Goal: Task Accomplishment & Management: Use online tool/utility

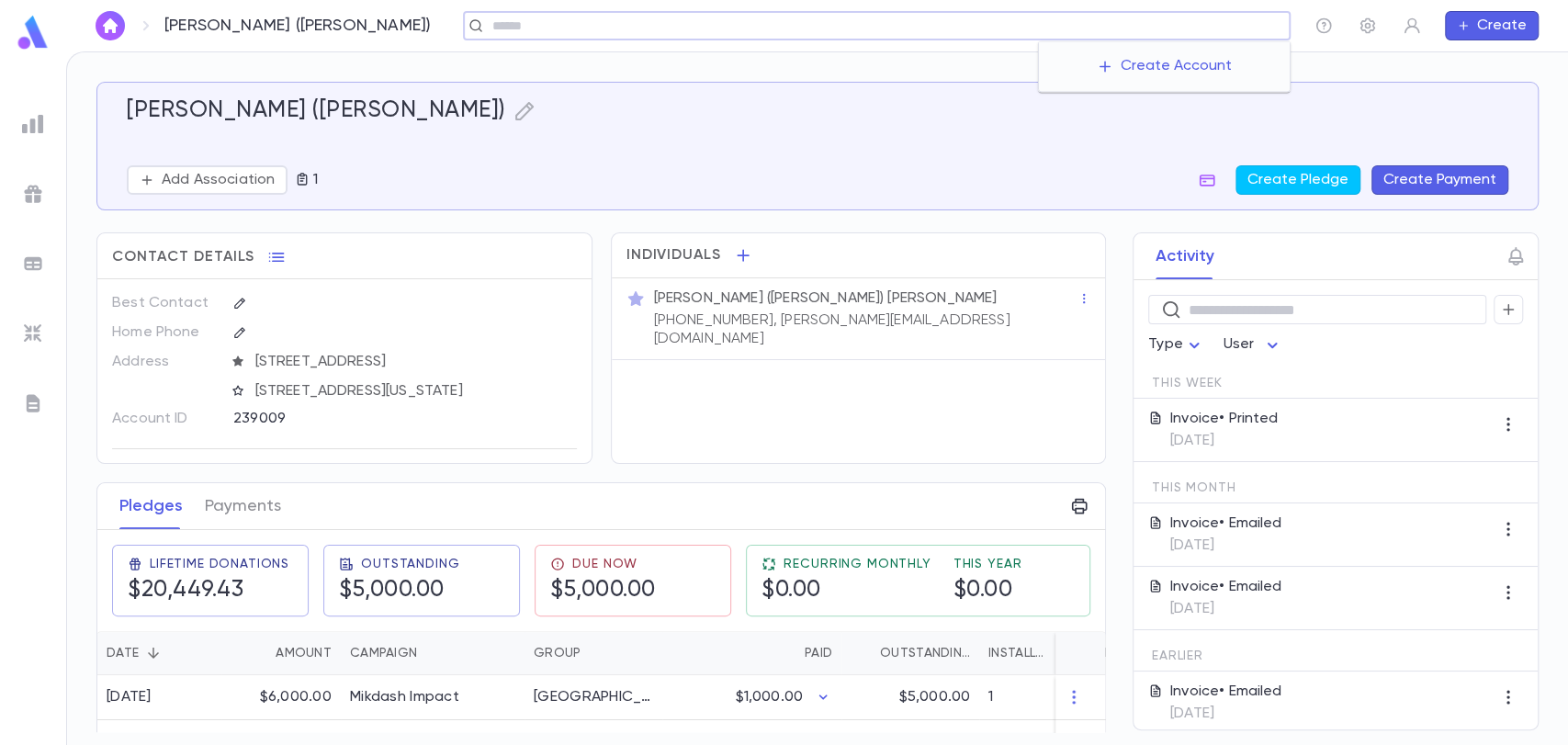
click at [1185, 24] on input "text" at bounding box center [884, 25] width 795 height 17
click at [1389, 90] on div "Levy, Joey (Benny) Add Association 1 Create Pledge Create Payment" at bounding box center [810, 135] width 1396 height 120
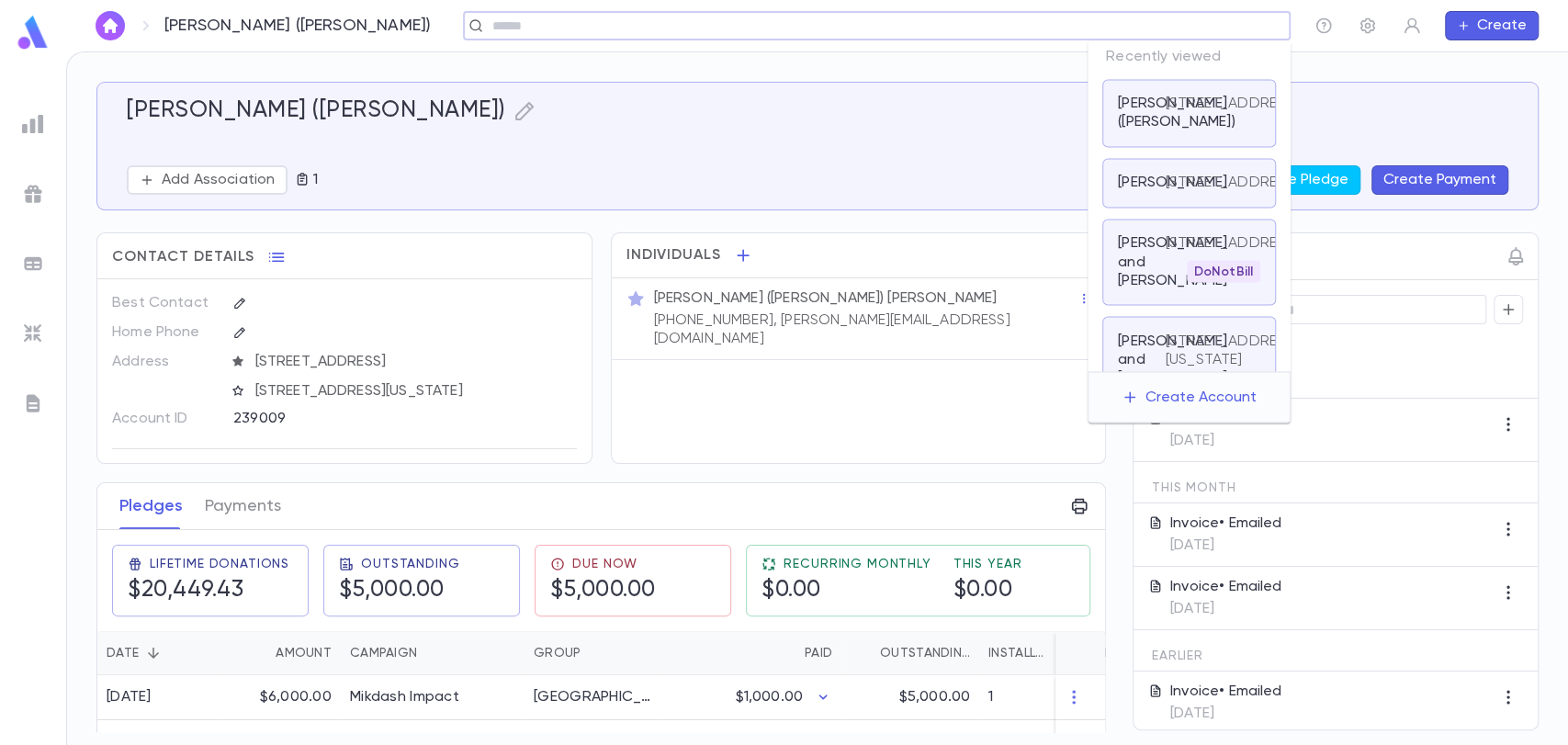
click at [1179, 25] on input "text" at bounding box center [884, 25] width 795 height 17
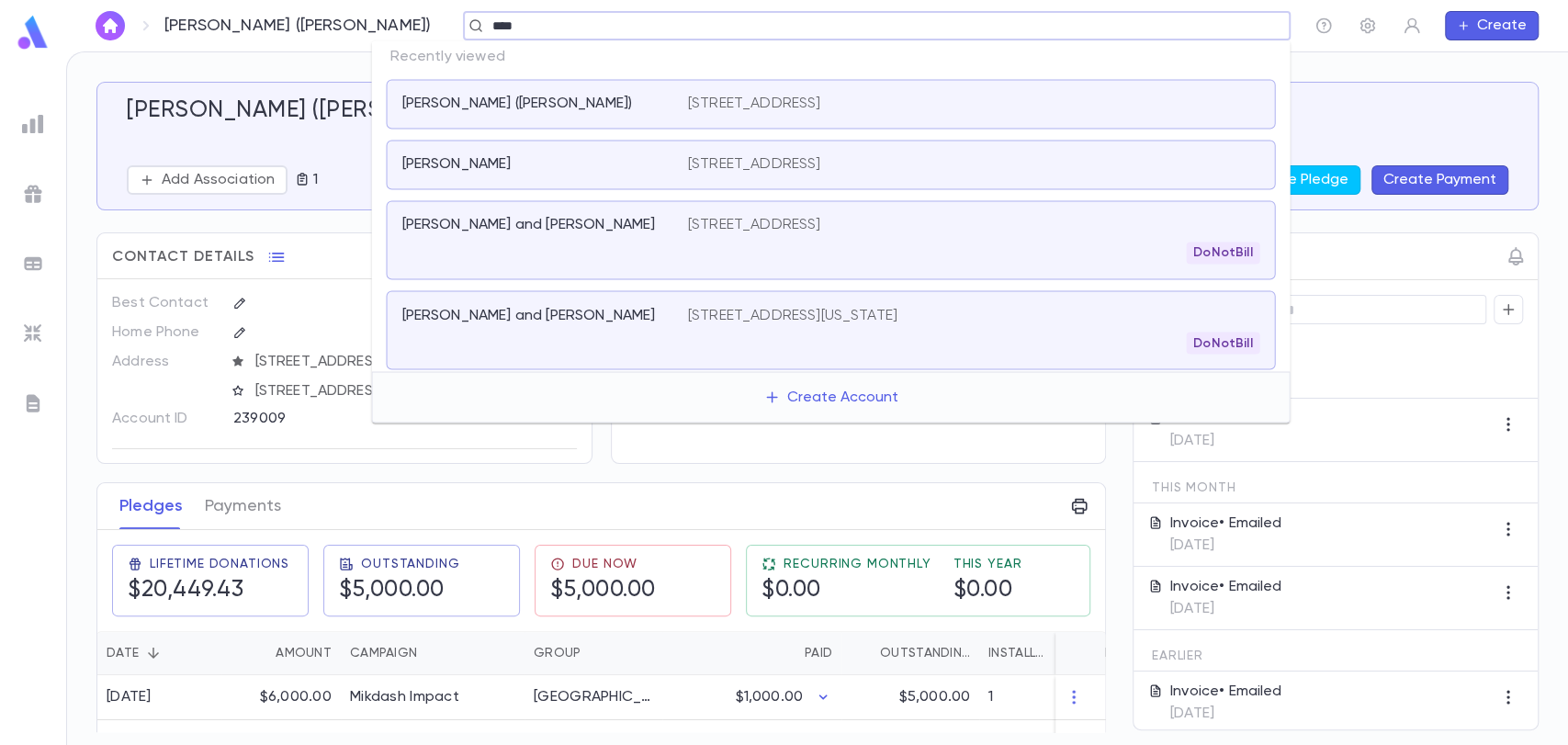
type input "*****"
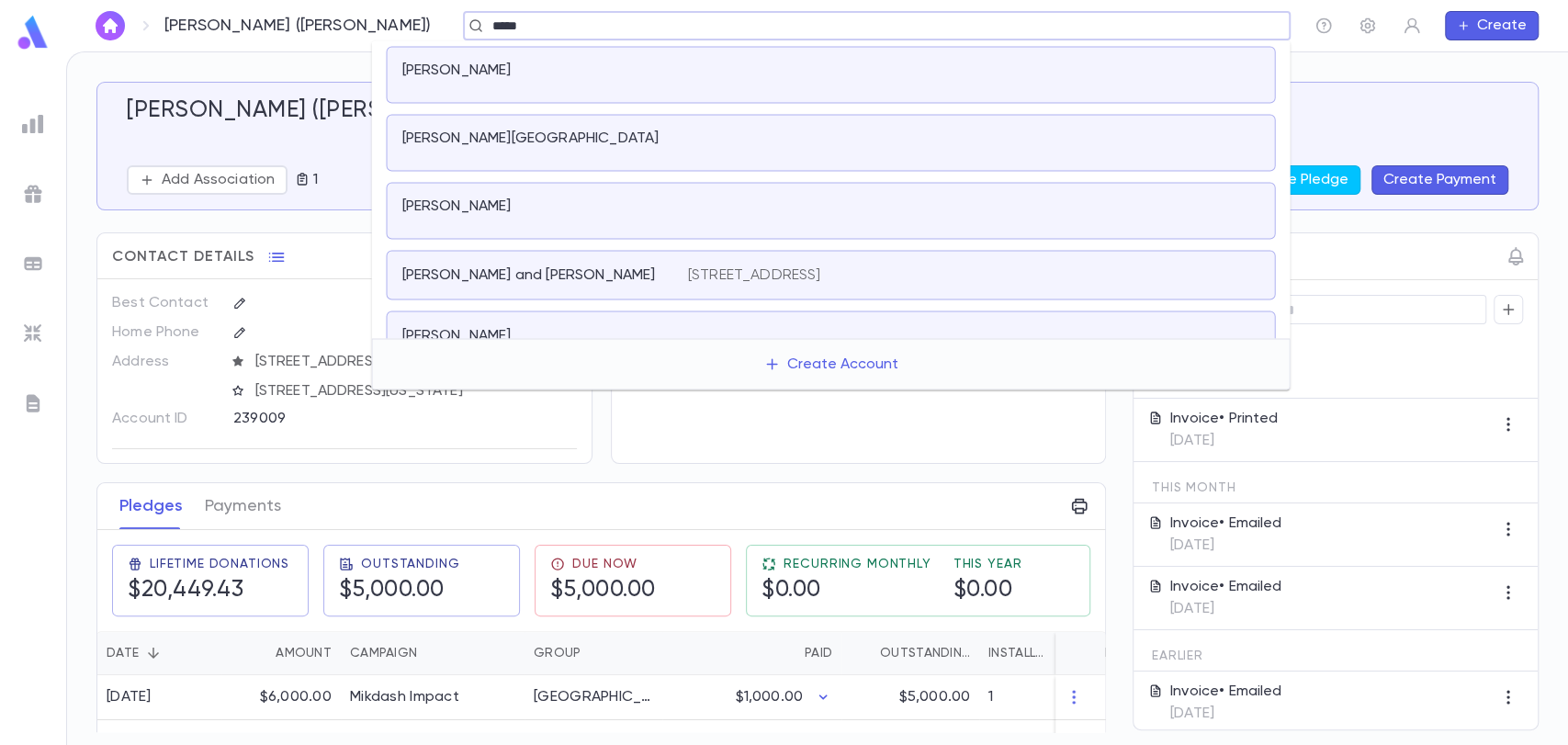
click at [482, 200] on p "Saada, Victor" at bounding box center [456, 206] width 109 height 18
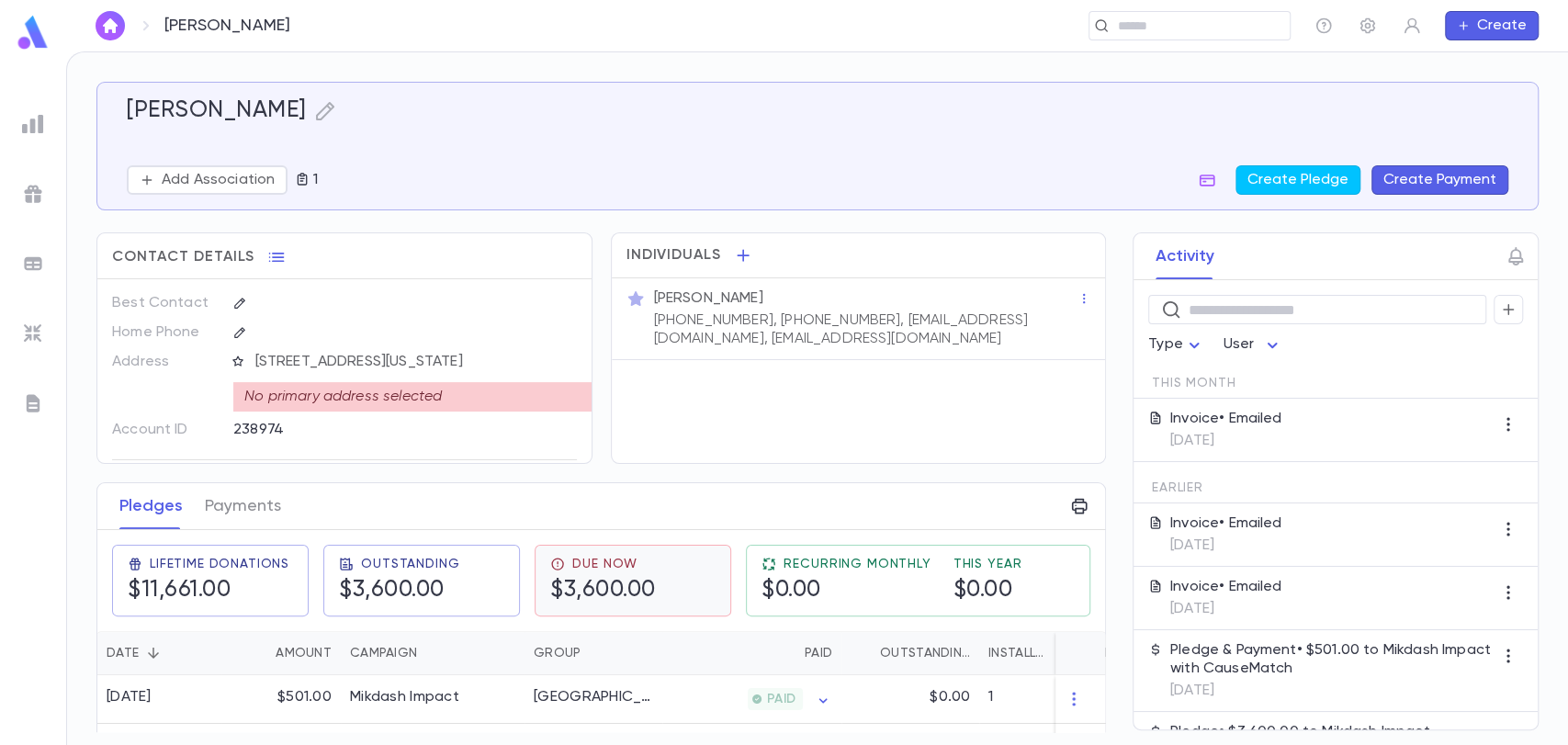
click at [623, 576] on h5 "$3,600.00" at bounding box center [603, 589] width 106 height 27
drag, startPoint x: 242, startPoint y: 508, endPoint x: 609, endPoint y: 579, distance: 373.8
click at [609, 579] on div "Pledges Payments Lifetime Donations $11,661.00 Outstanding $3,600.00 Due Now $3…" at bounding box center [601, 605] width 1008 height 245
click at [1435, 165] on button "Create Payment" at bounding box center [1440, 179] width 137 height 29
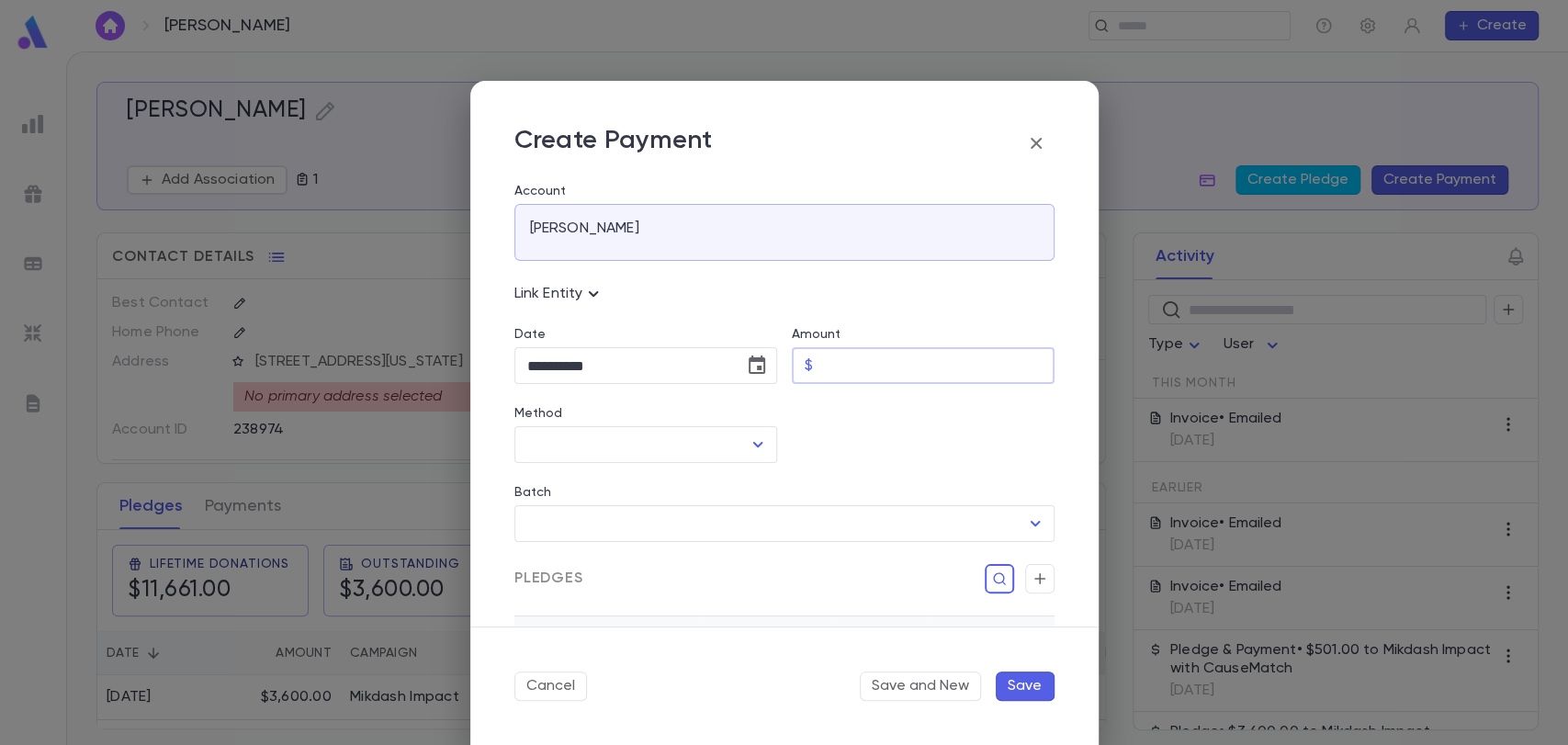
click at [845, 371] on input "Amount" at bounding box center [937, 366] width 234 height 36
type input "********"
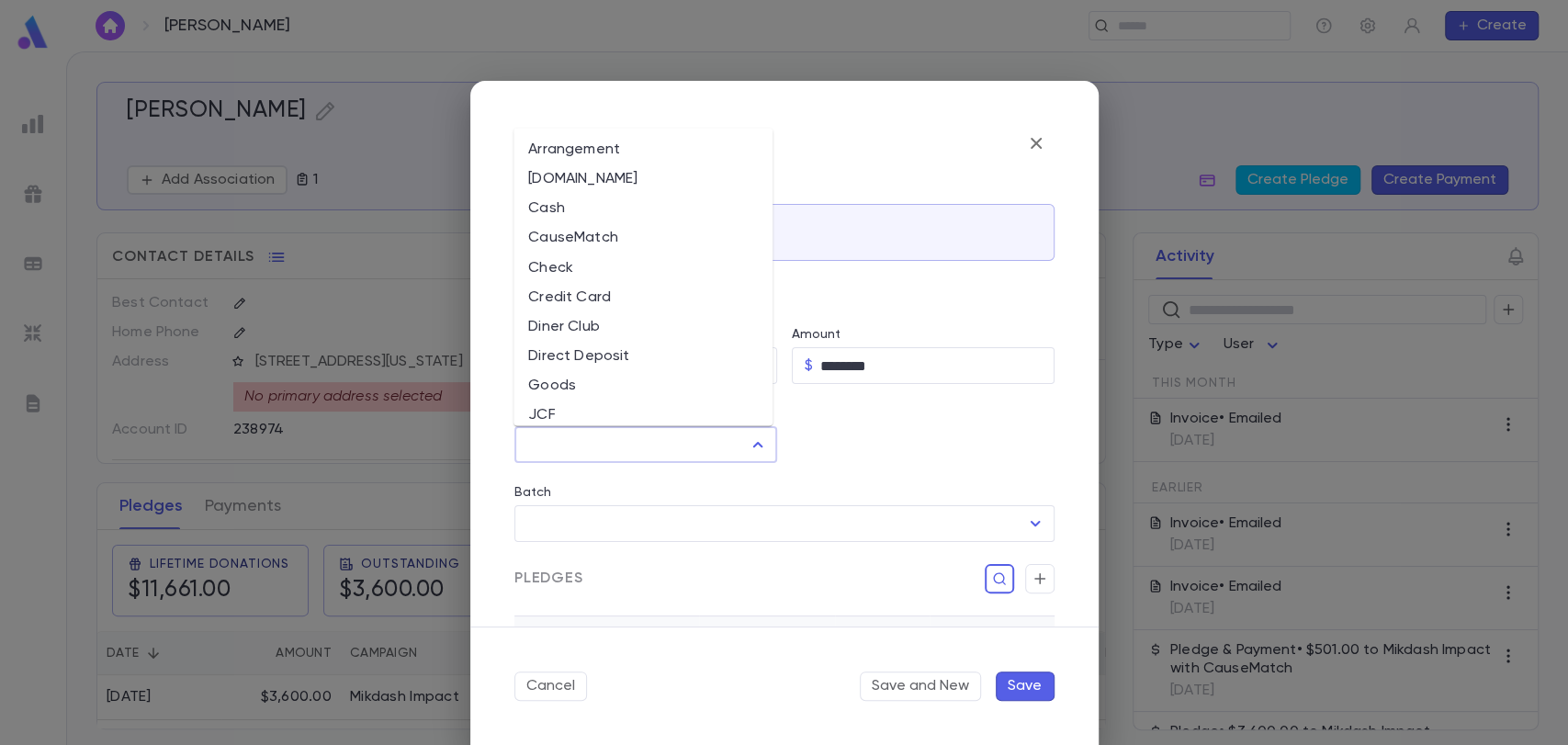
click at [711, 442] on input "Method" at bounding box center [632, 444] width 219 height 35
click at [644, 291] on li "Credit Card" at bounding box center [642, 296] width 259 height 29
type input "**********"
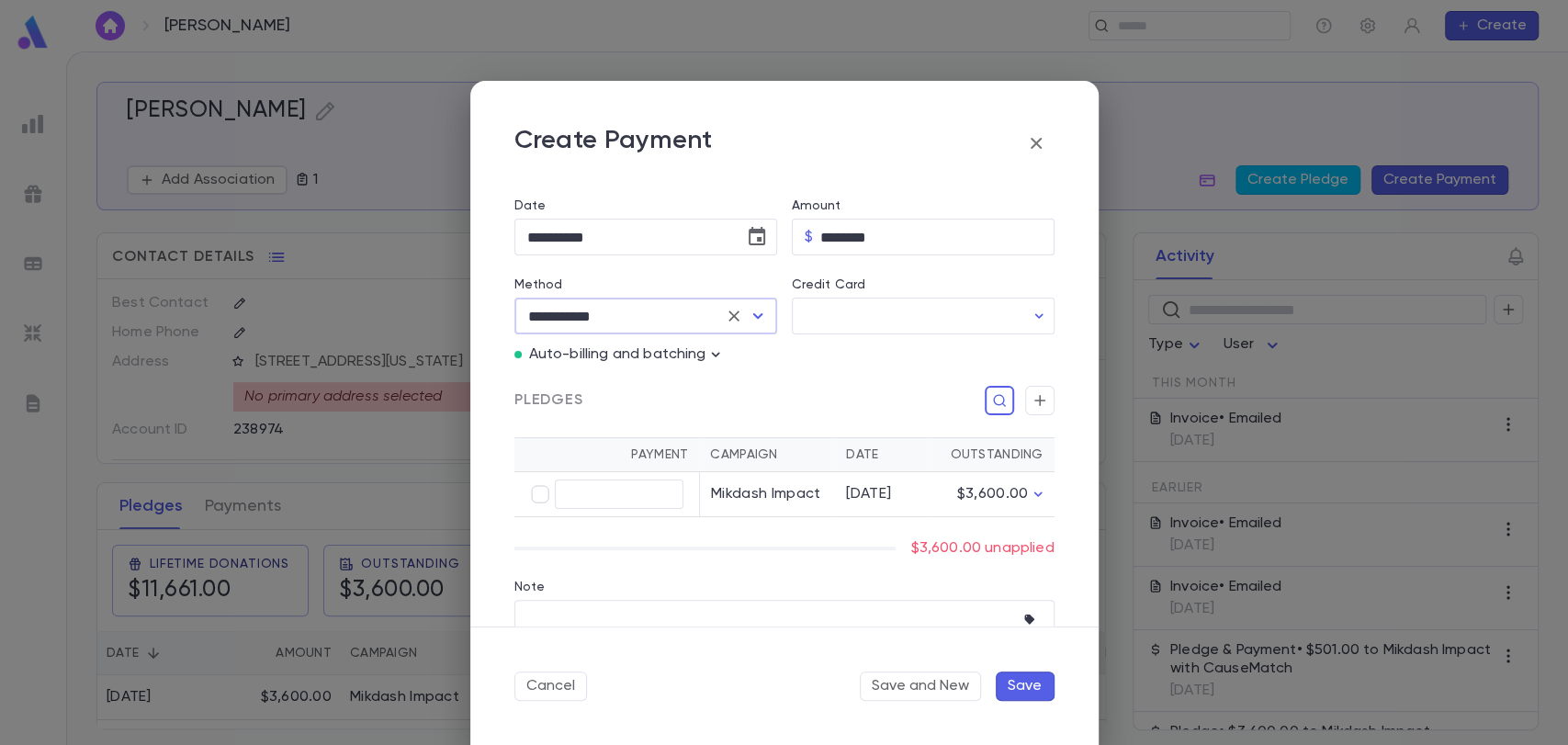
scroll to position [162, 0]
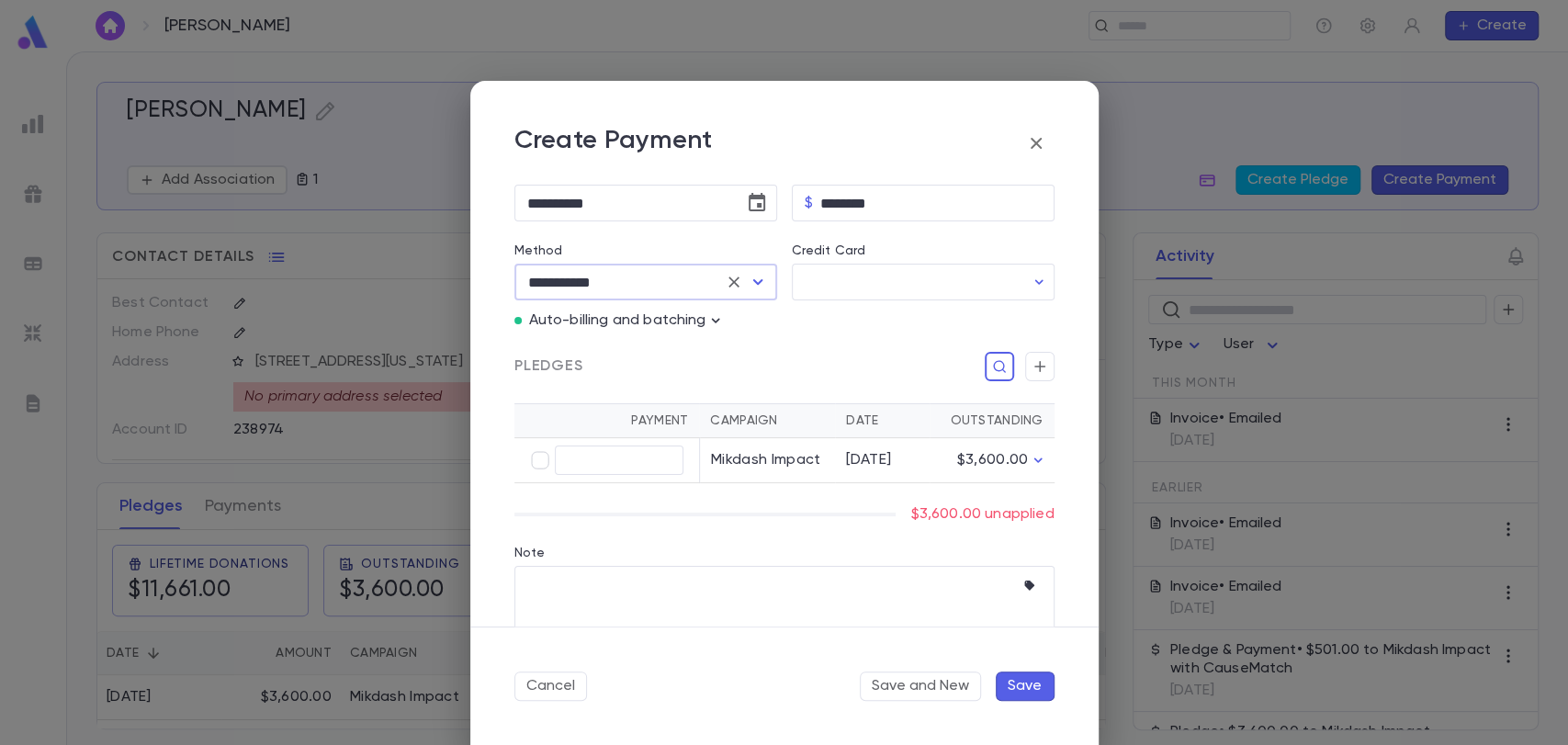
type input "********"
click at [1032, 274] on icon "button" at bounding box center [1038, 281] width 18 height 18
click at [931, 321] on button "Add Credit Card" at bounding box center [921, 322] width 155 height 29
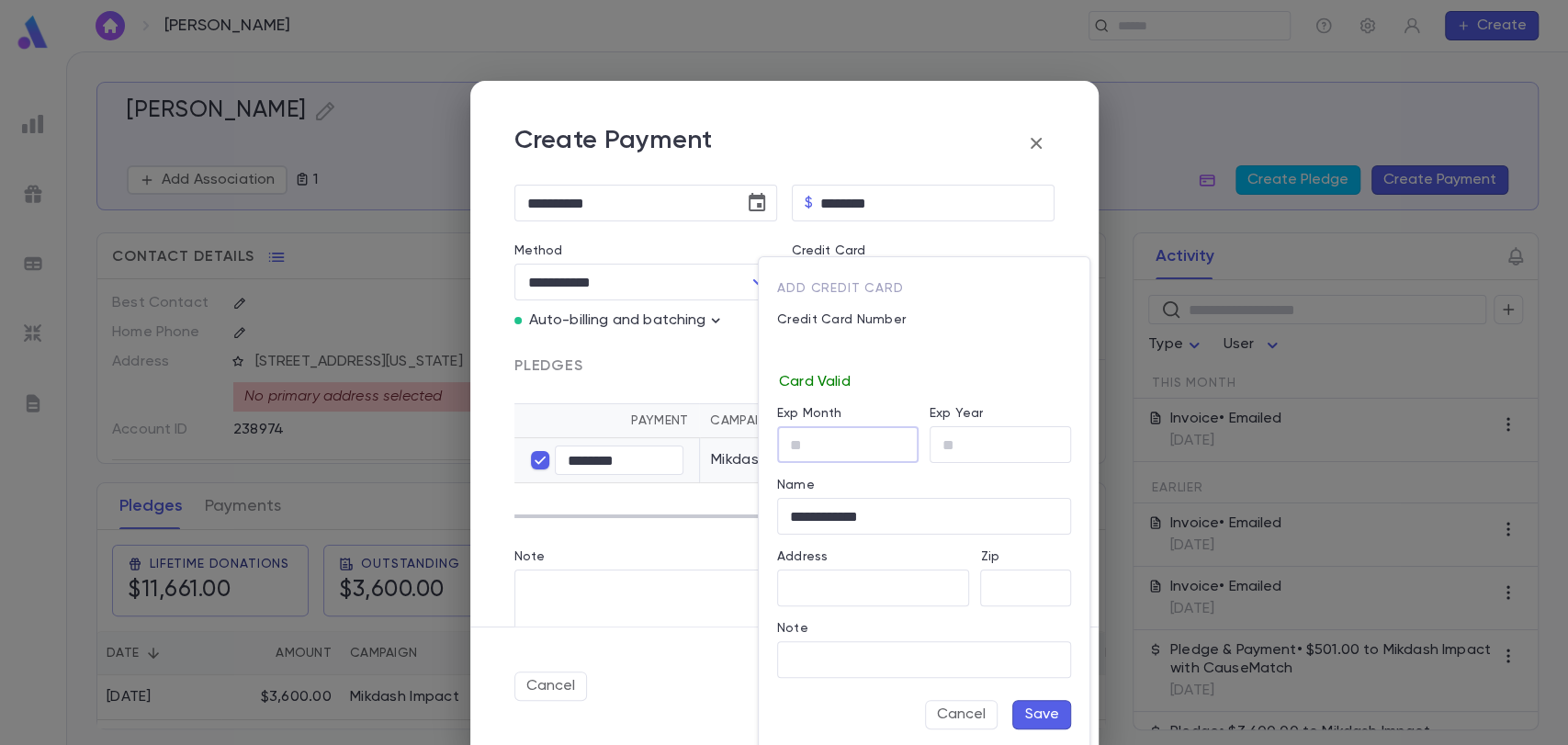
click at [883, 419] on div "Exp Month ​" at bounding box center [842, 427] width 153 height 72
type input "*"
type input "**"
click at [1034, 711] on button "Save" at bounding box center [1042, 714] width 58 height 29
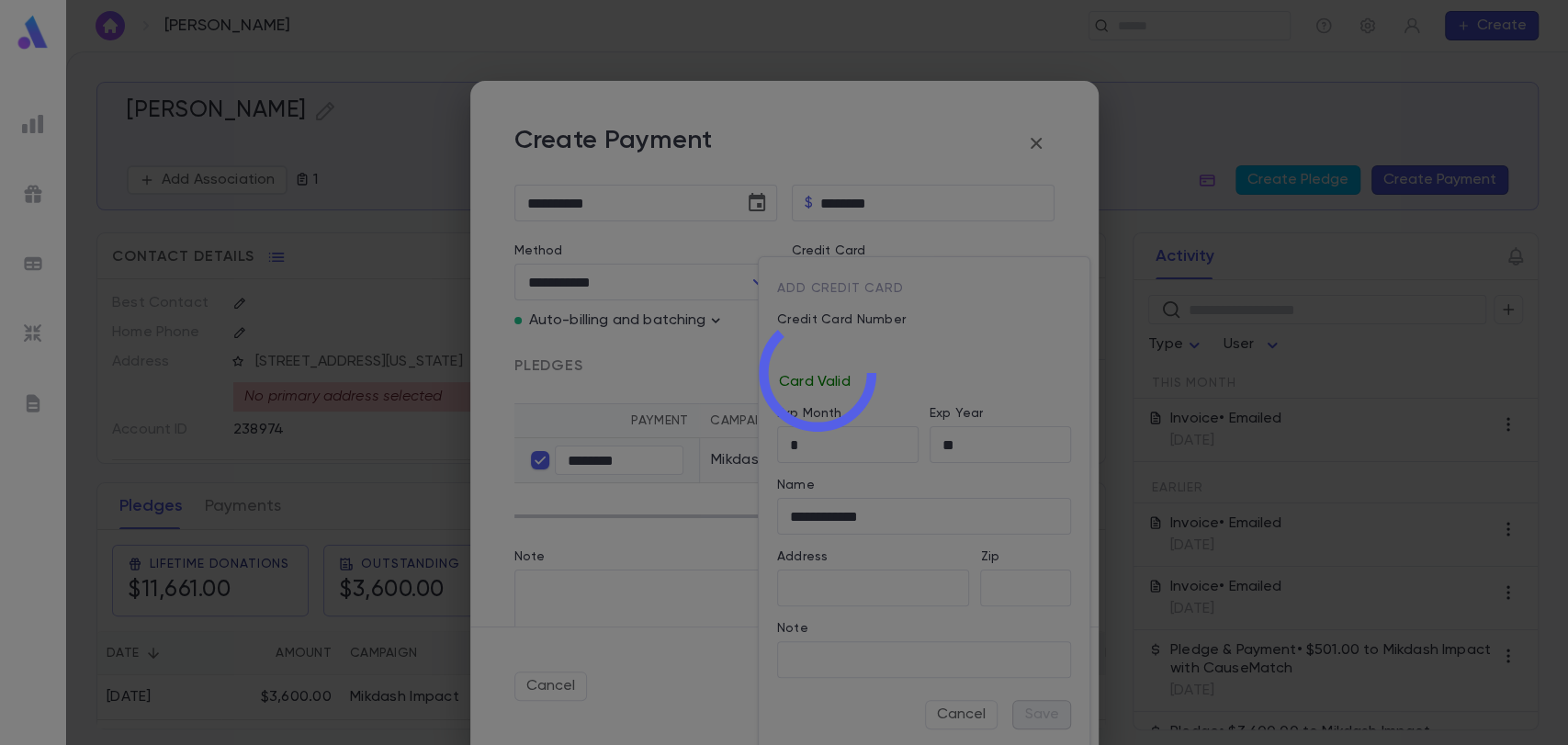
type input "********"
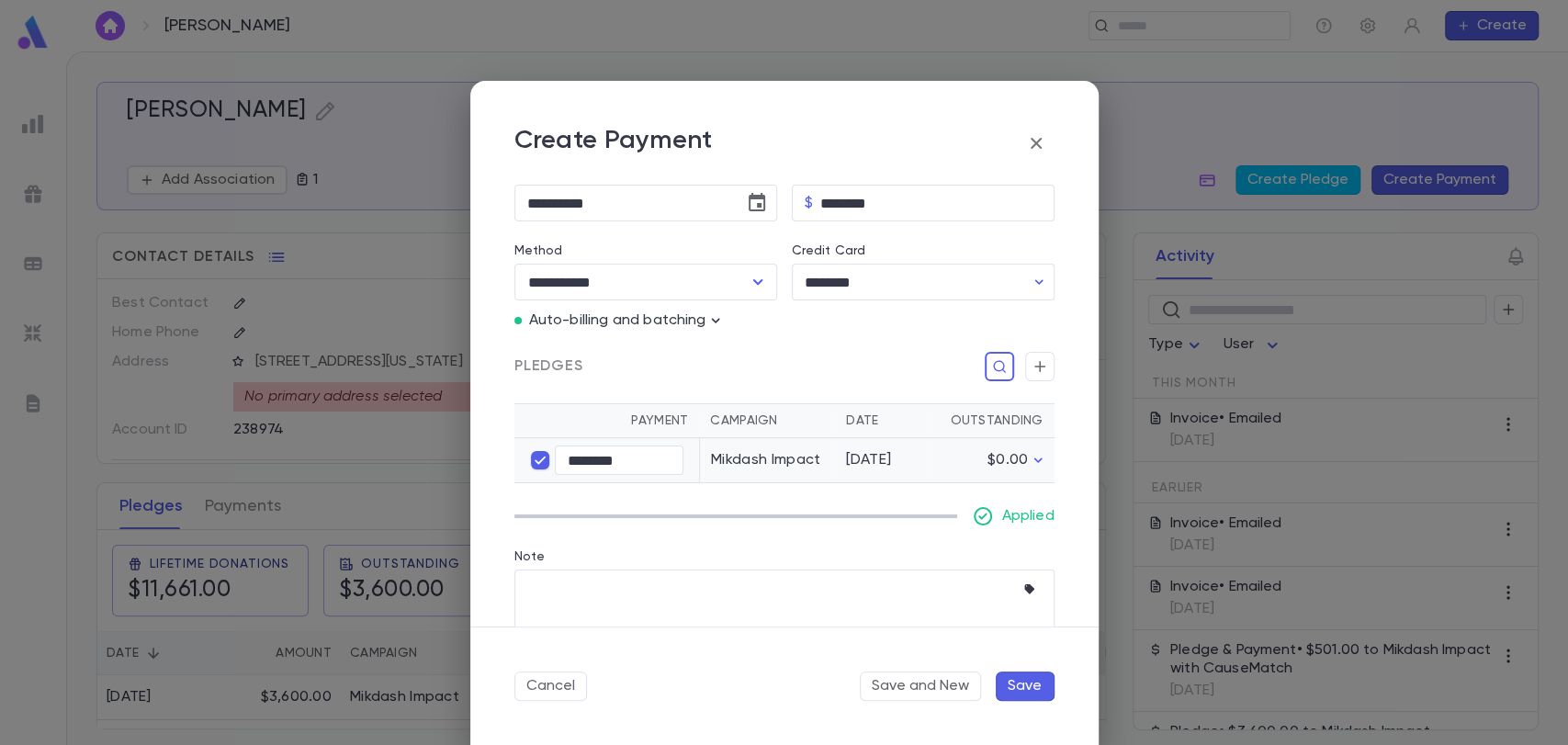
click at [1027, 678] on button "Save" at bounding box center [1025, 686] width 58 height 29
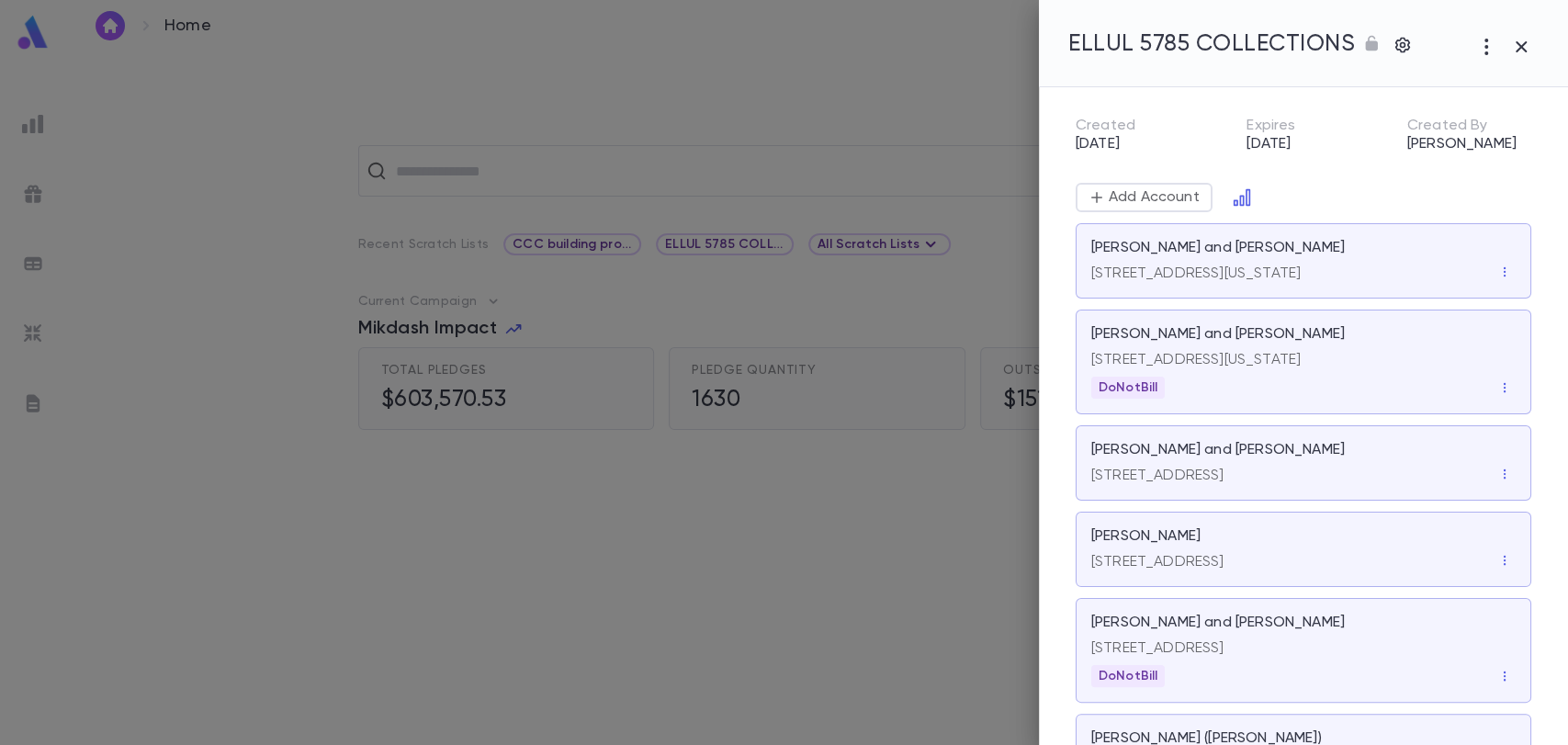
scroll to position [356, 0]
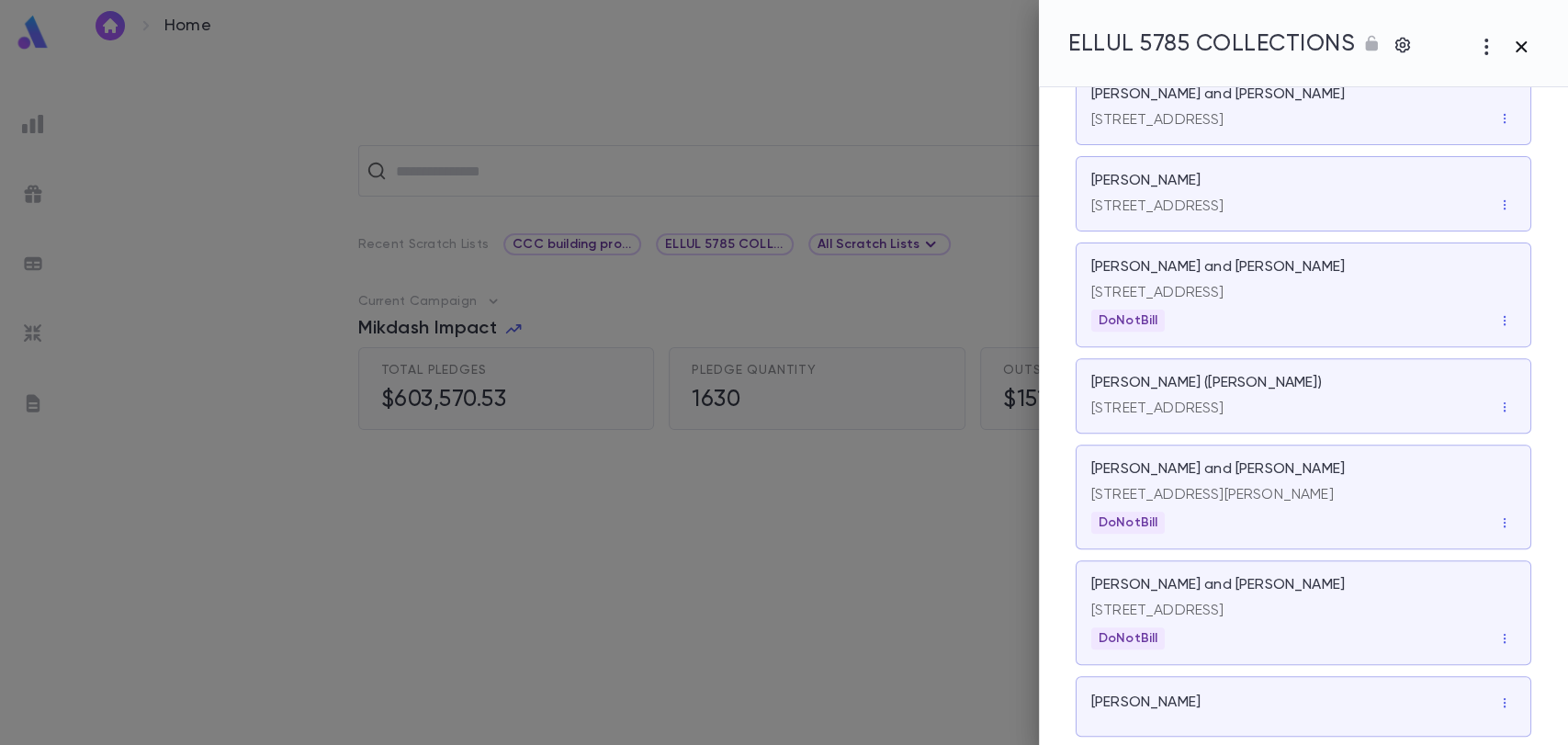
click at [1521, 45] on icon "button" at bounding box center [1522, 47] width 11 height 11
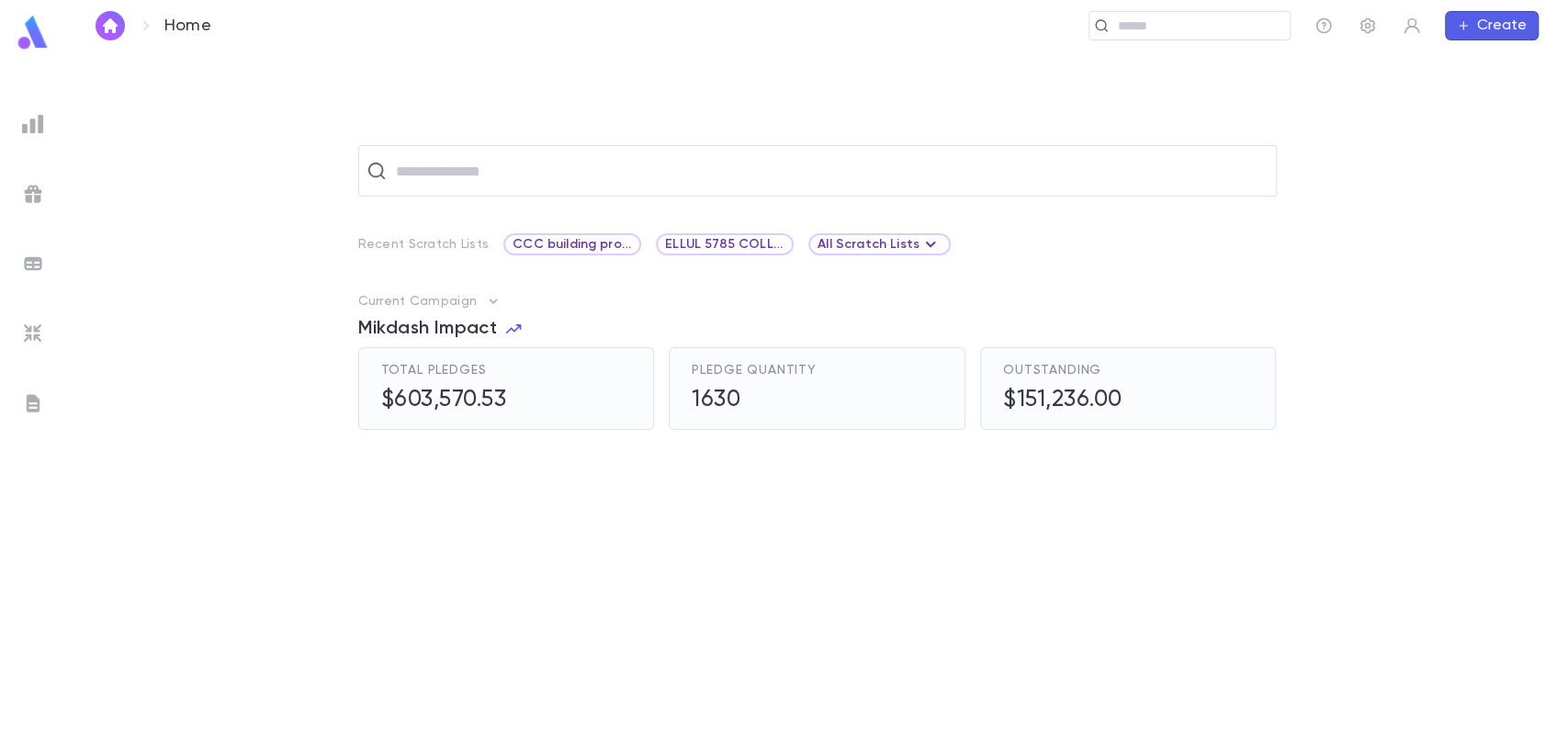
click at [409, 245] on p "Recent Scratch Lists" at bounding box center [424, 244] width 131 height 15
click at [858, 234] on div "All Scratch Lists" at bounding box center [879, 243] width 124 height 22
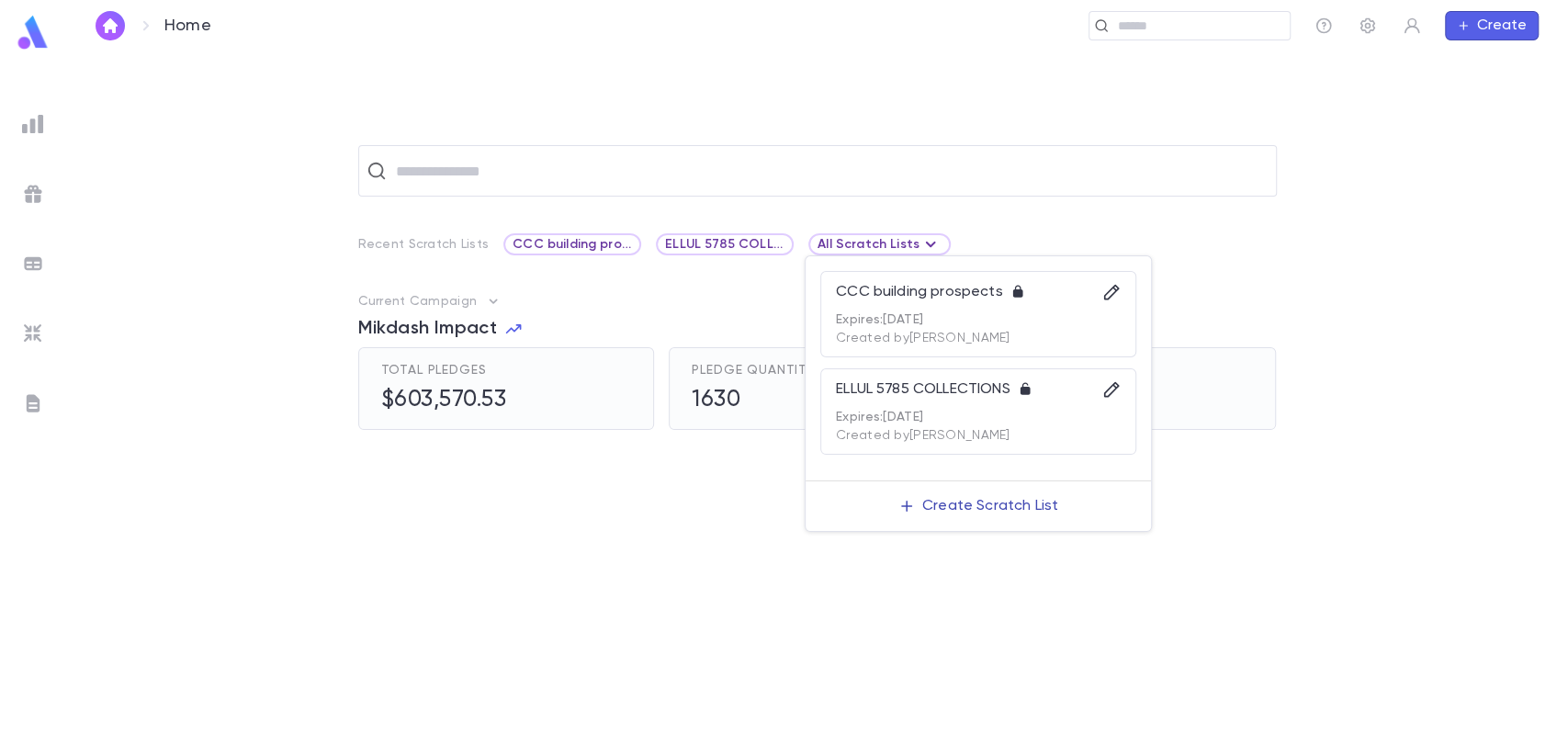
click at [985, 502] on p "Create Scratch List" at bounding box center [991, 505] width 136 height 18
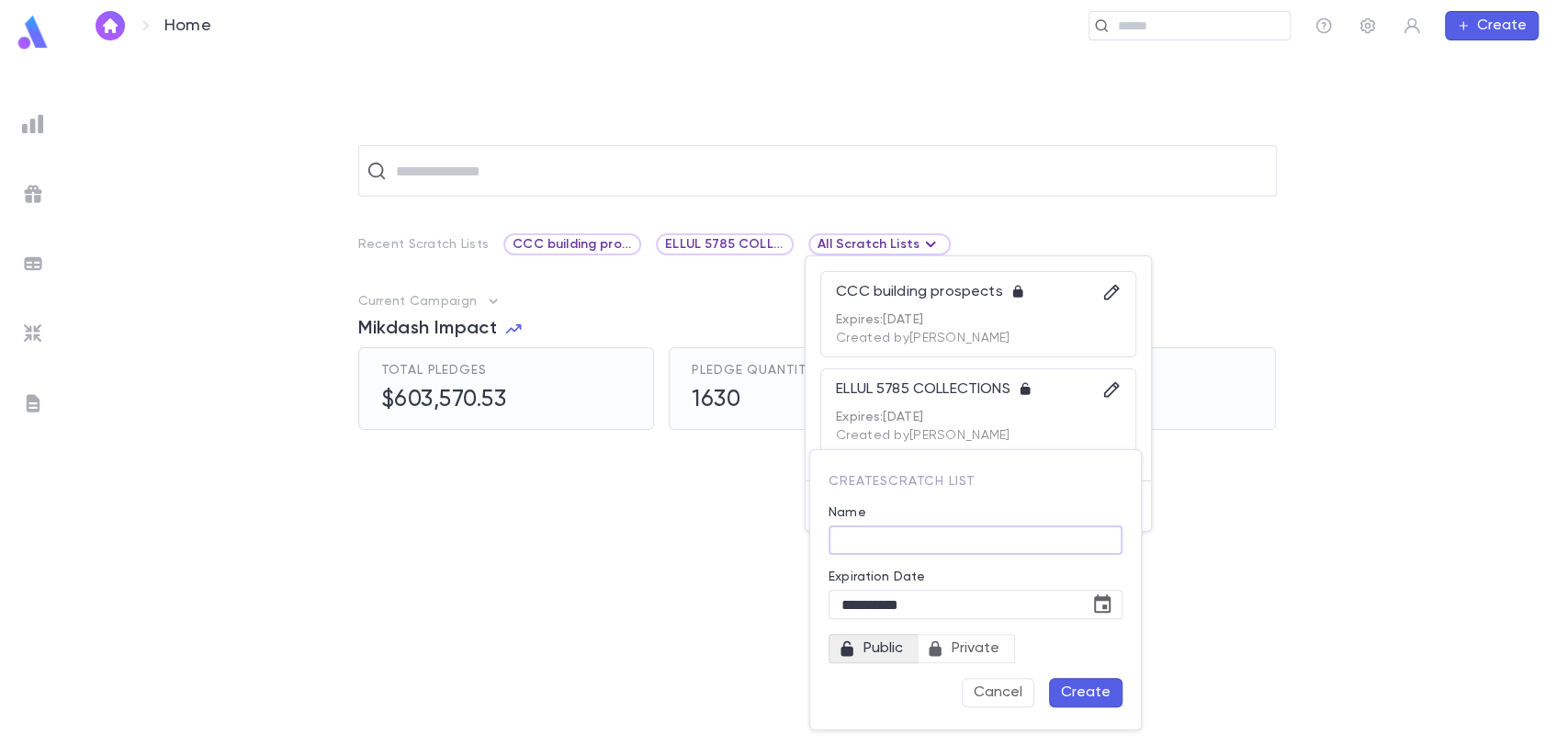
click at [954, 543] on input "Name" at bounding box center [976, 540] width 294 height 28
type input "**********"
drag, startPoint x: 1093, startPoint y: 690, endPoint x: 989, endPoint y: 652, distance: 110.7
click at [989, 652] on div "**********" at bounding box center [970, 582] width 305 height 250
click at [989, 652] on span "Private" at bounding box center [976, 648] width 62 height 25
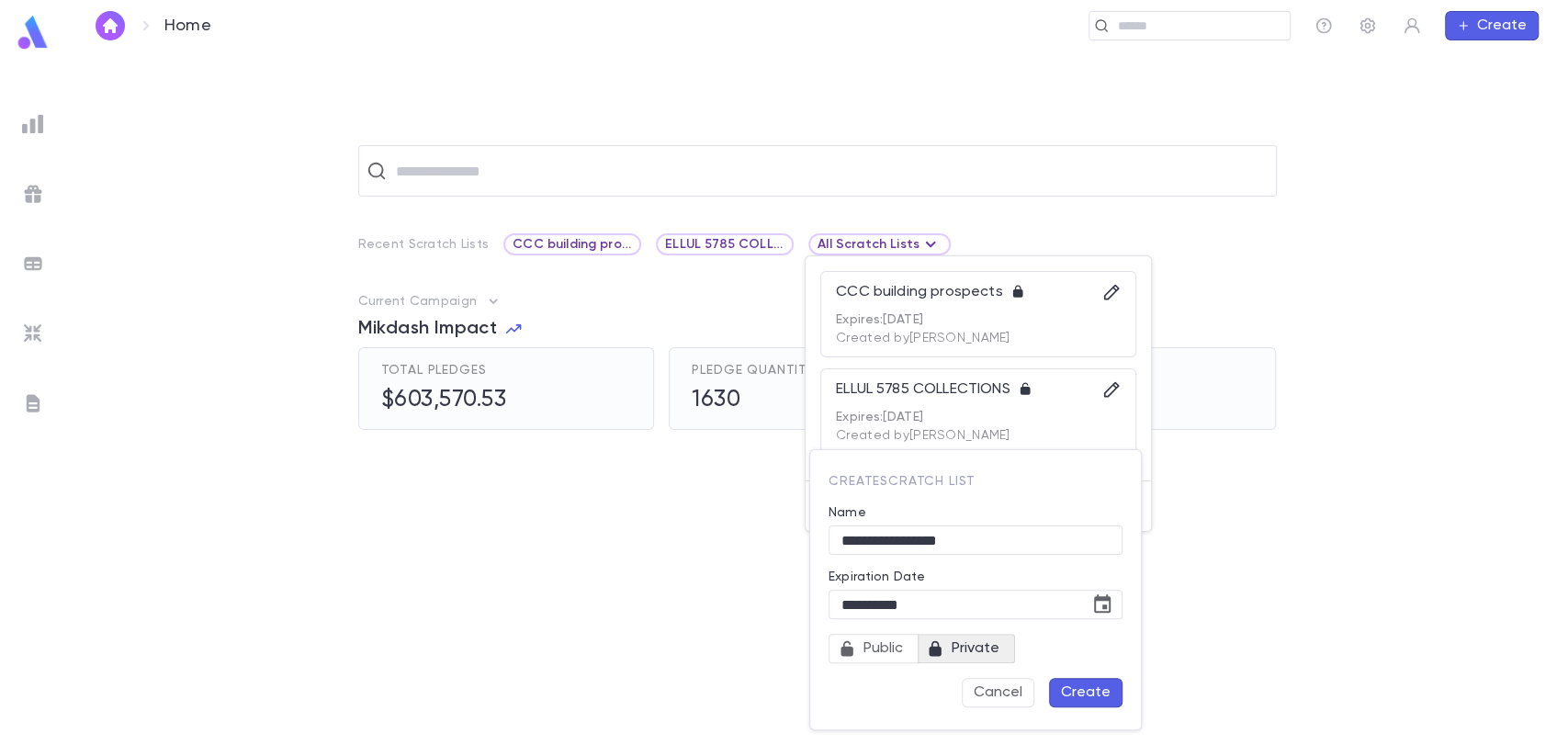
click at [1086, 696] on button "Create" at bounding box center [1086, 692] width 74 height 29
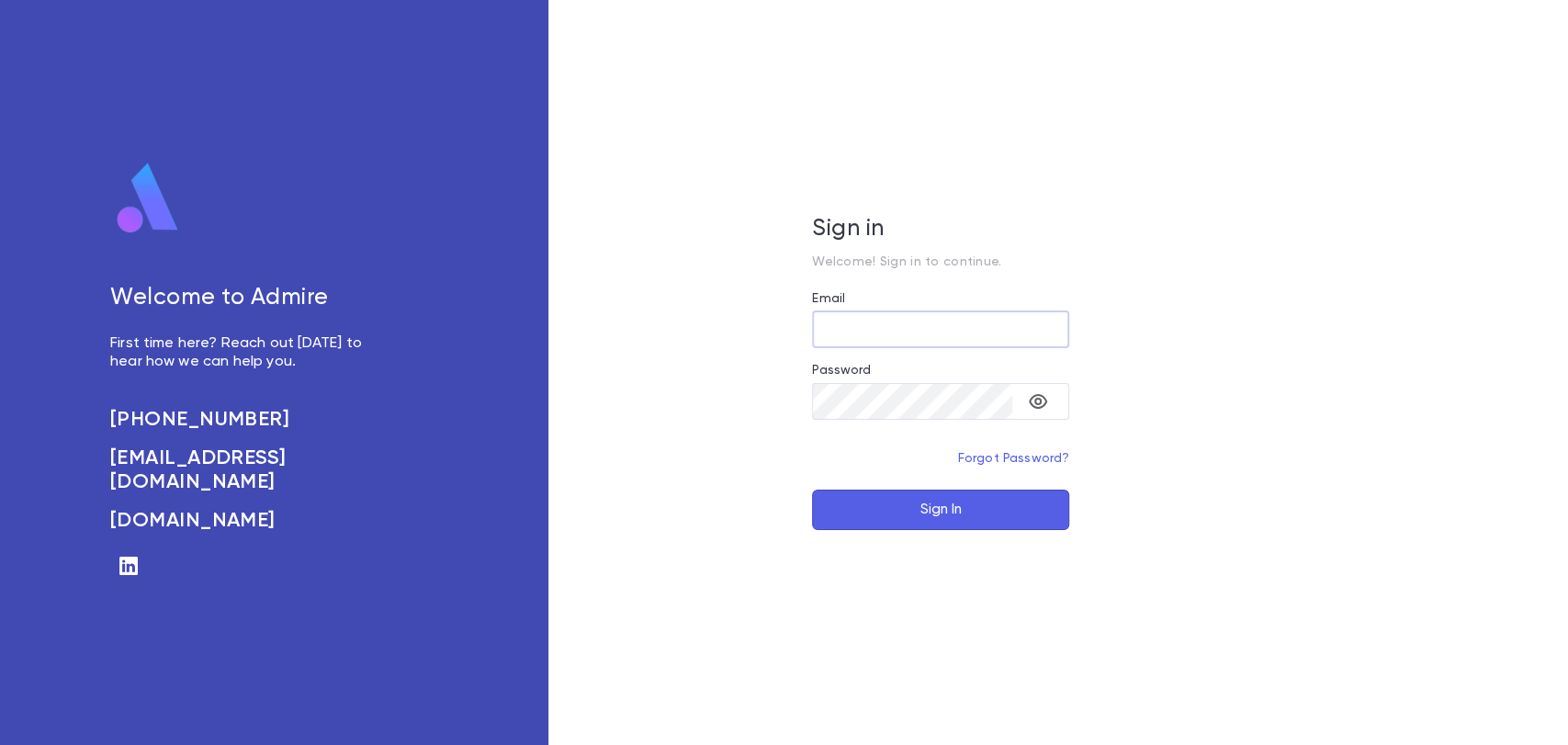
type input "**********"
click at [962, 506] on button "Sign In" at bounding box center [941, 509] width 258 height 41
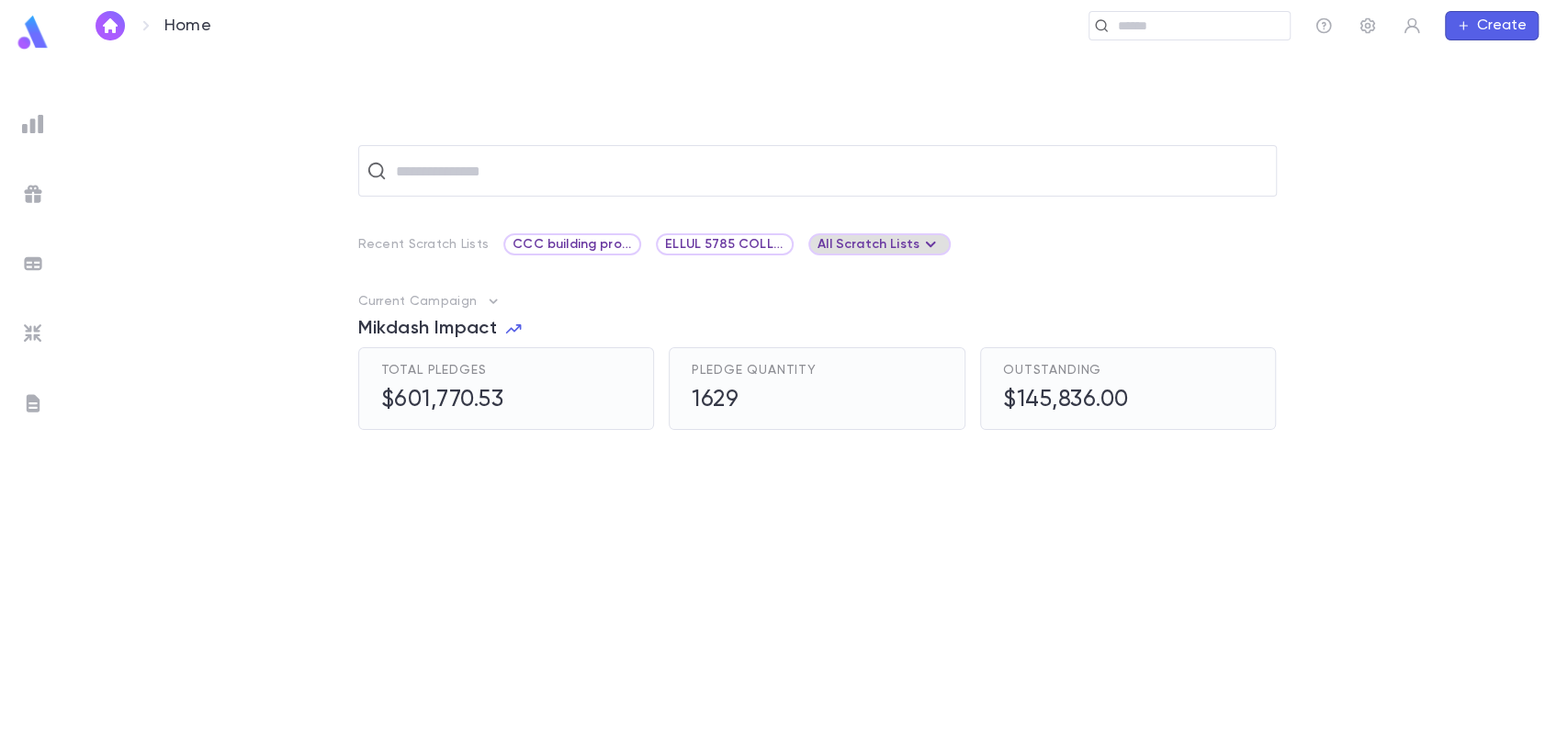
click at [828, 244] on div "All Scratch Lists" at bounding box center [879, 243] width 124 height 22
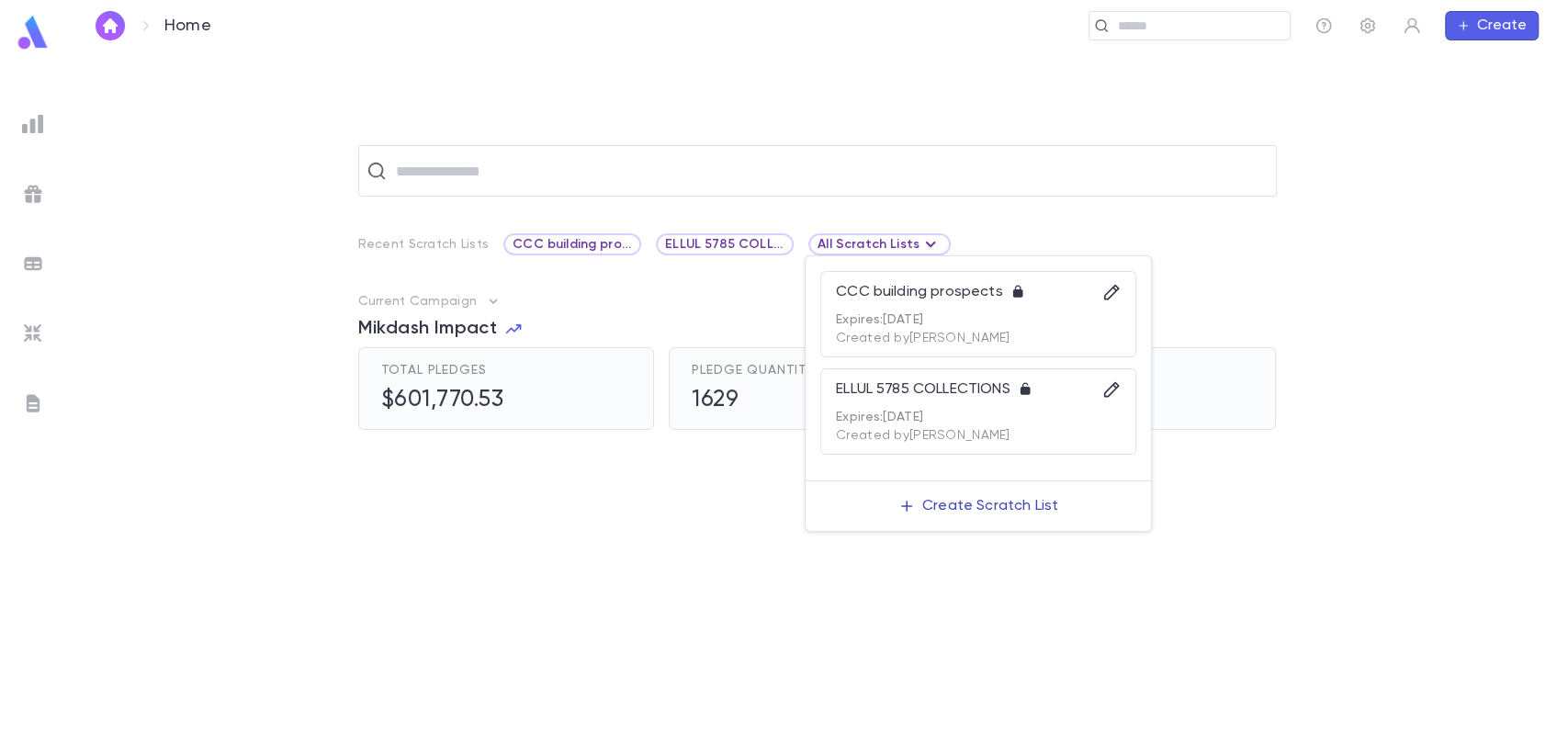
click at [940, 497] on p "Create Scratch List" at bounding box center [991, 505] width 136 height 18
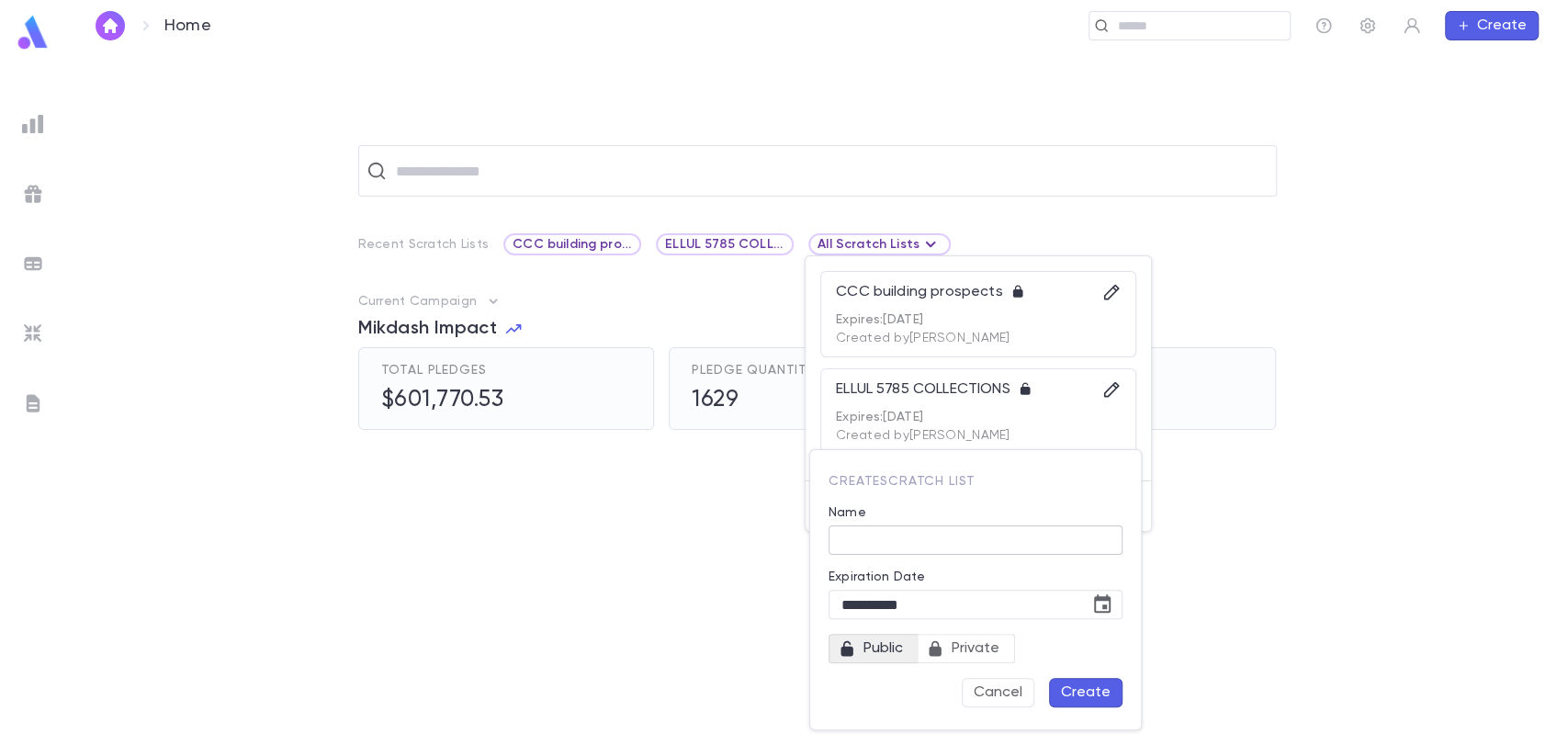
click at [908, 544] on input "Name" at bounding box center [976, 540] width 294 height 28
type input "**********"
click at [984, 647] on span "Private" at bounding box center [976, 648] width 62 height 25
click at [1078, 687] on button "Create" at bounding box center [1086, 692] width 74 height 29
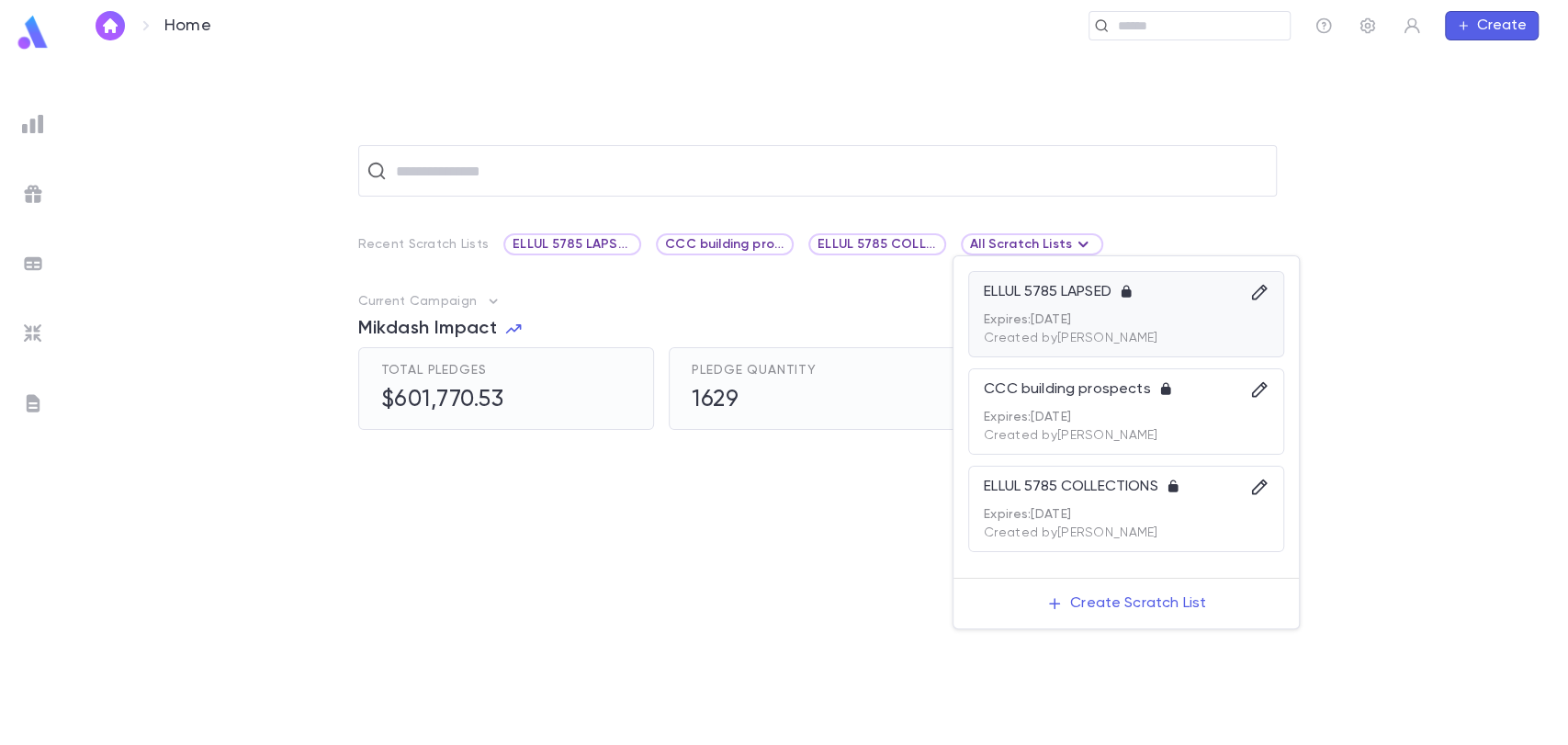
click at [1062, 299] on p "ELLUL 5785 LAPSED" at bounding box center [1051, 291] width 135 height 18
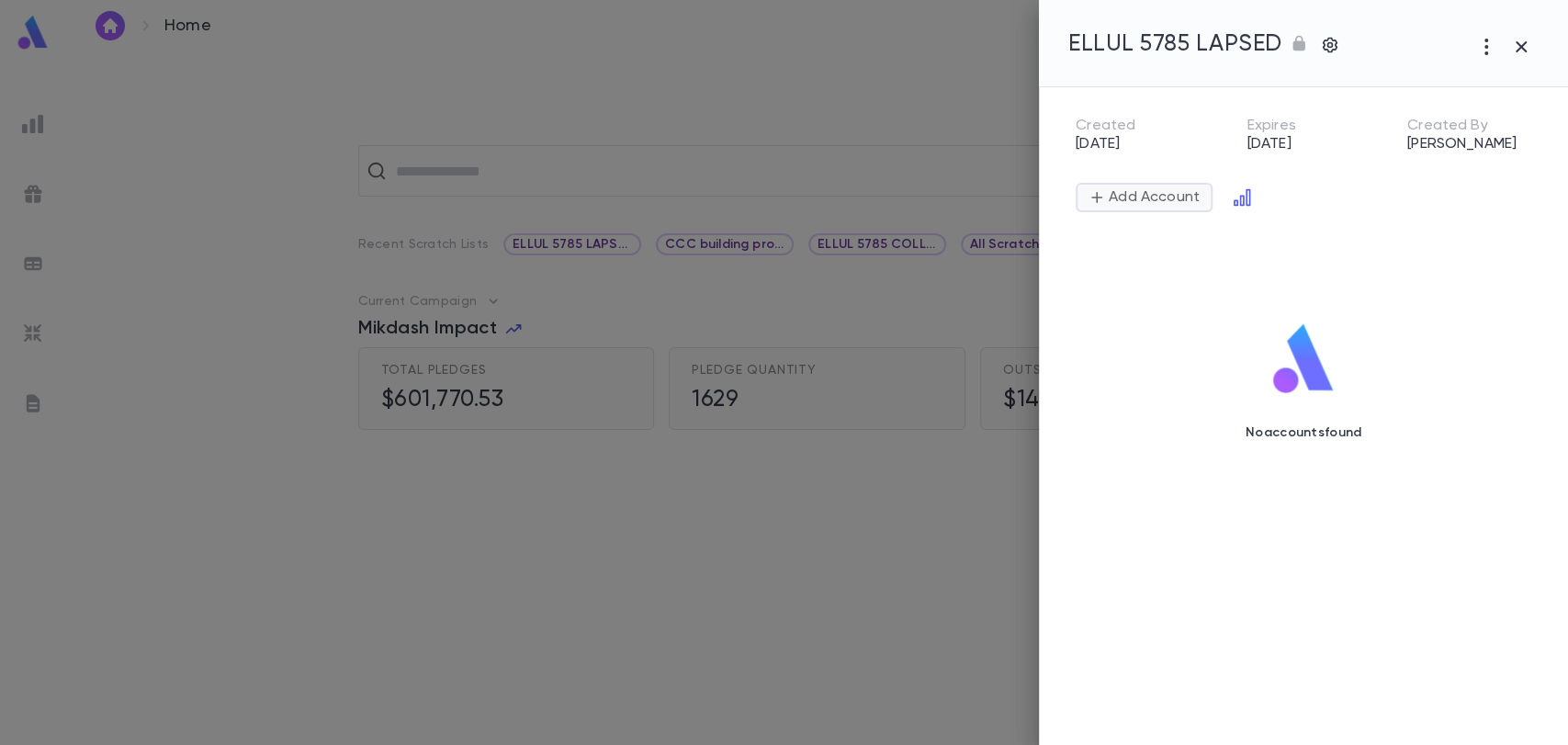
click at [1135, 194] on p "Add Account" at bounding box center [1152, 197] width 94 height 18
click at [1146, 239] on input "text" at bounding box center [1315, 241] width 415 height 35
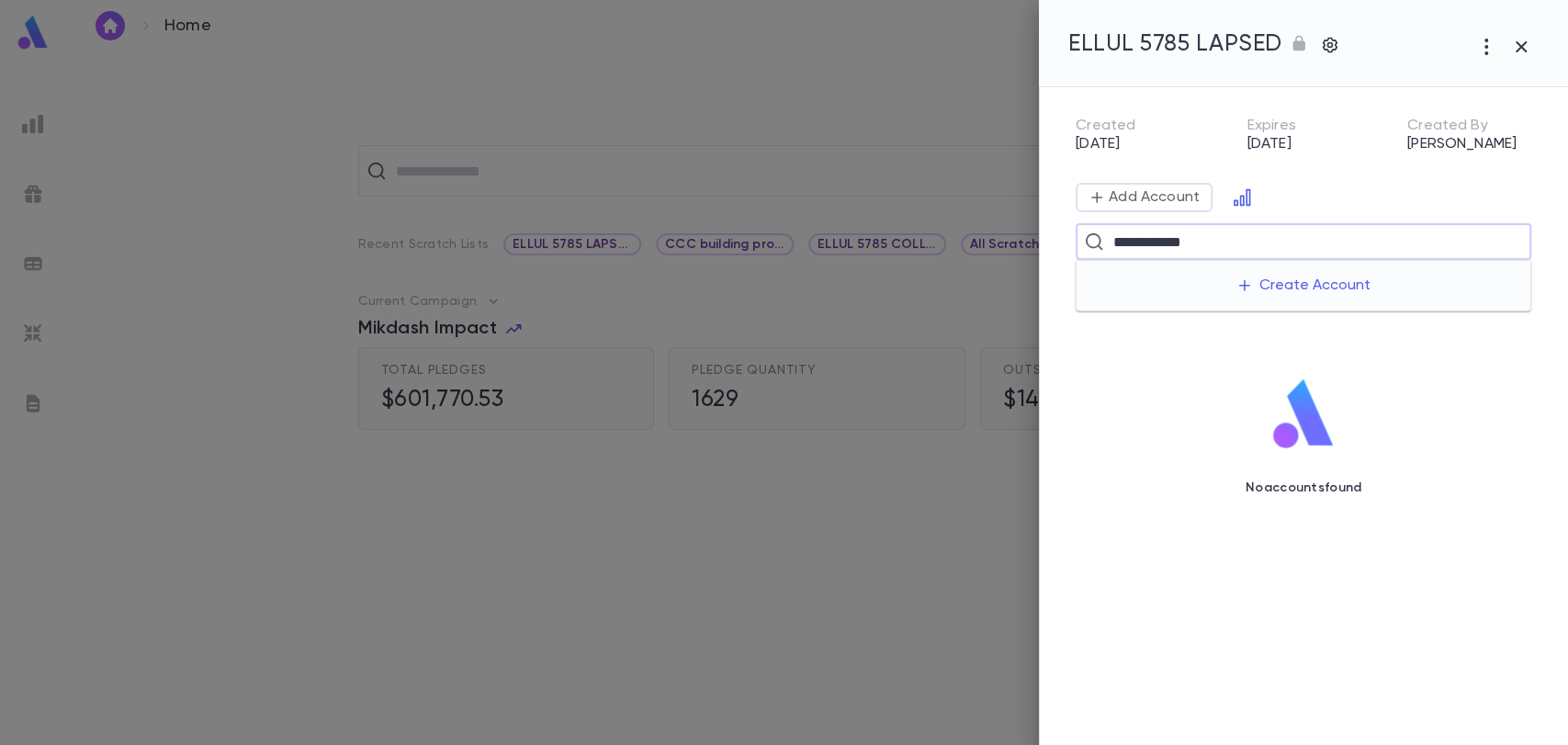
type input "**********"
click at [1292, 295] on button "Create Account" at bounding box center [1303, 285] width 164 height 35
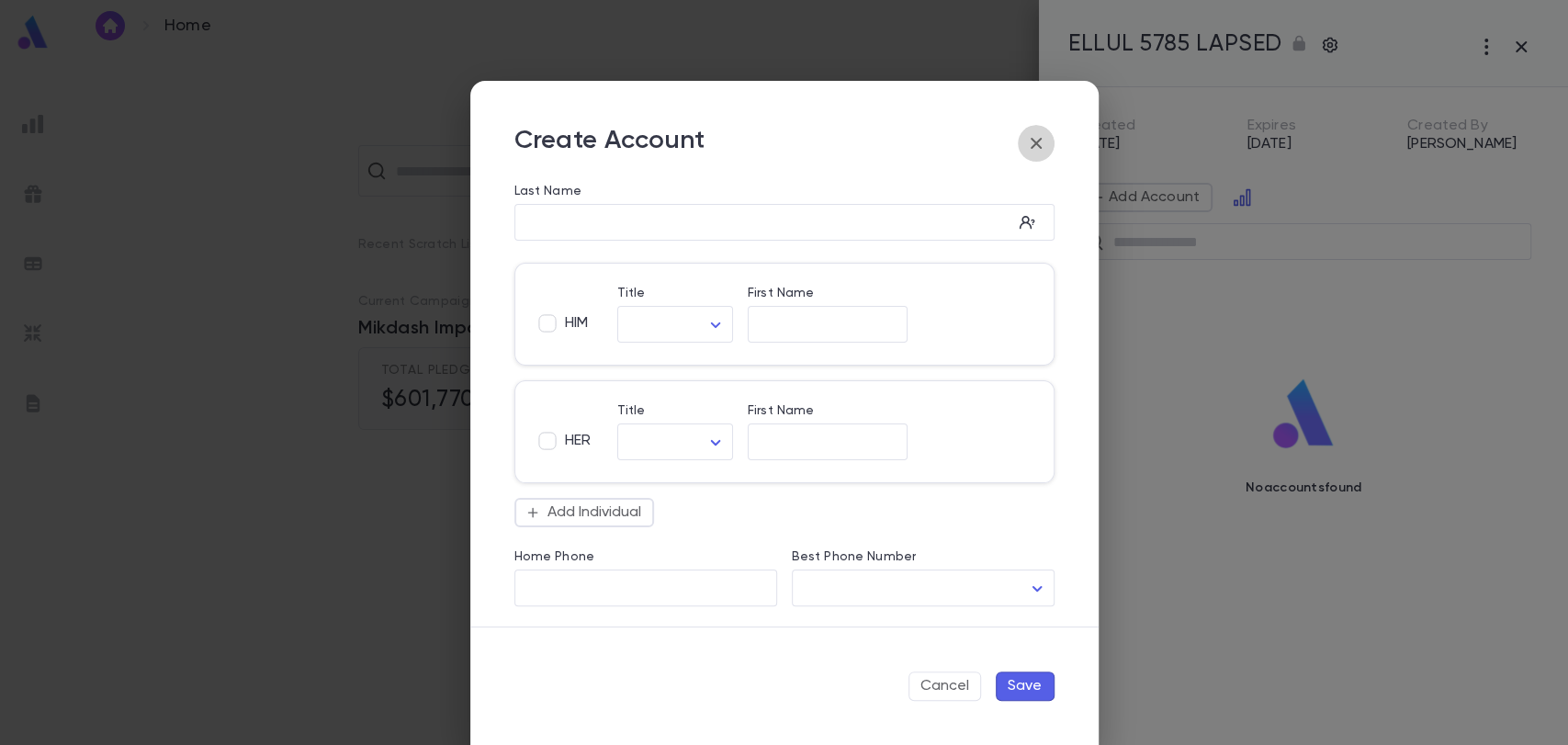
click at [1040, 146] on icon "button" at bounding box center [1036, 142] width 22 height 22
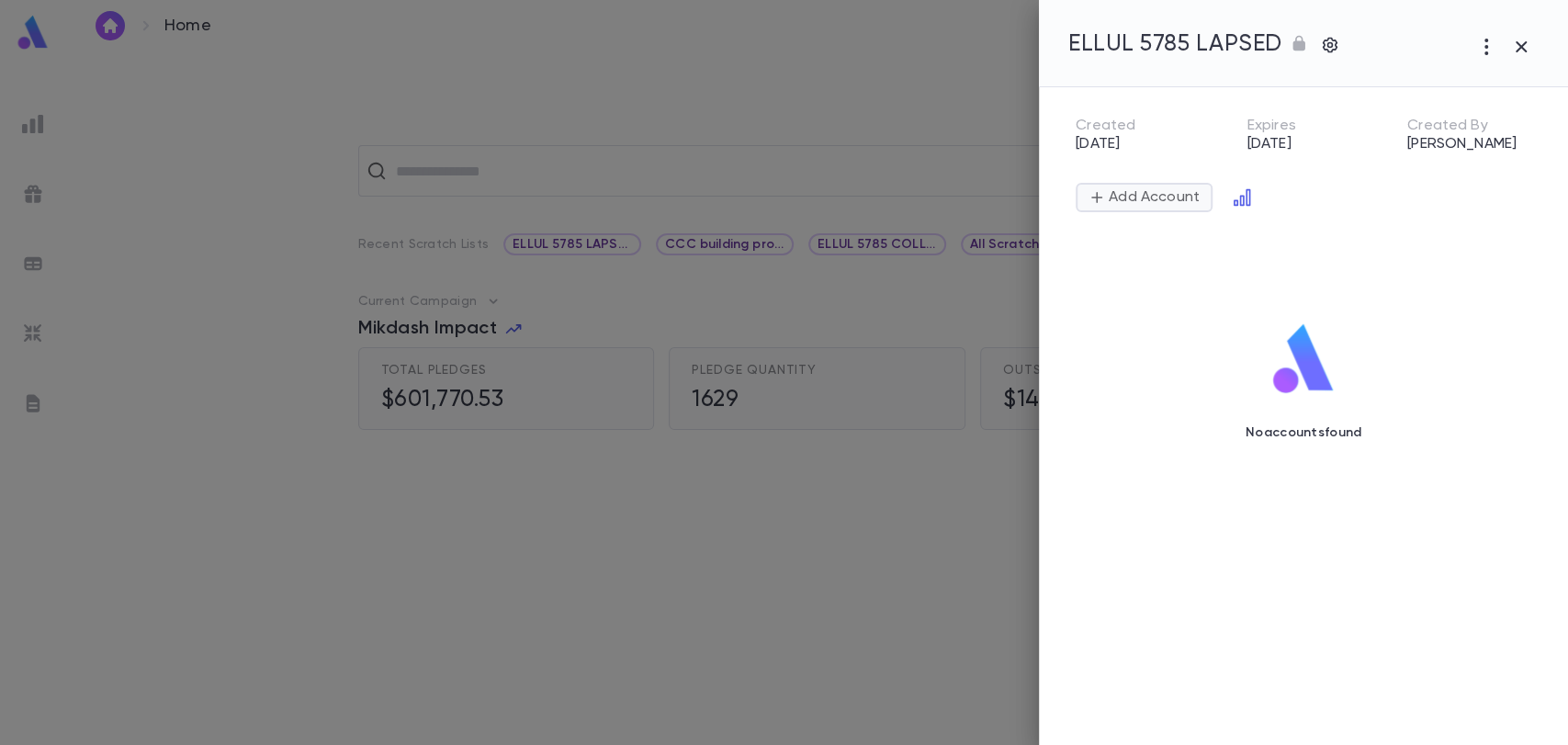
click at [1154, 197] on p "Add Account" at bounding box center [1152, 197] width 94 height 18
click at [1155, 249] on input "text" at bounding box center [1315, 241] width 415 height 35
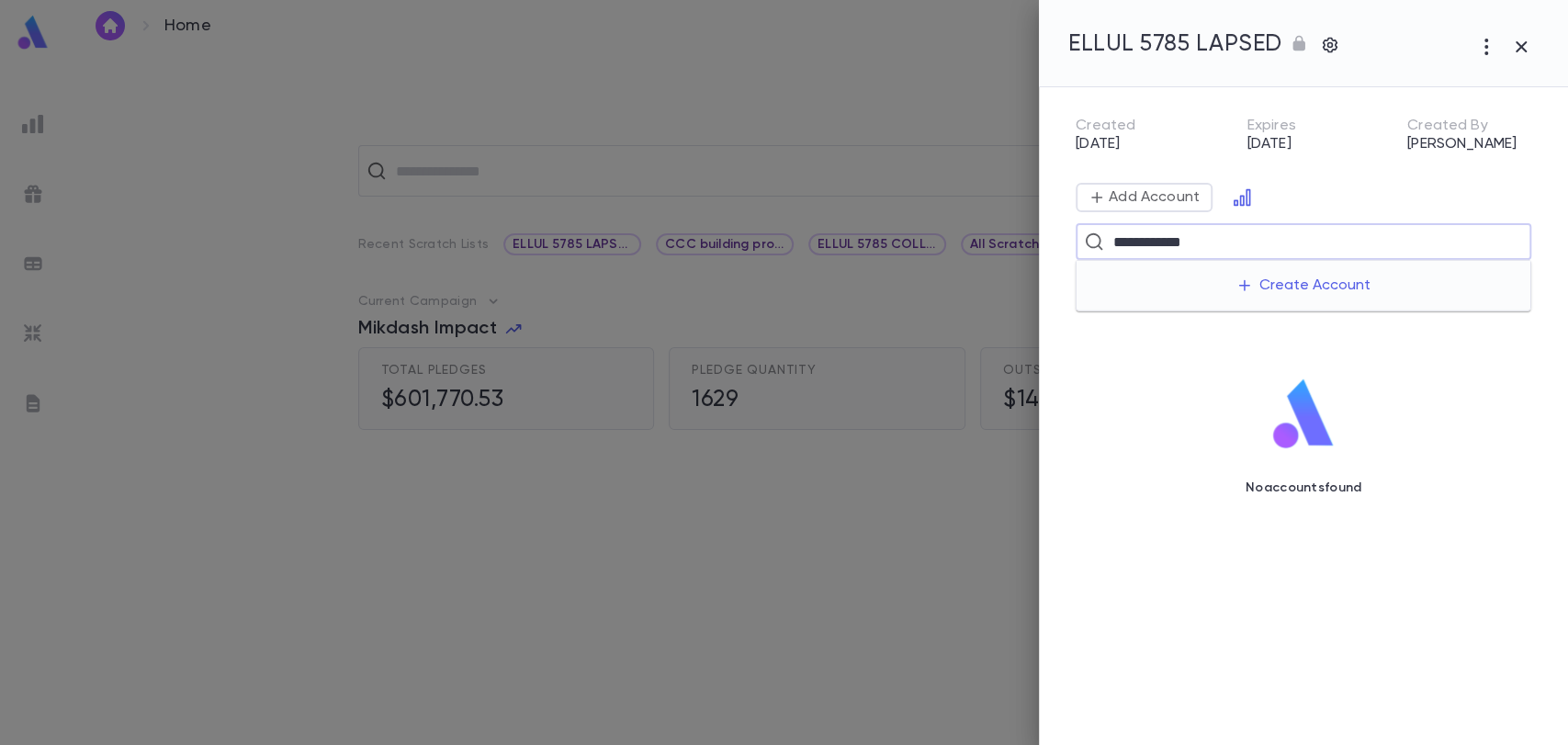
type input "**********"
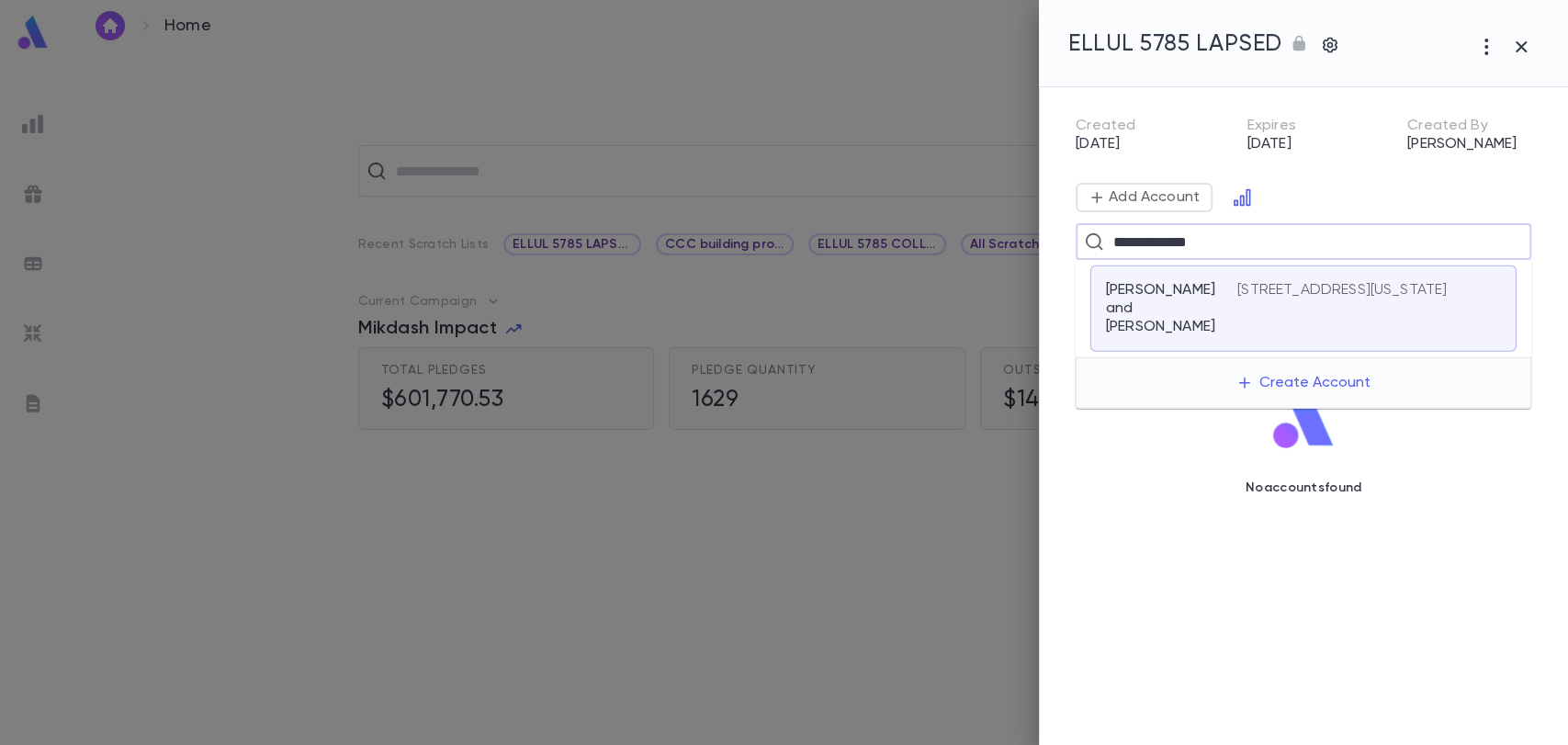
click at [1165, 296] on p "[PERSON_NAME] and [PERSON_NAME]" at bounding box center [1160, 308] width 109 height 55
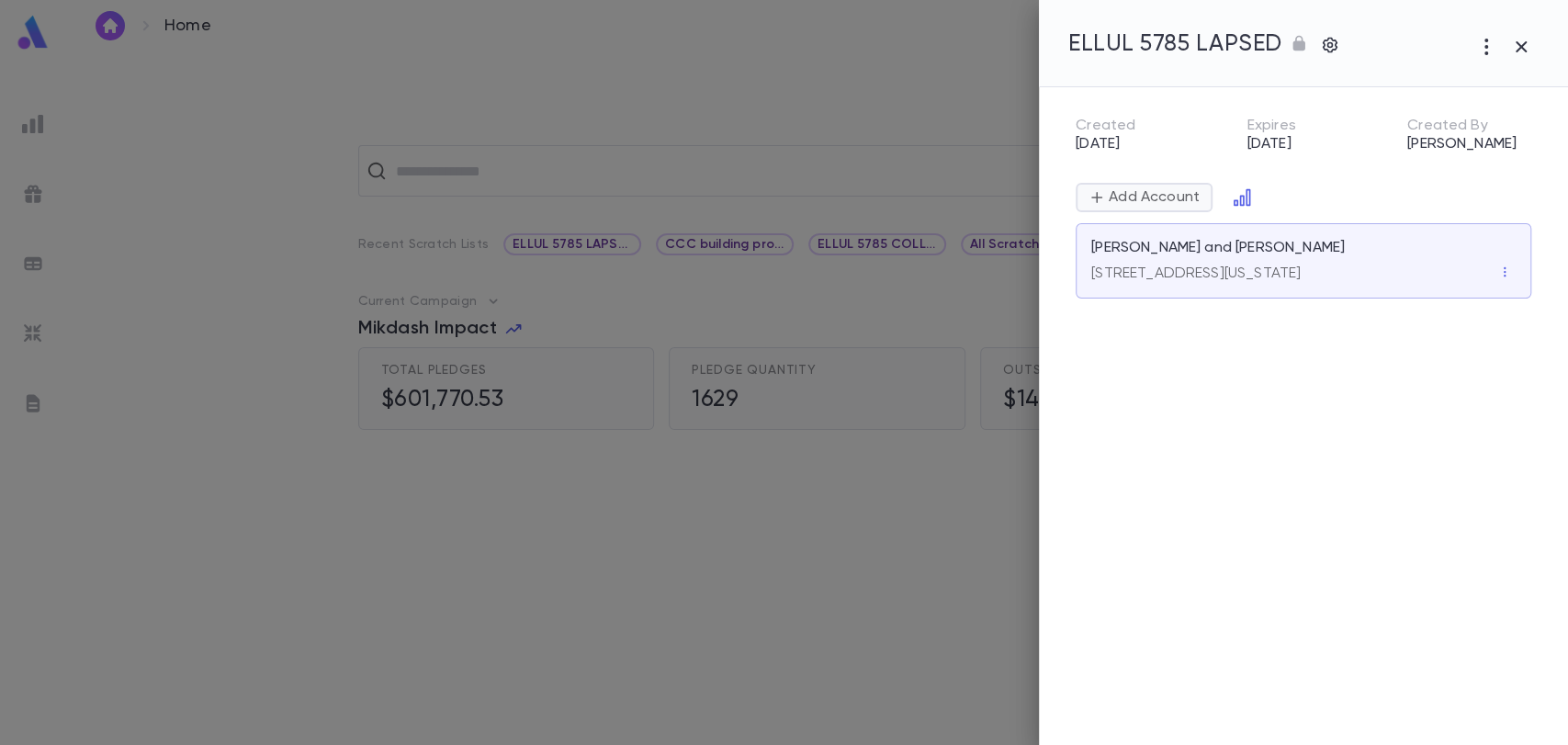
click at [1150, 186] on button "Add Account" at bounding box center [1143, 197] width 137 height 29
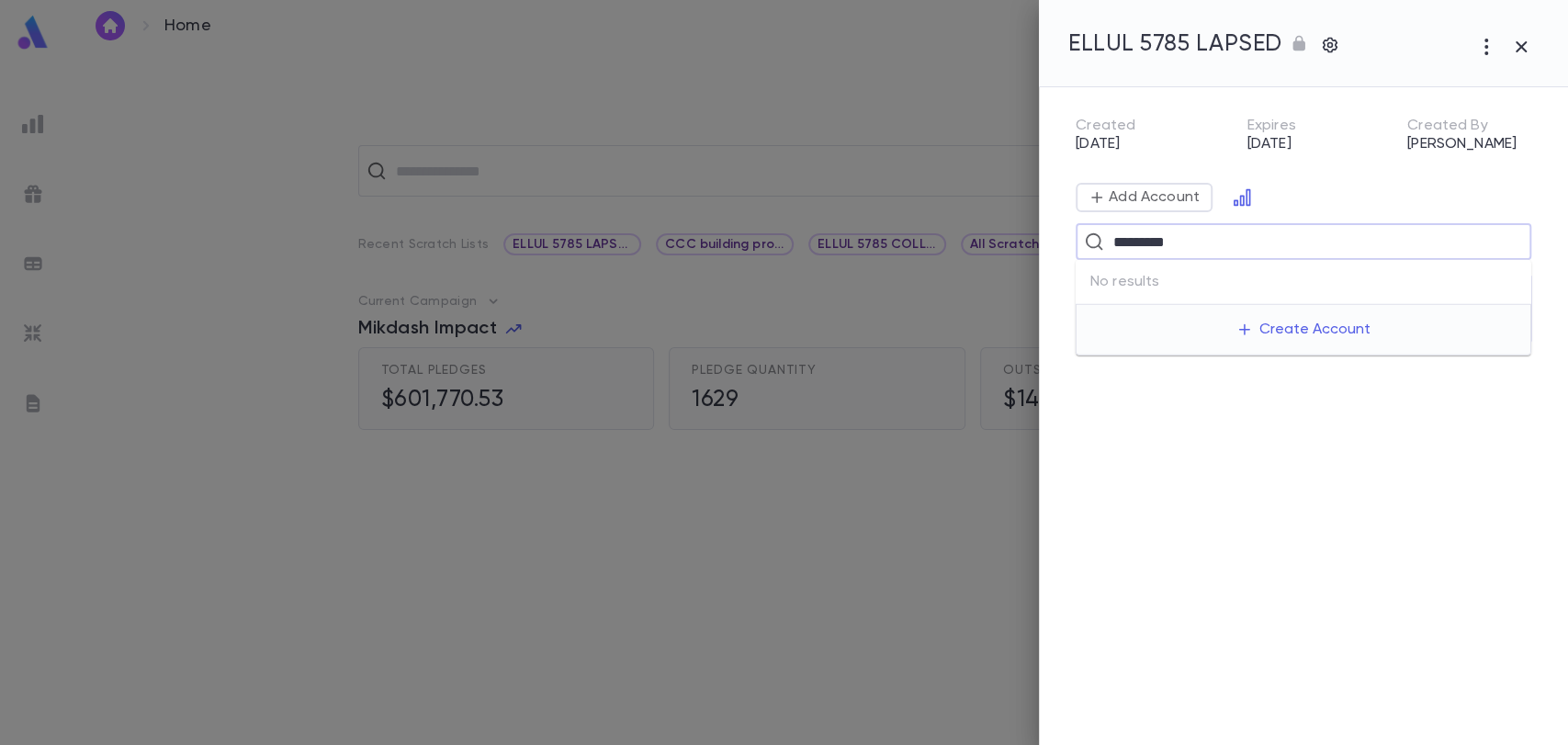
click at [1168, 237] on input "*********" at bounding box center [1301, 241] width 388 height 35
click at [1197, 244] on input "*********" at bounding box center [1301, 241] width 388 height 35
type input "******"
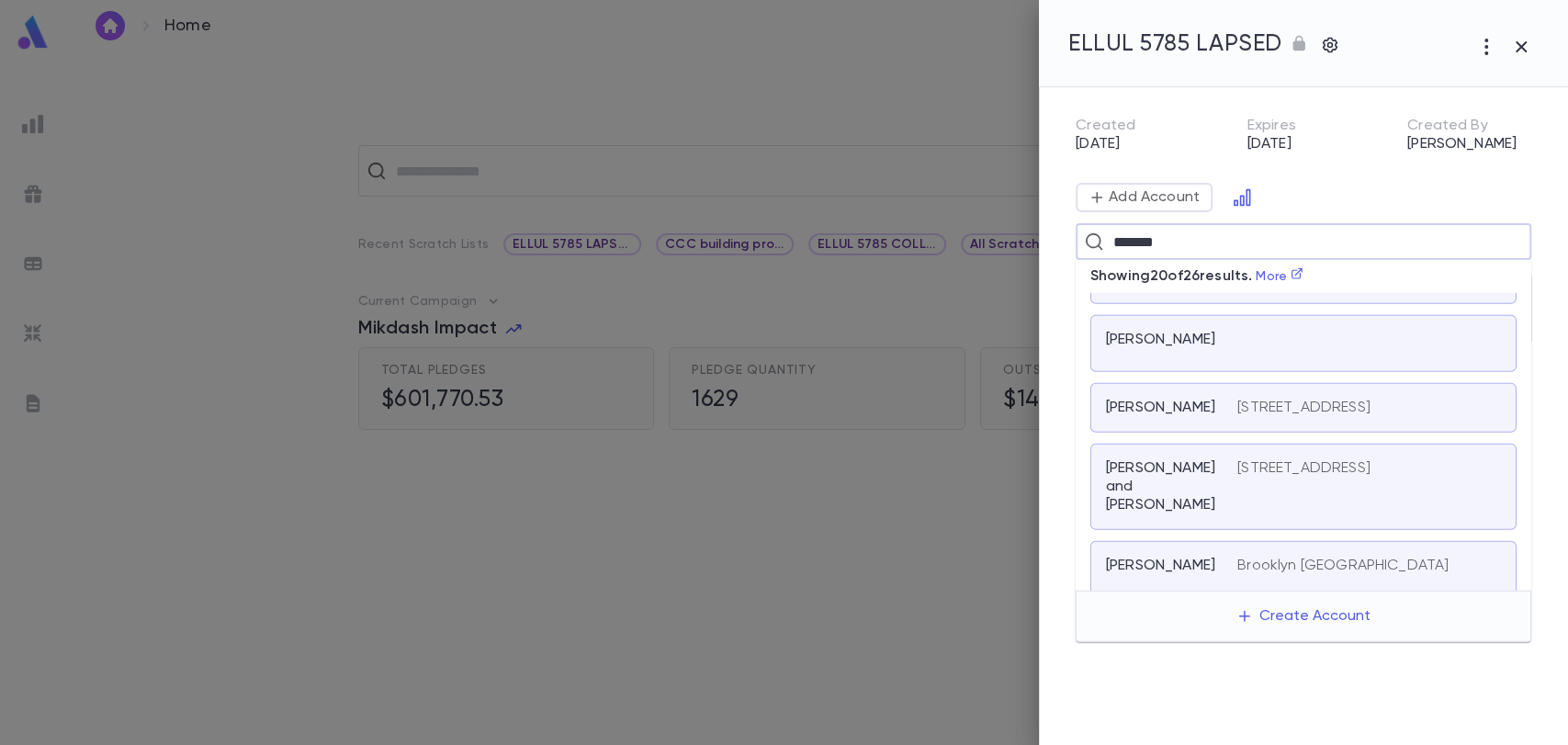
scroll to position [716, 0]
click at [1135, 431] on div "[PERSON_NAME] [STREET_ADDRESS]" at bounding box center [1304, 406] width 426 height 50
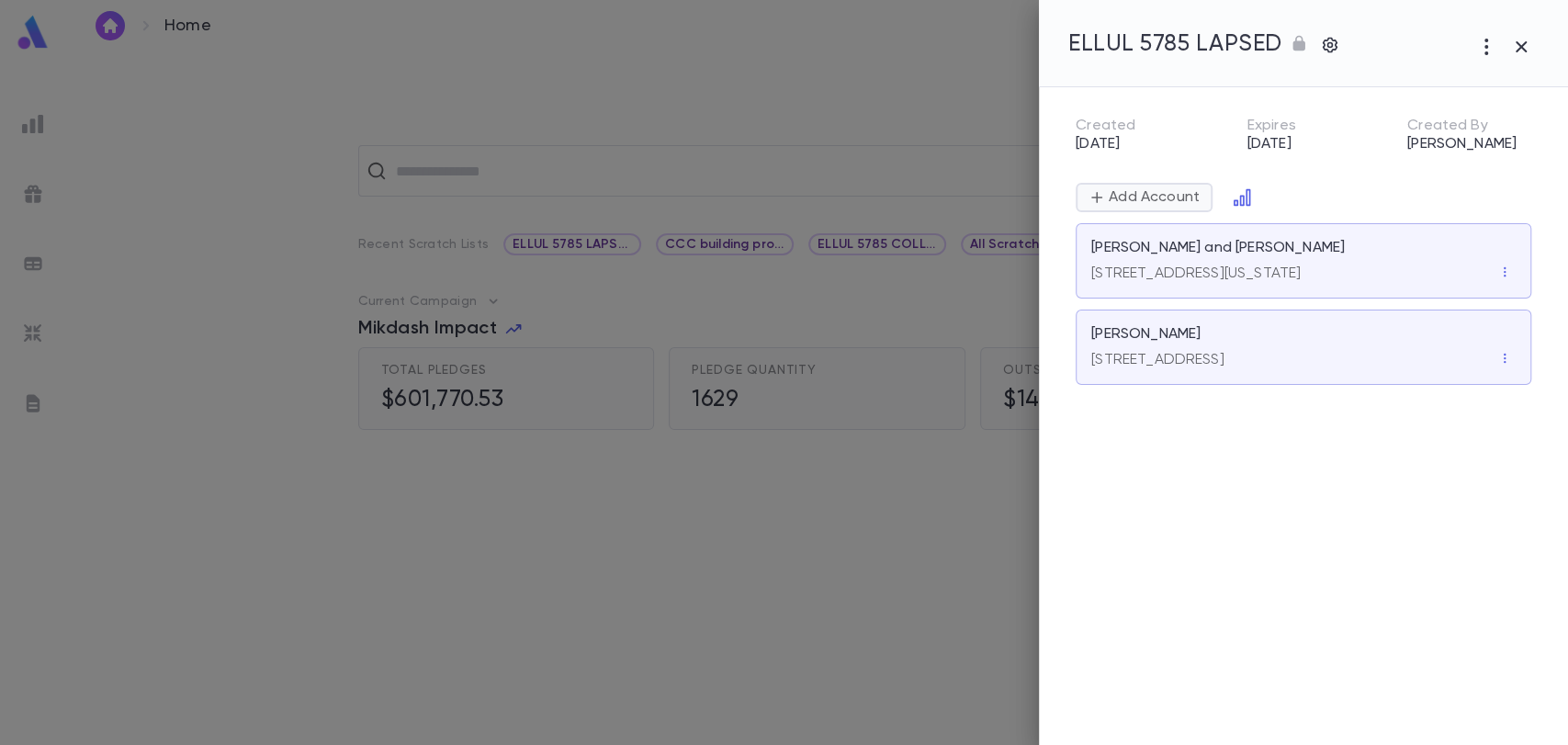
click at [1134, 191] on p "Add Account" at bounding box center [1152, 197] width 94 height 18
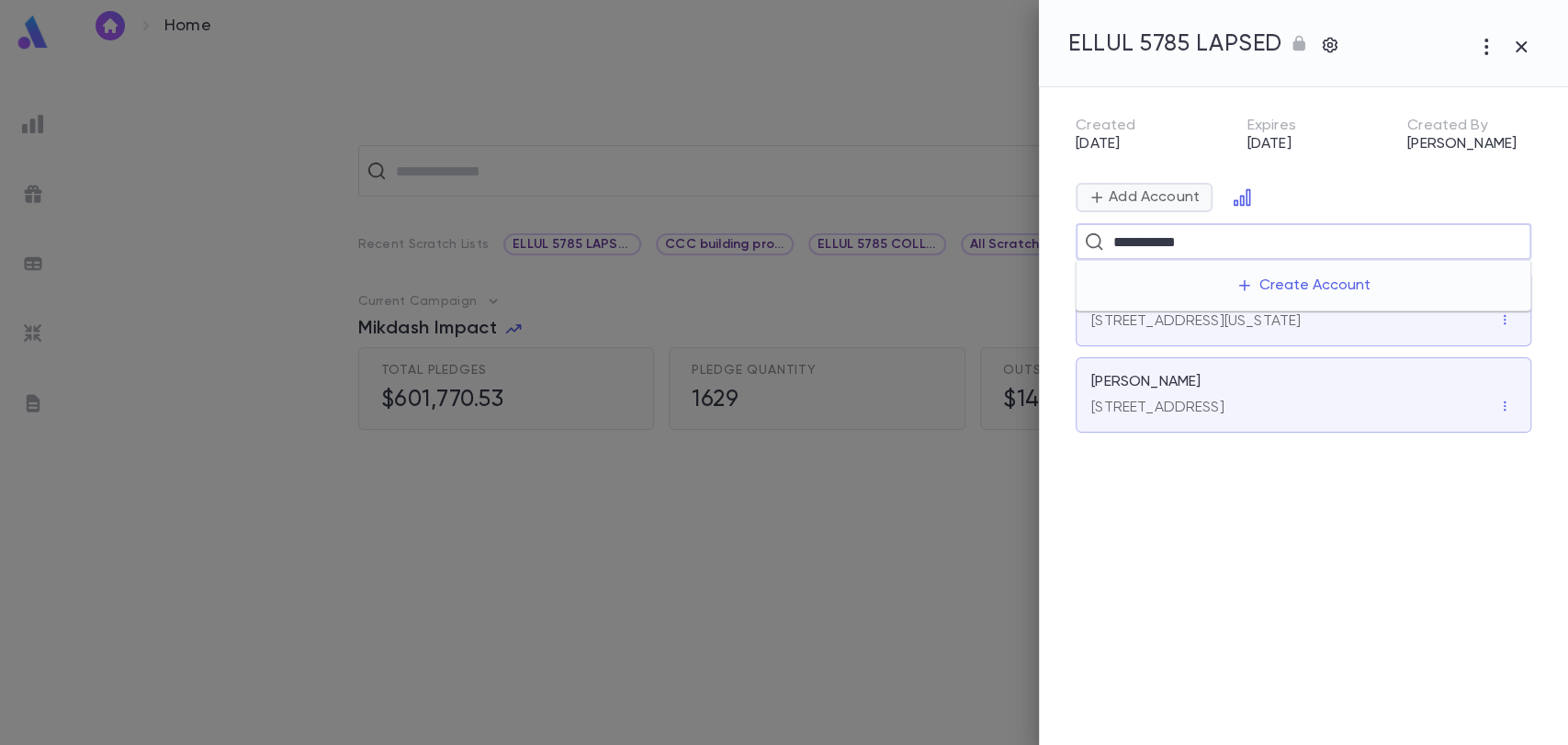
type input "**********"
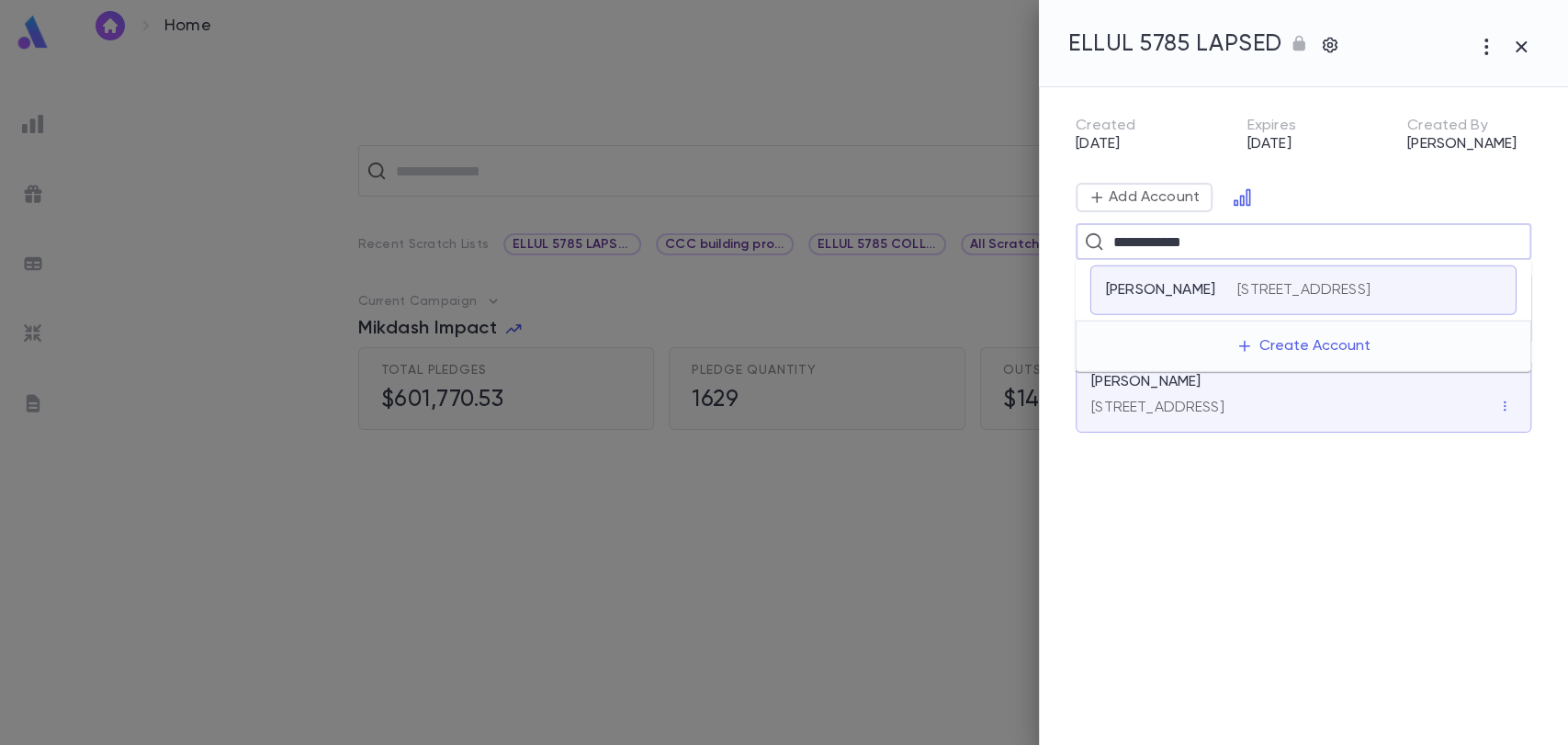
click at [1248, 291] on p "[STREET_ADDRESS]" at bounding box center [1304, 290] width 133 height 18
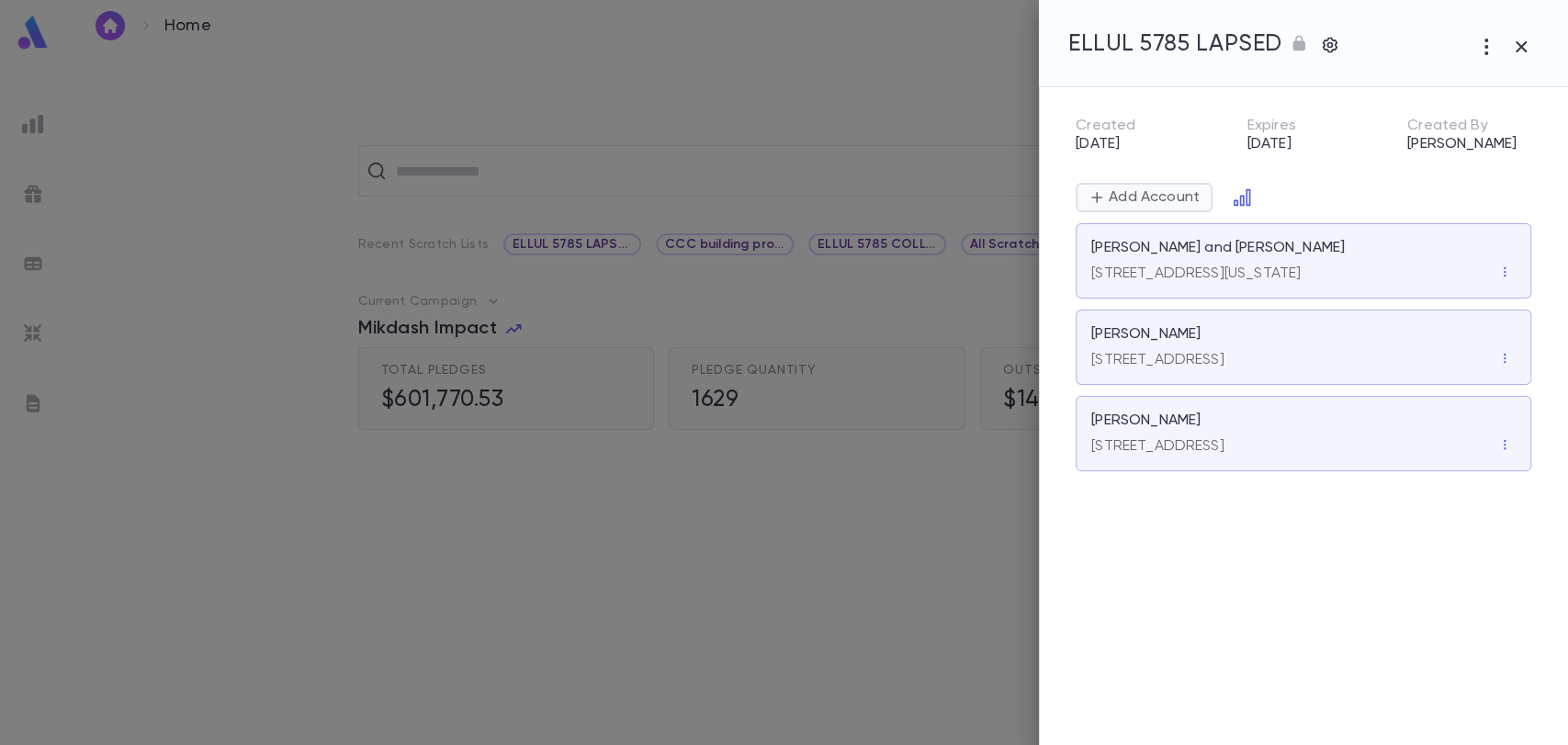
click at [1172, 191] on p "Add Account" at bounding box center [1152, 197] width 94 height 18
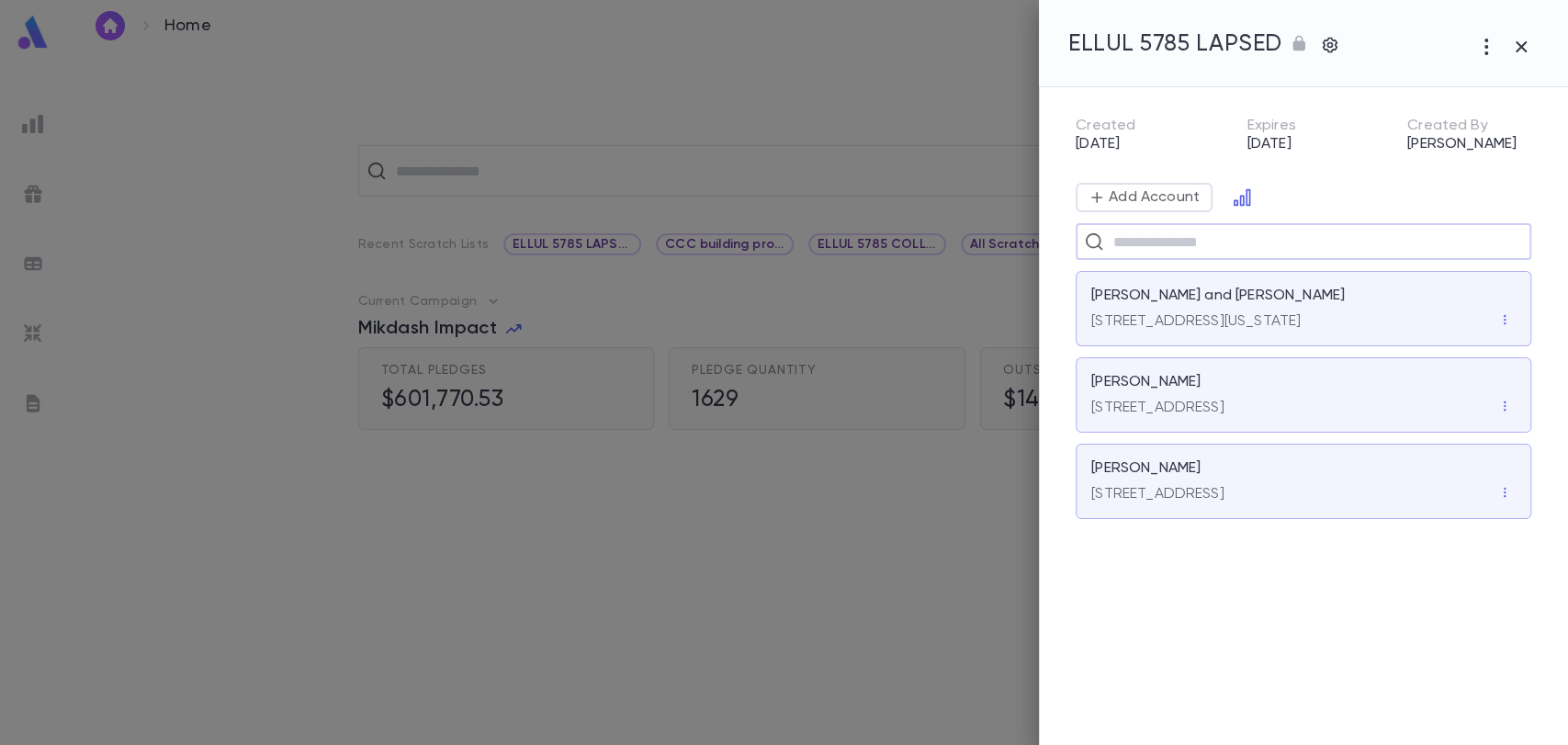
click at [1167, 236] on input "text" at bounding box center [1315, 241] width 415 height 35
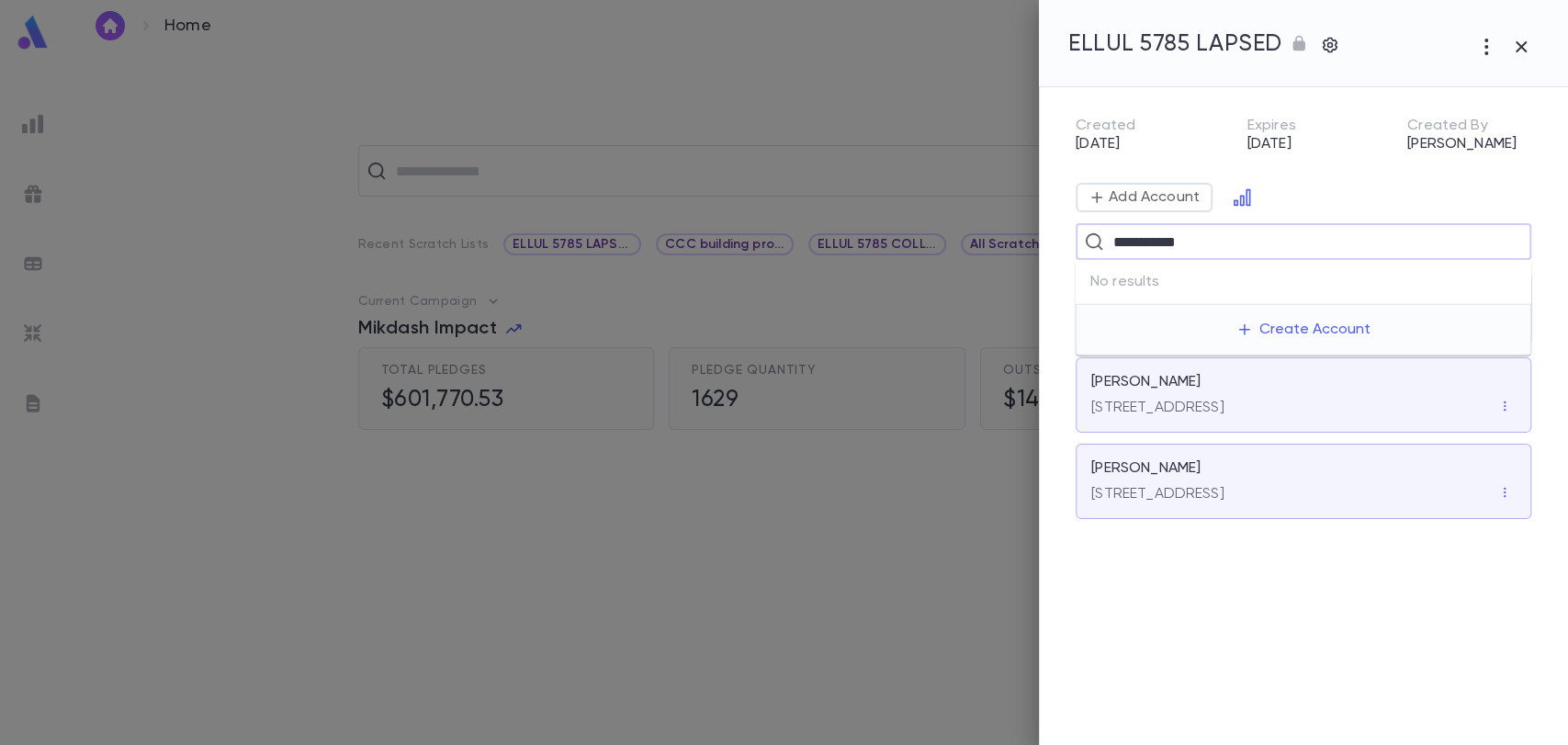
click at [1143, 240] on input "**********" at bounding box center [1301, 241] width 388 height 35
type input "**********"
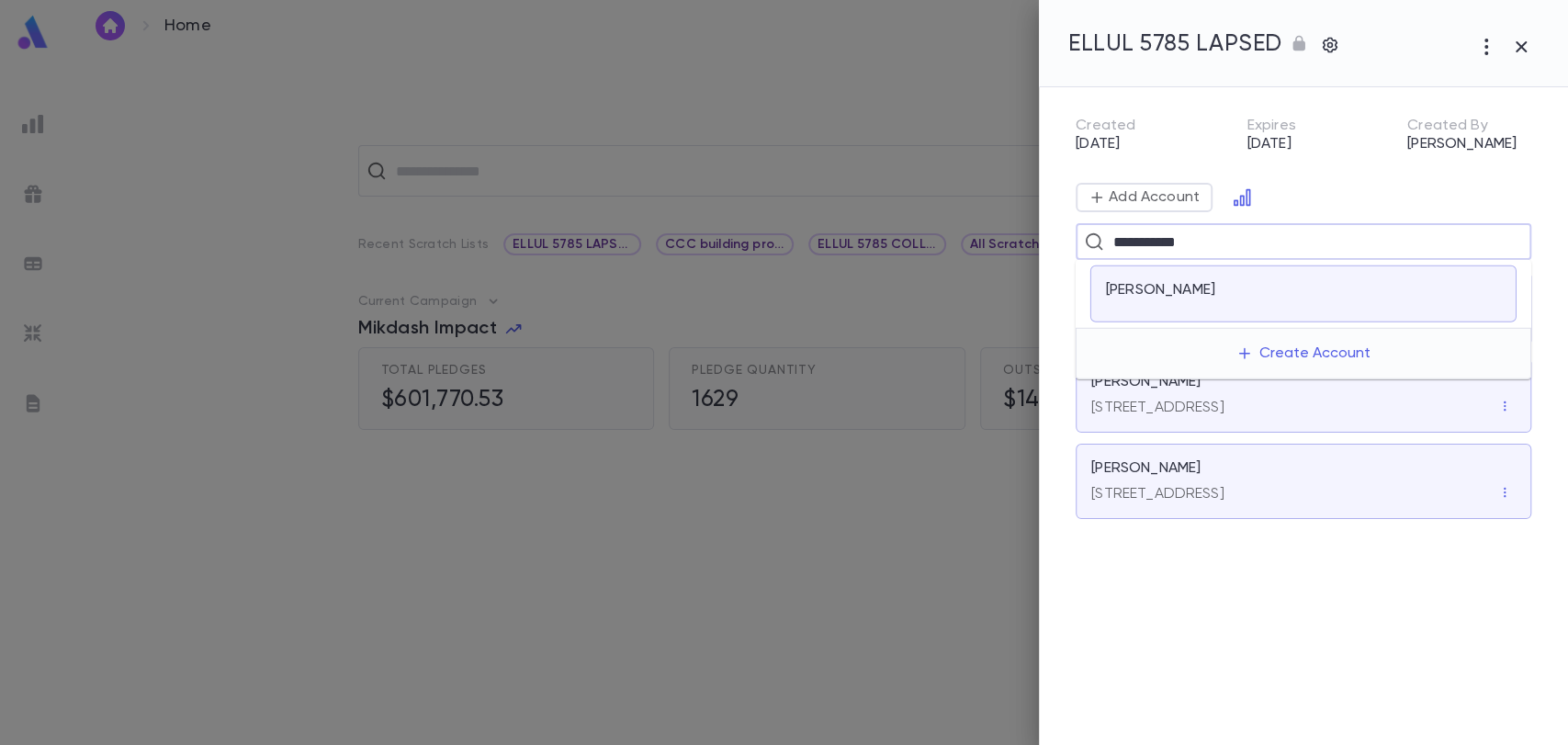
click at [1174, 298] on div "[PERSON_NAME]" at bounding box center [1171, 293] width 131 height 25
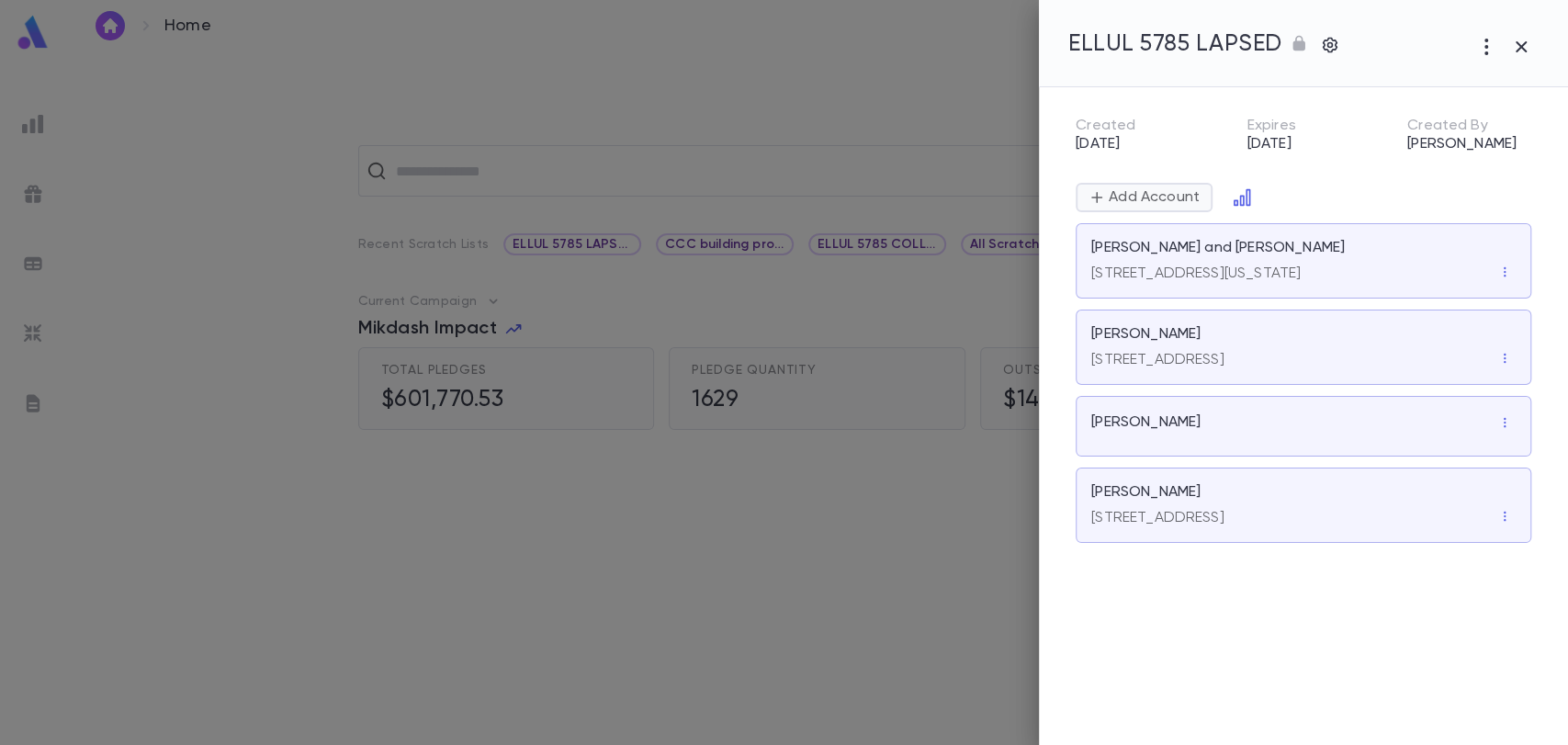
click at [1139, 190] on p "Add Account" at bounding box center [1152, 197] width 94 height 18
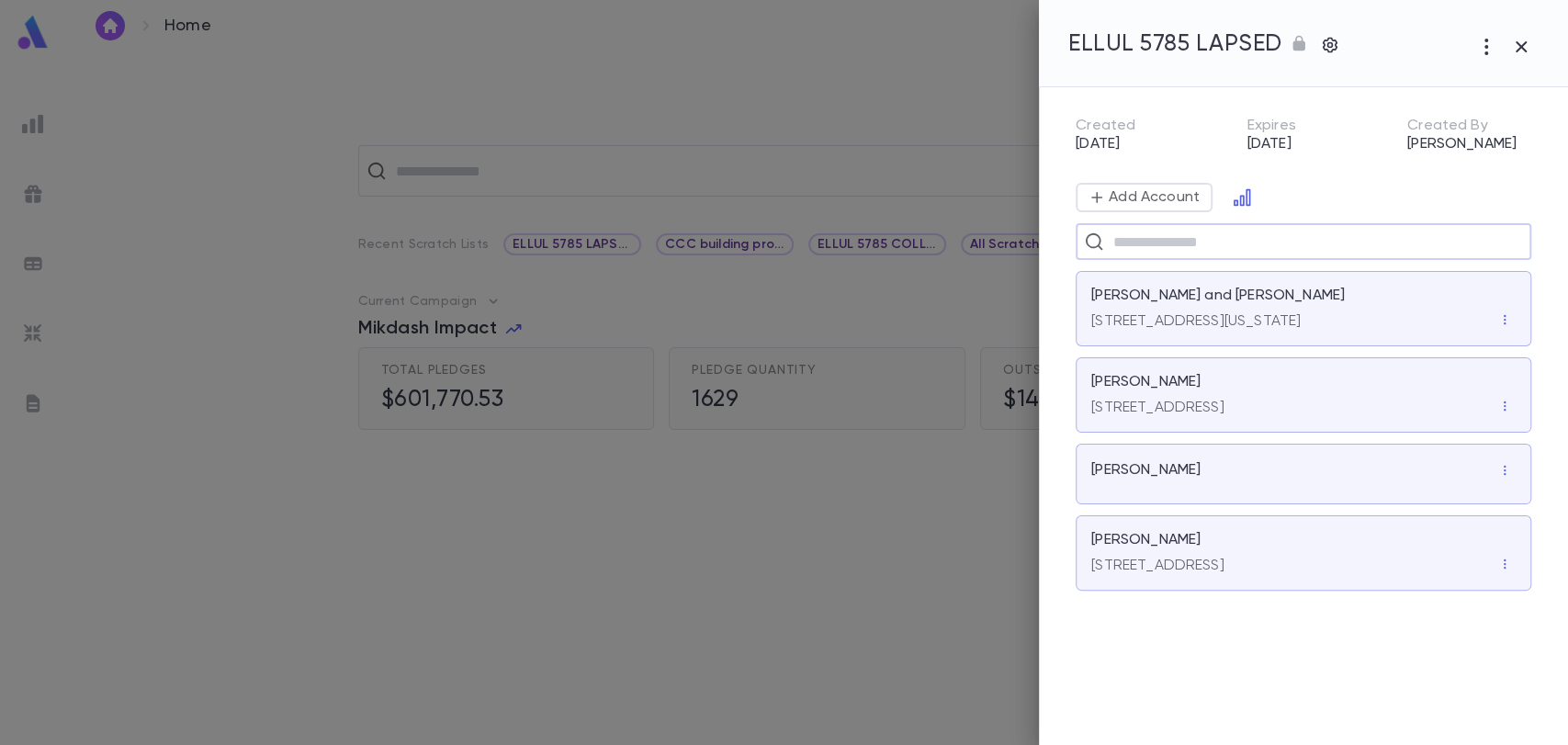
click at [1122, 238] on input "text" at bounding box center [1315, 241] width 415 height 35
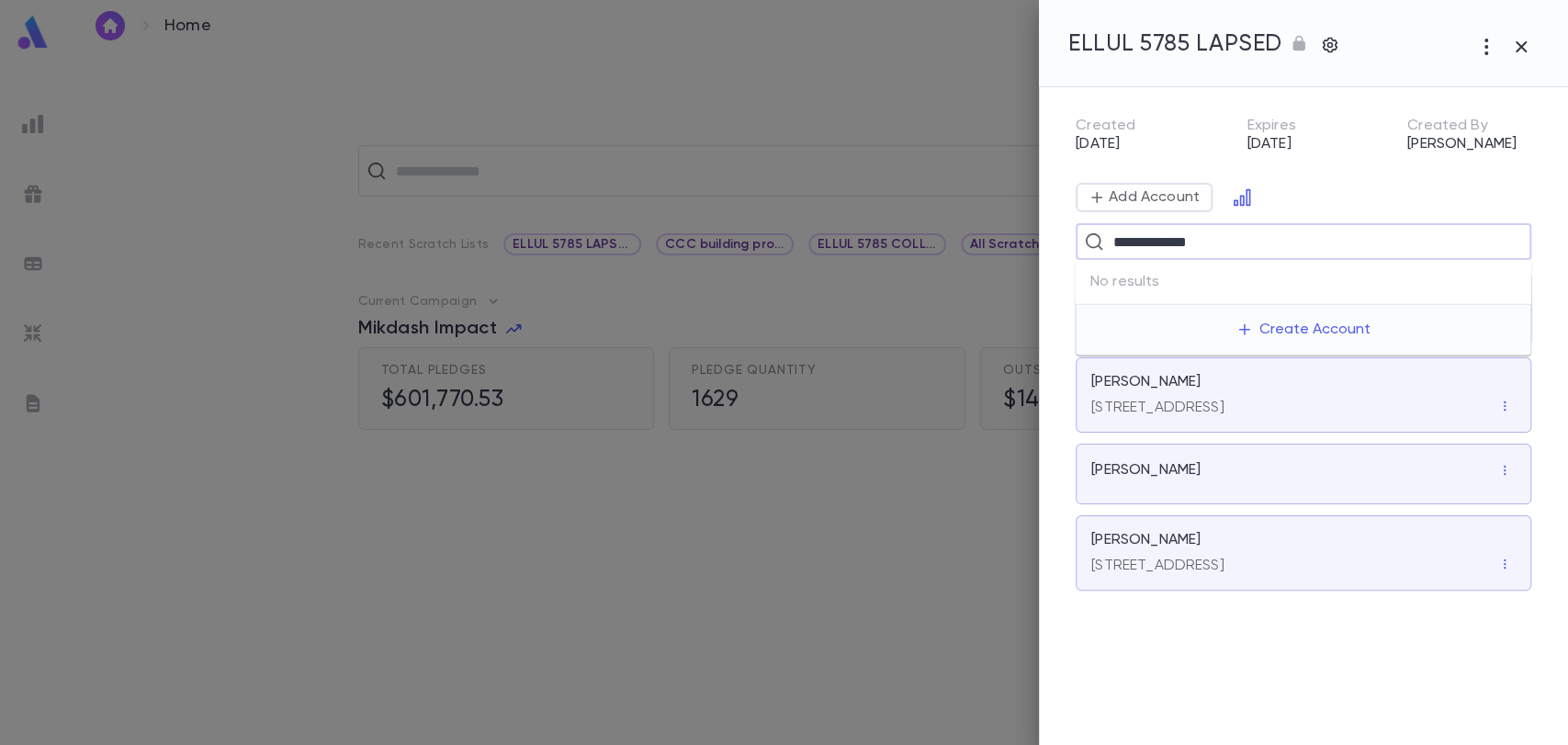
click at [1122, 238] on input "**********" at bounding box center [1301, 241] width 388 height 35
click at [1248, 237] on input "**********" at bounding box center [1301, 241] width 388 height 35
type input "*******"
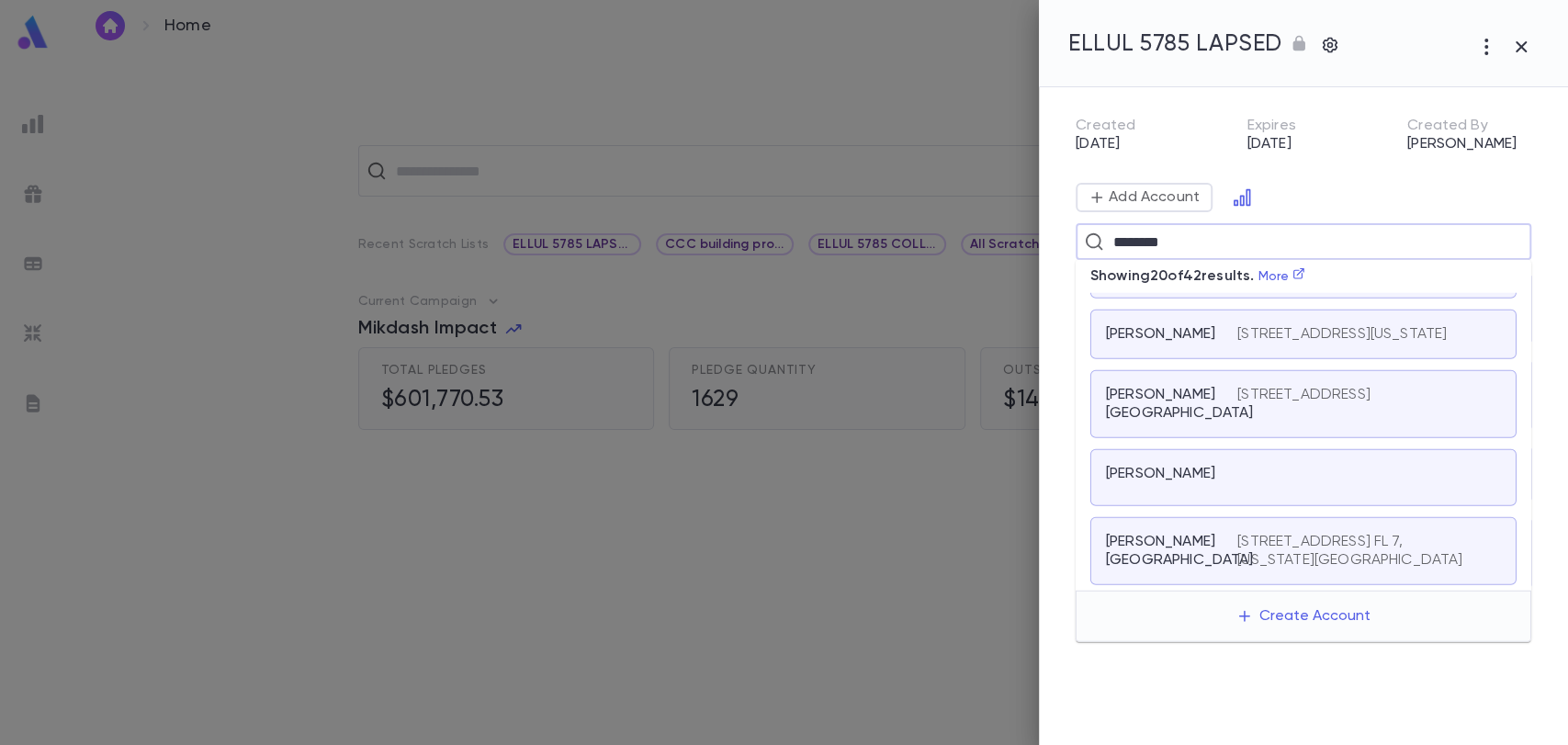
scroll to position [0, 0]
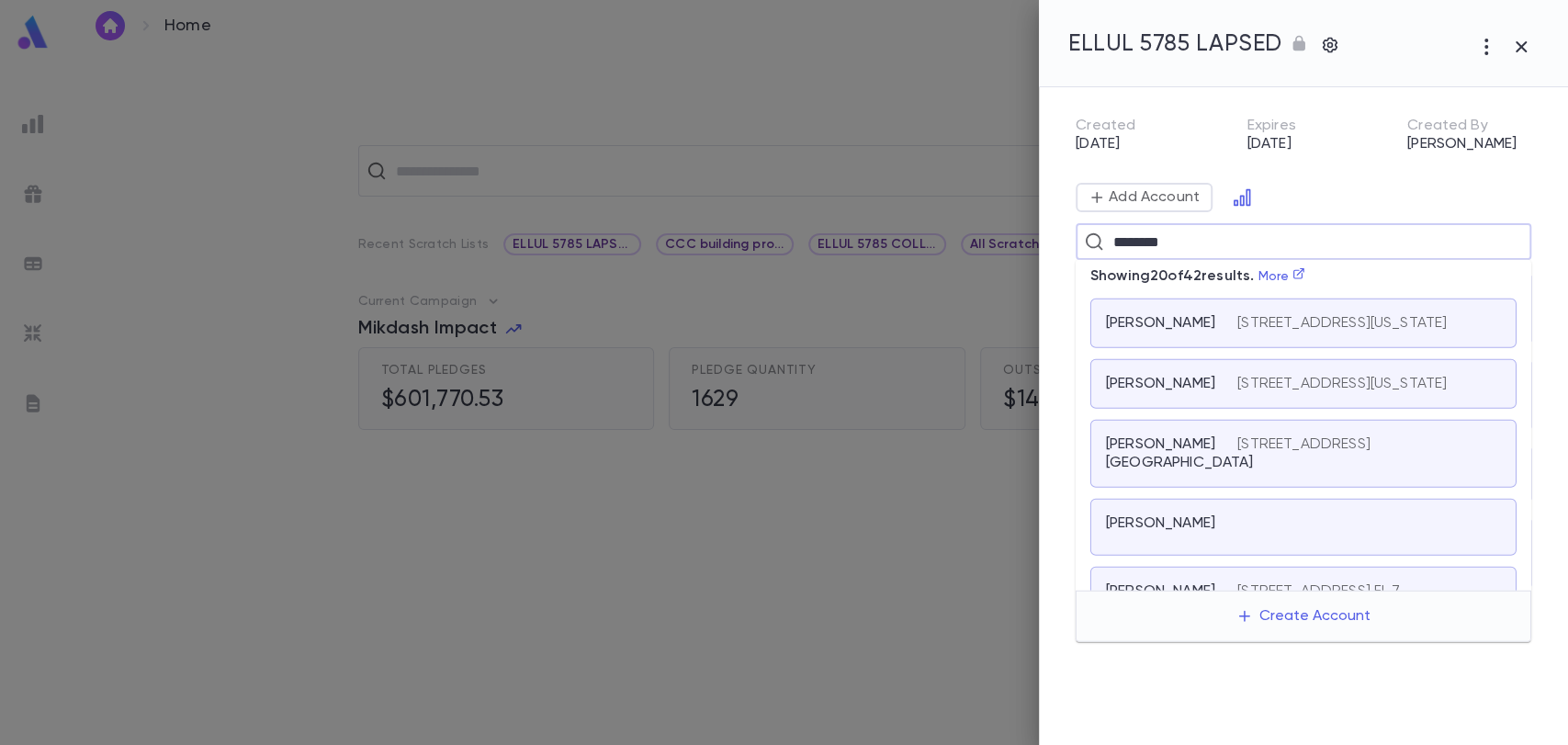
click at [1270, 611] on button "Create Account" at bounding box center [1303, 616] width 164 height 35
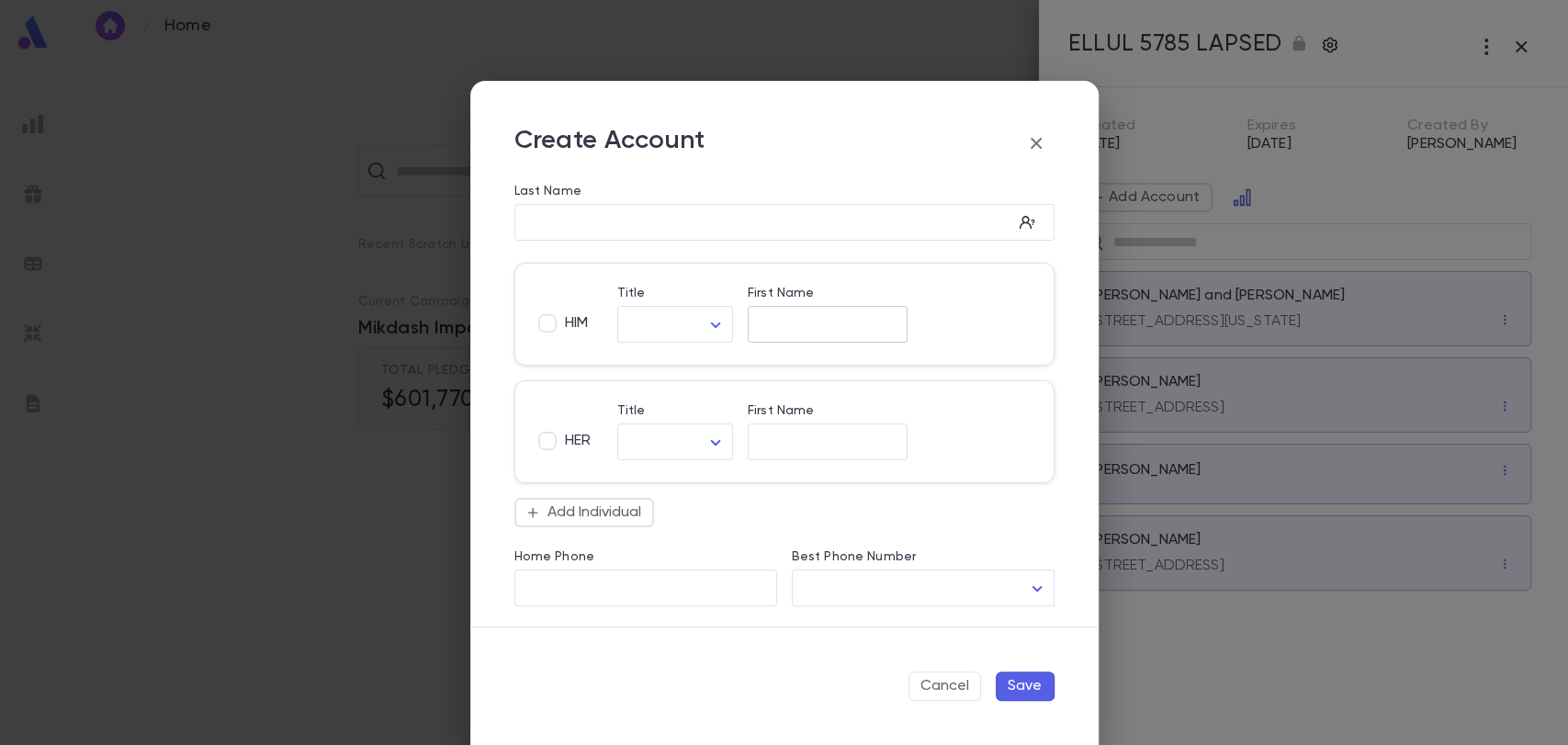
click at [788, 323] on input "First Name" at bounding box center [827, 324] width 159 height 21
click at [837, 324] on input "*******" at bounding box center [827, 324] width 159 height 21
type input "*"
type input "*****"
click at [621, 464] on icon "button" at bounding box center [622, 463] width 22 height 22
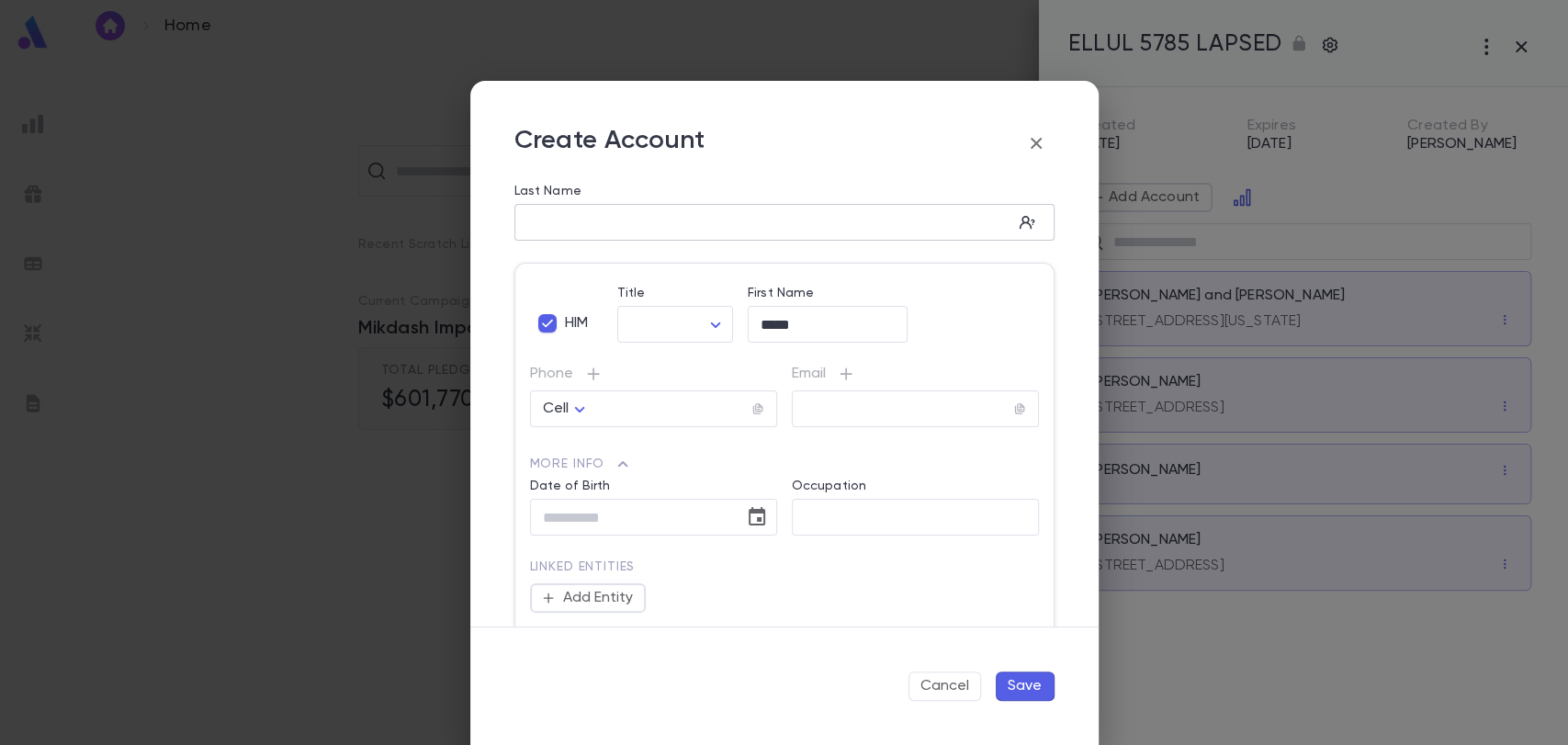
click at [558, 228] on input "Last Name" at bounding box center [763, 223] width 498 height 21
type input "*******"
click at [1035, 682] on button "Save" at bounding box center [1025, 686] width 58 height 29
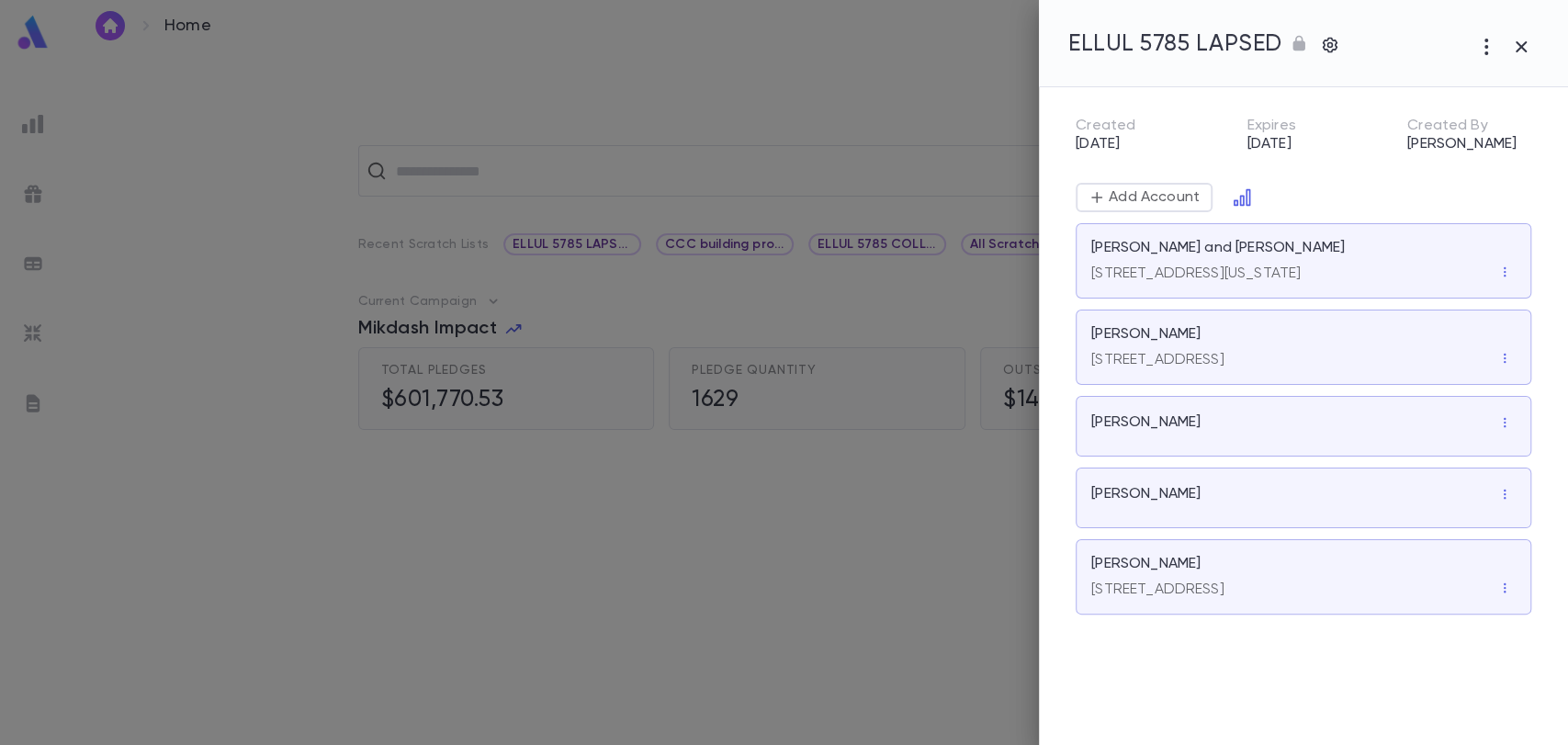
click at [35, 400] on div at bounding box center [784, 372] width 1568 height 745
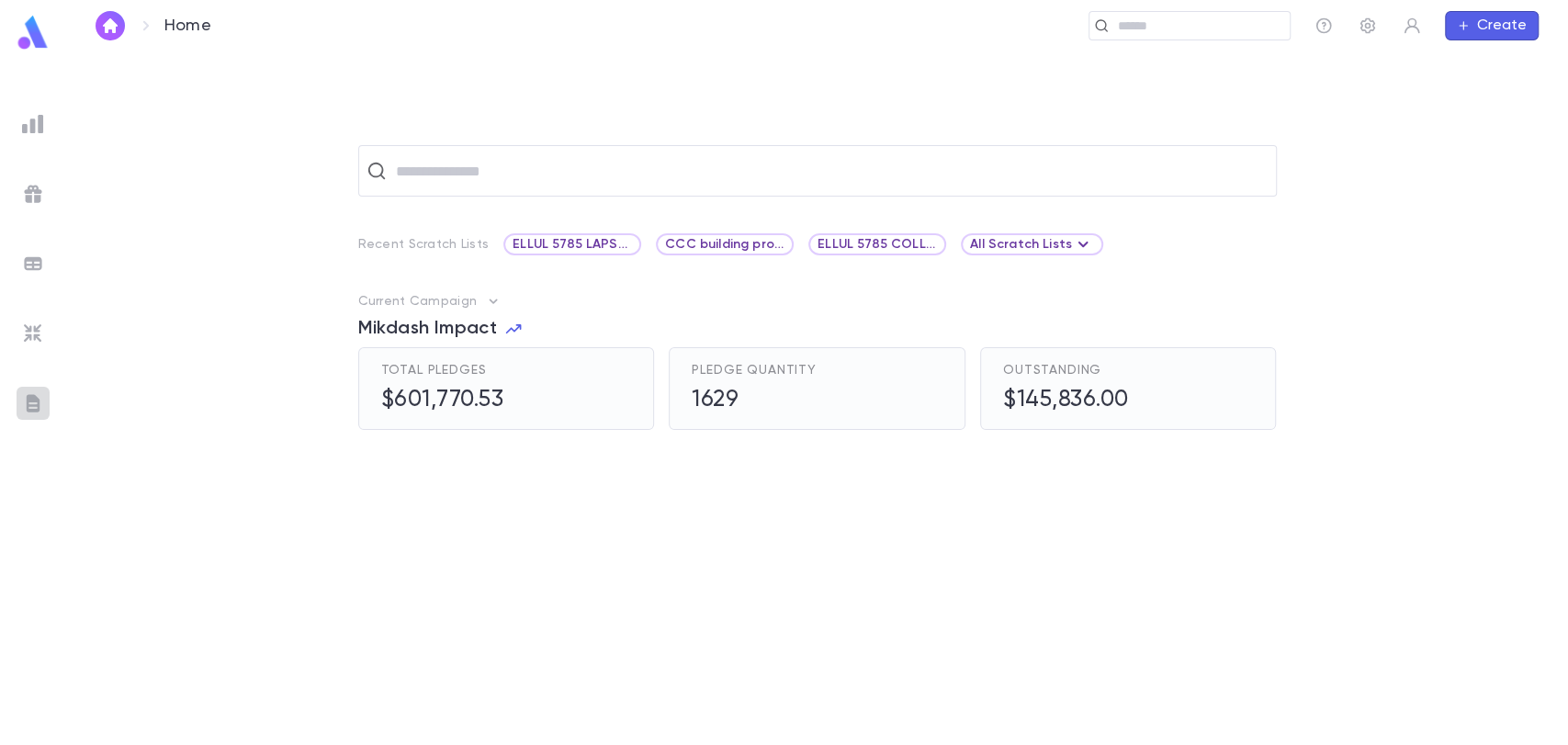
click at [35, 400] on img at bounding box center [32, 403] width 22 height 22
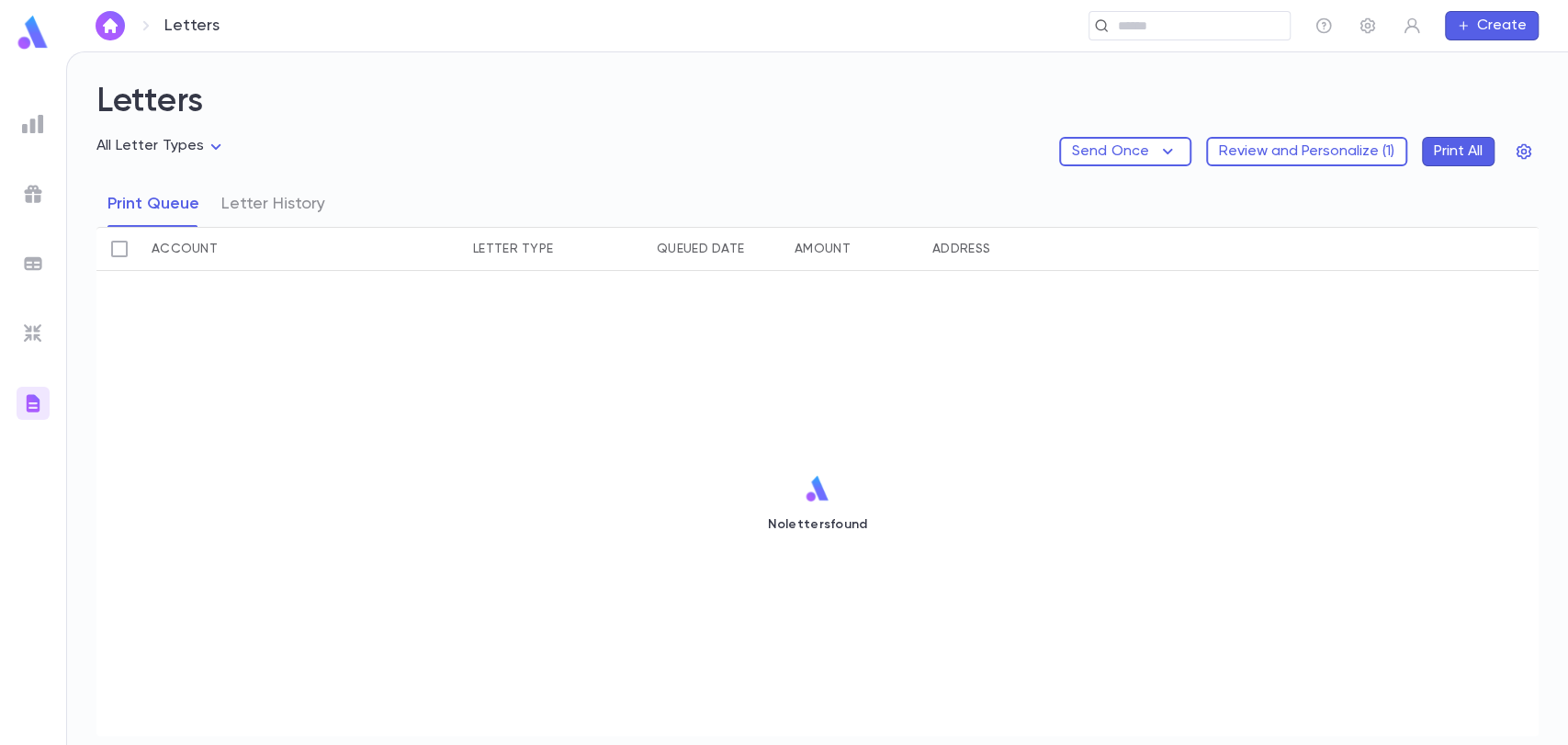
click at [31, 327] on img at bounding box center [32, 333] width 22 height 22
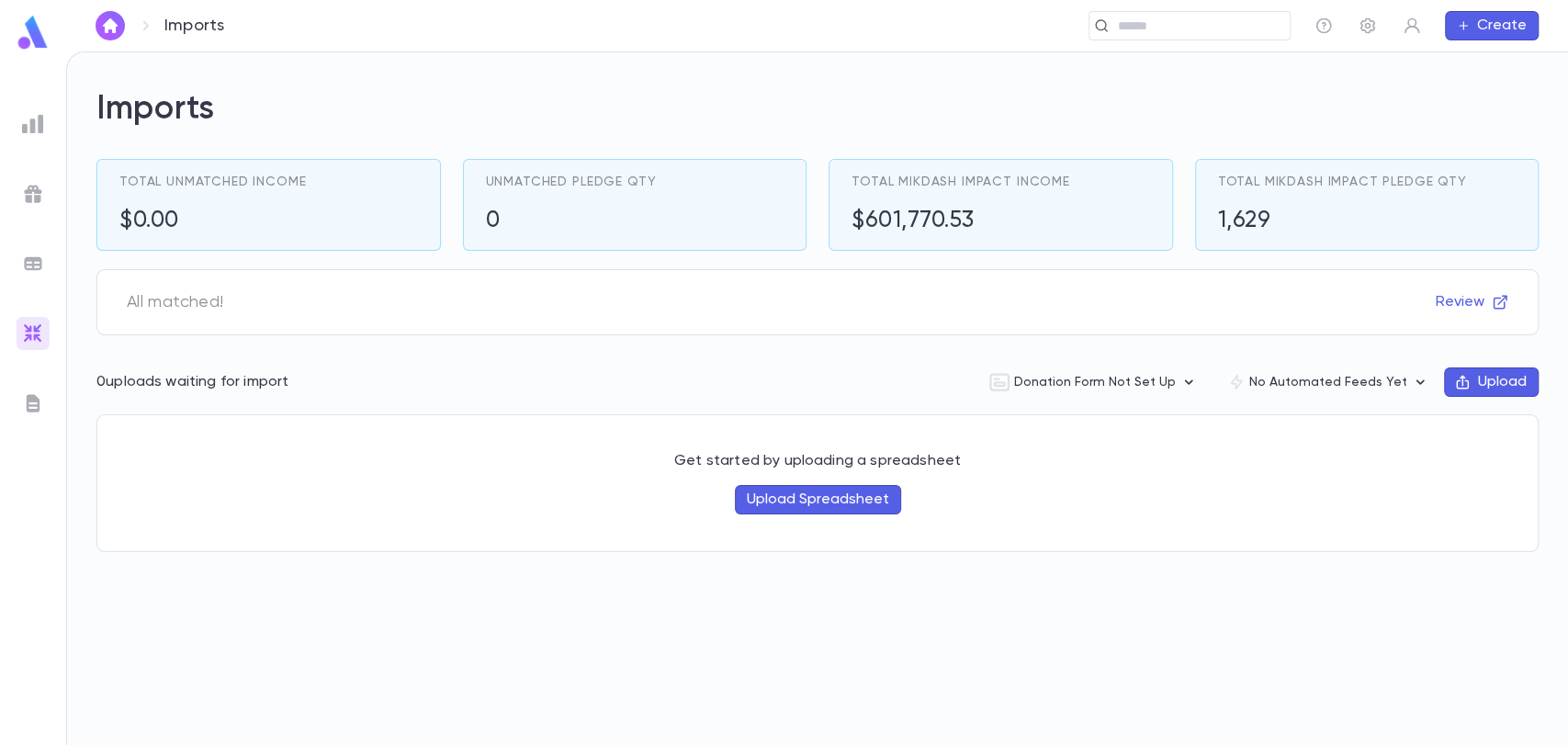
click at [26, 259] on img at bounding box center [32, 263] width 22 height 22
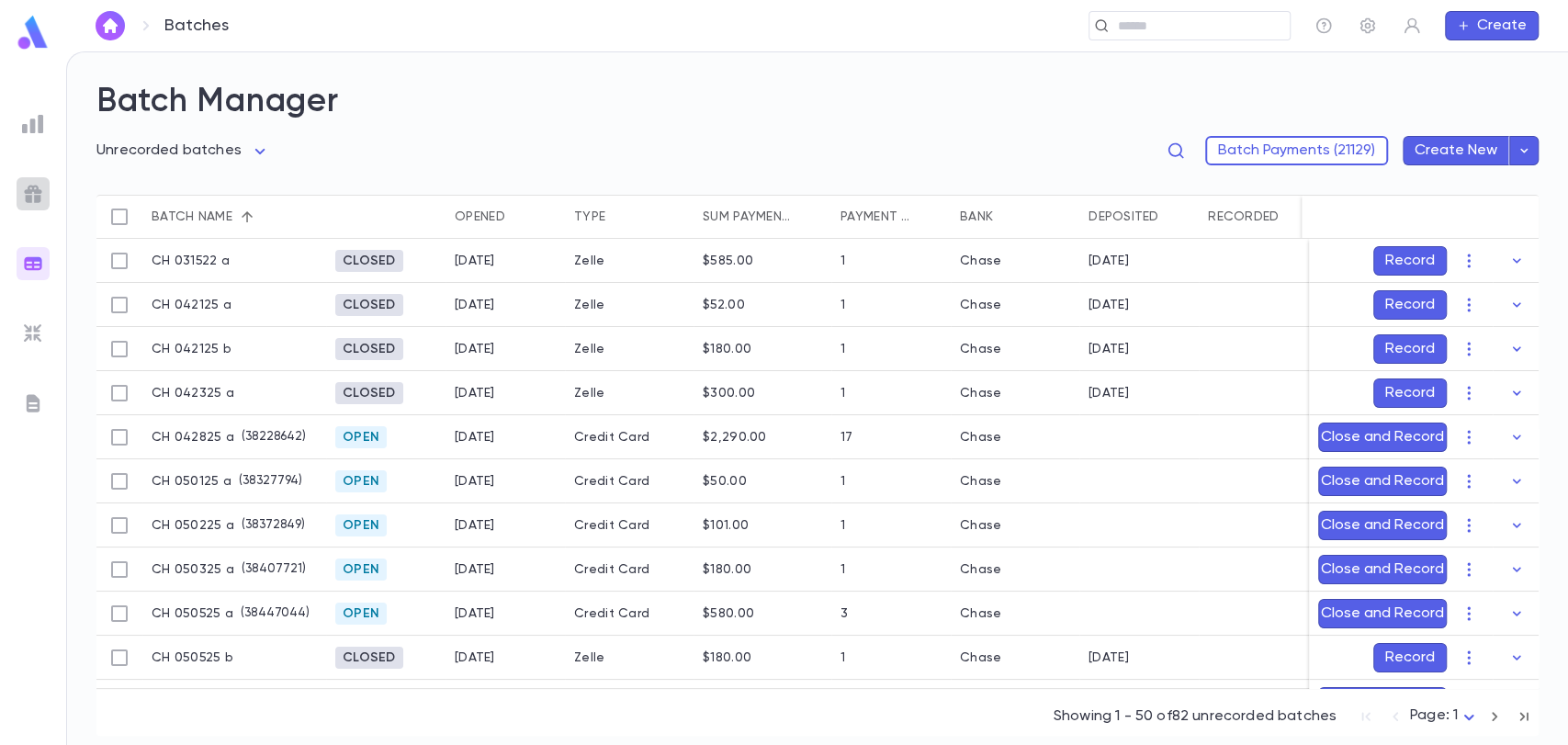
click at [31, 188] on img at bounding box center [32, 193] width 22 height 22
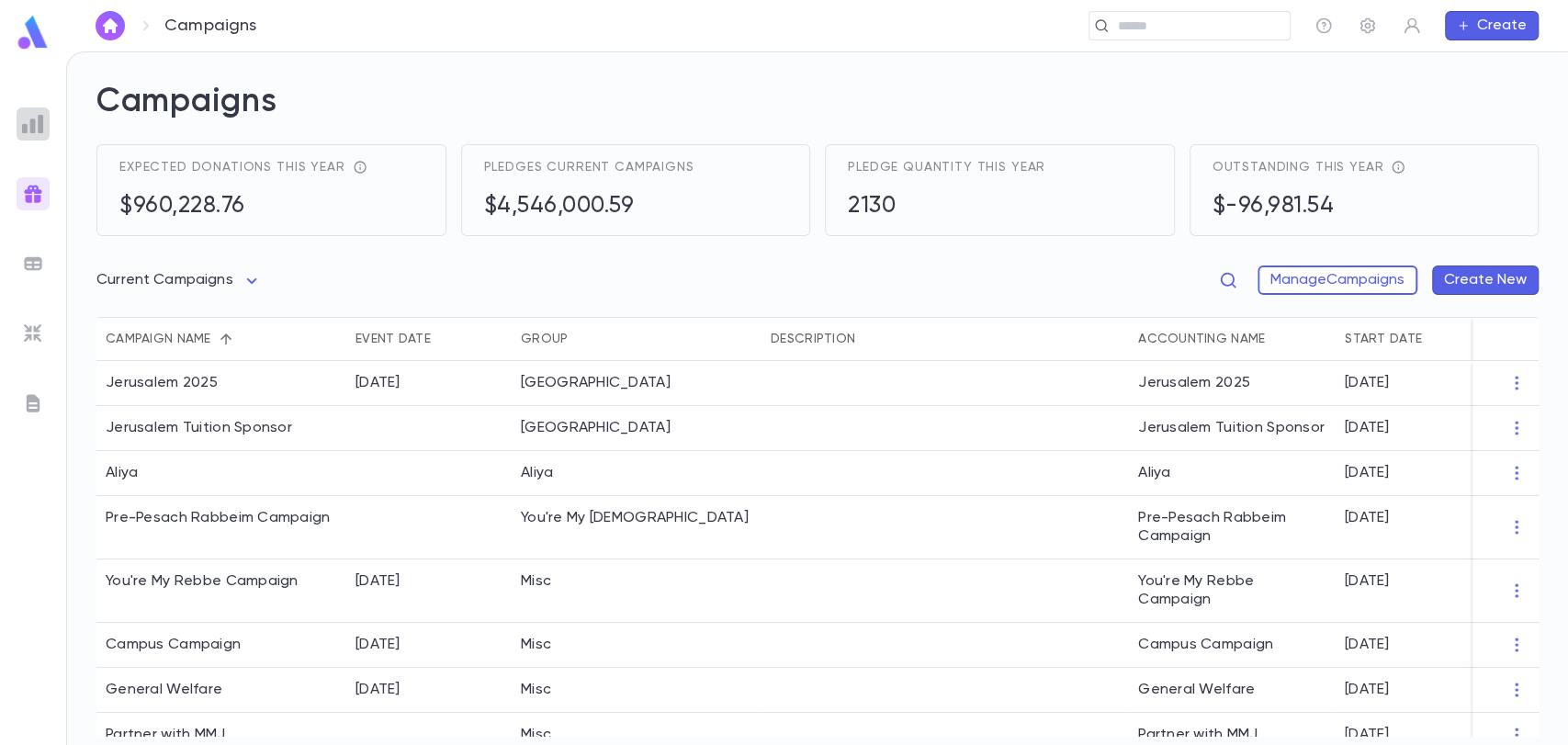
click at [29, 123] on img at bounding box center [32, 124] width 22 height 22
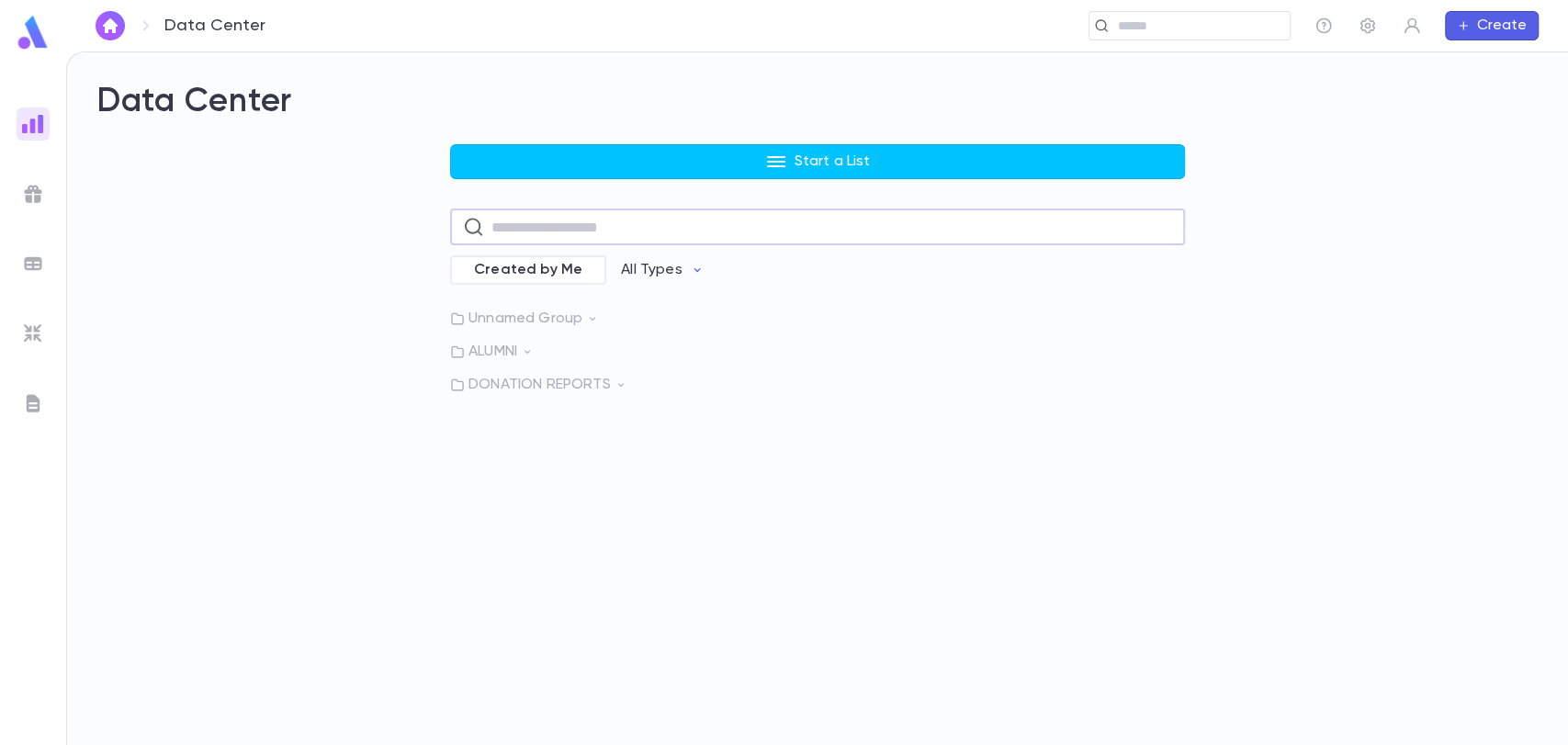
click at [519, 227] on input "text" at bounding box center [831, 227] width 680 height 36
click at [647, 276] on p "All Types" at bounding box center [651, 270] width 60 height 18
click at [651, 306] on li "All Types" at bounding box center [672, 308] width 134 height 29
click at [648, 261] on p "All Types" at bounding box center [651, 270] width 60 height 18
click at [592, 224] on div at bounding box center [784, 372] width 1568 height 745
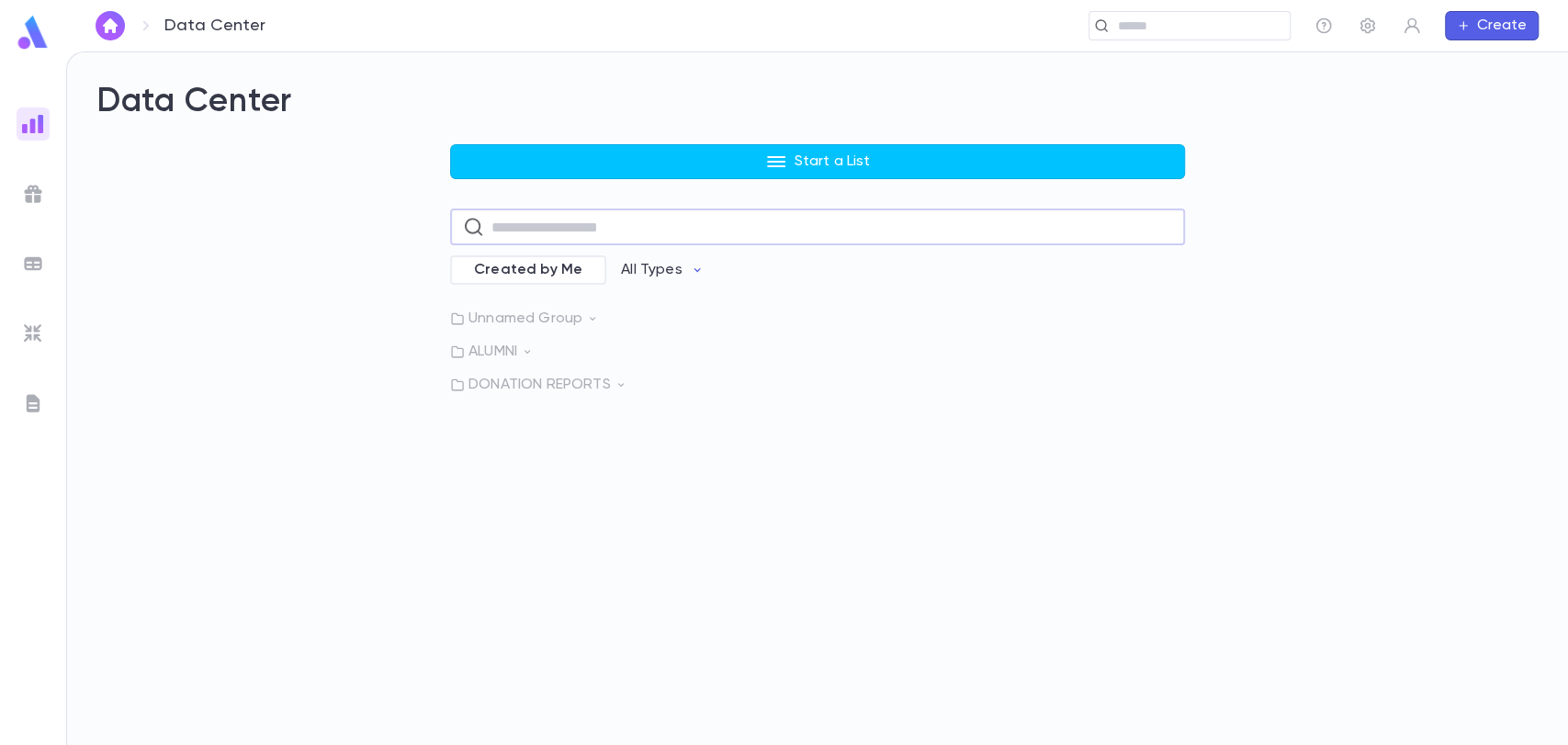
click at [592, 224] on input "text" at bounding box center [831, 227] width 680 height 36
click at [644, 274] on p "All Types" at bounding box center [651, 270] width 60 height 18
click at [522, 476] on div at bounding box center [784, 372] width 1568 height 745
click at [28, 192] on img at bounding box center [32, 193] width 22 height 22
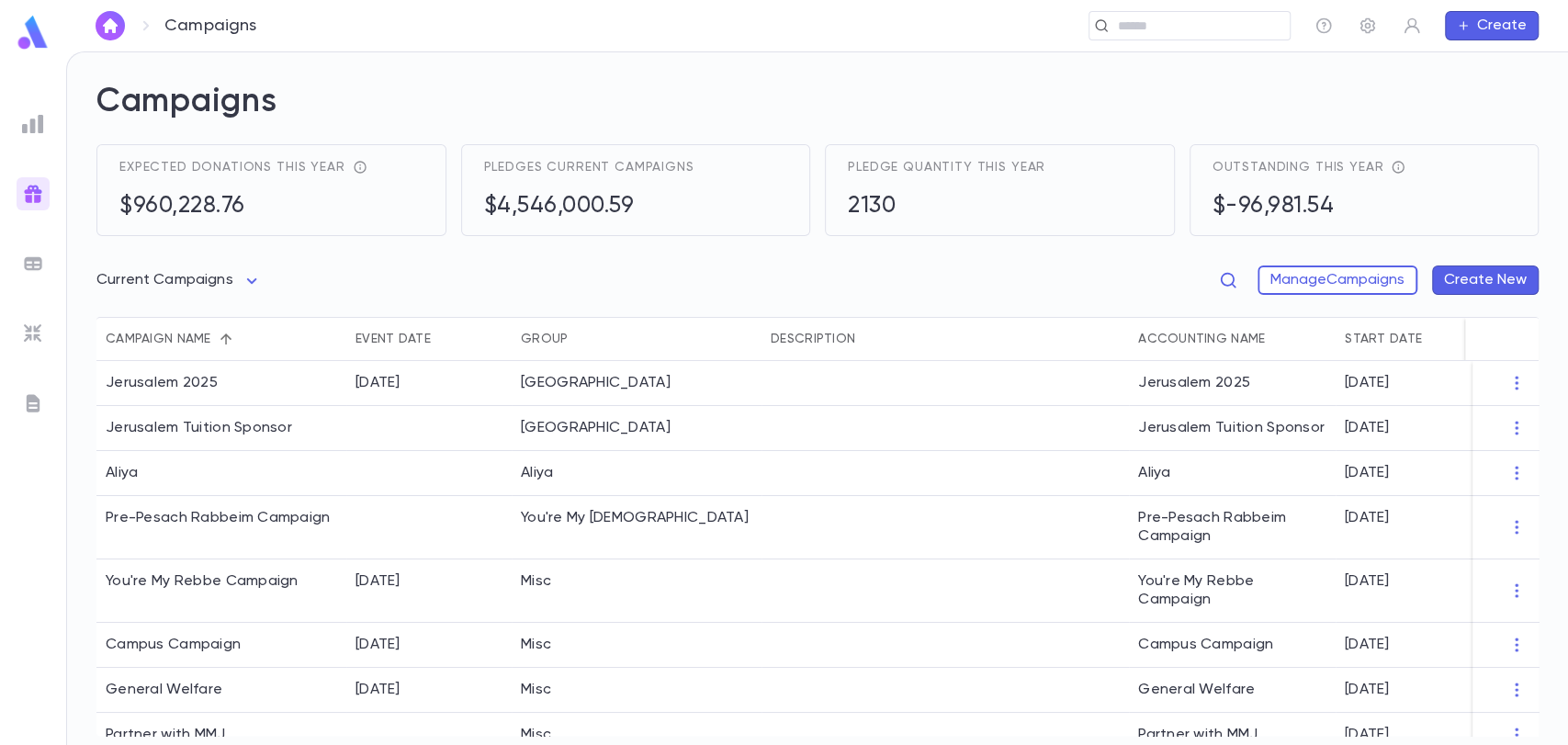
click at [37, 118] on img at bounding box center [32, 124] width 22 height 22
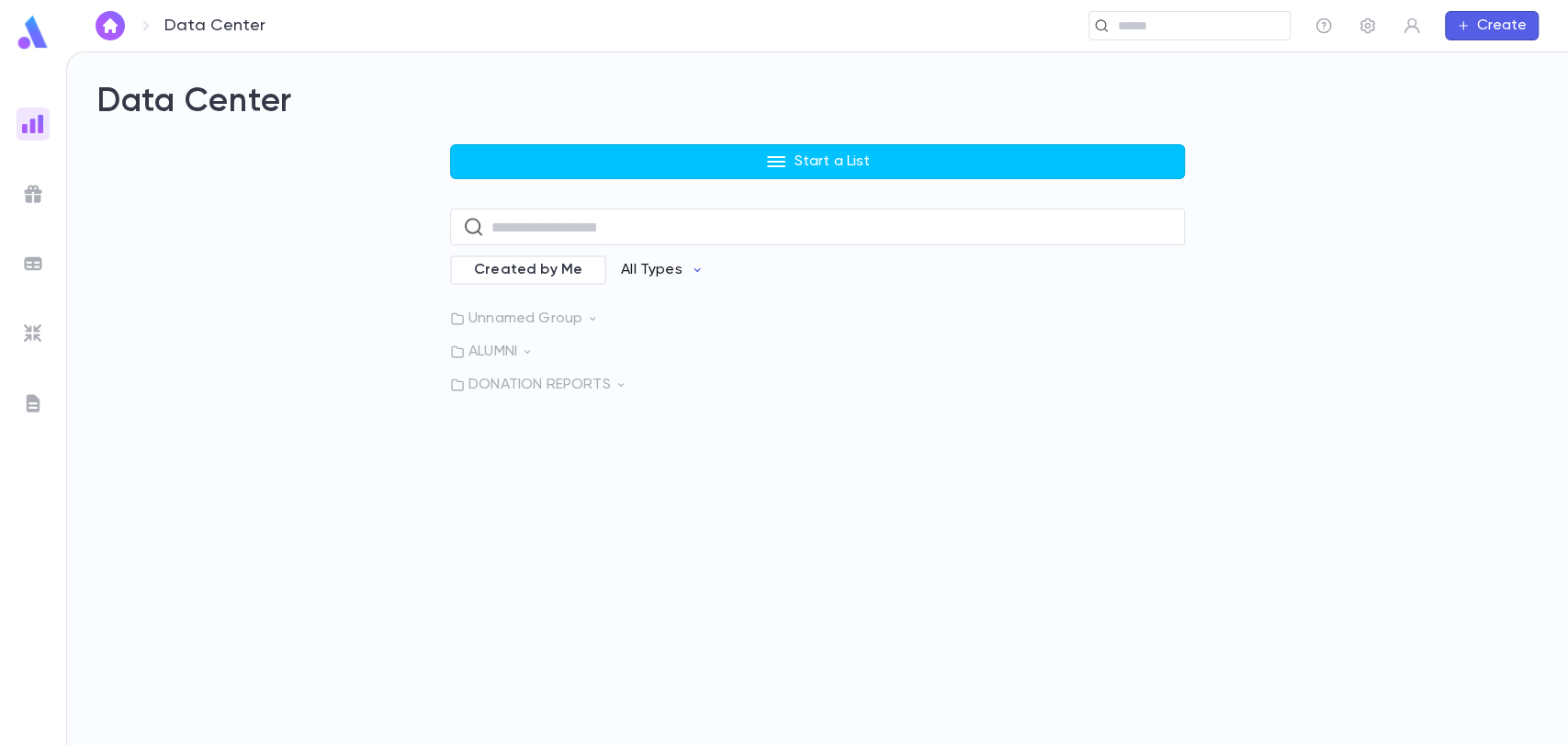
click at [658, 285] on button "All Types" at bounding box center [662, 270] width 112 height 35
click at [661, 494] on li "Lapsed Donors" at bounding box center [672, 485] width 134 height 29
click at [607, 253] on button "Lapsed Donors" at bounding box center [685, 270] width 157 height 35
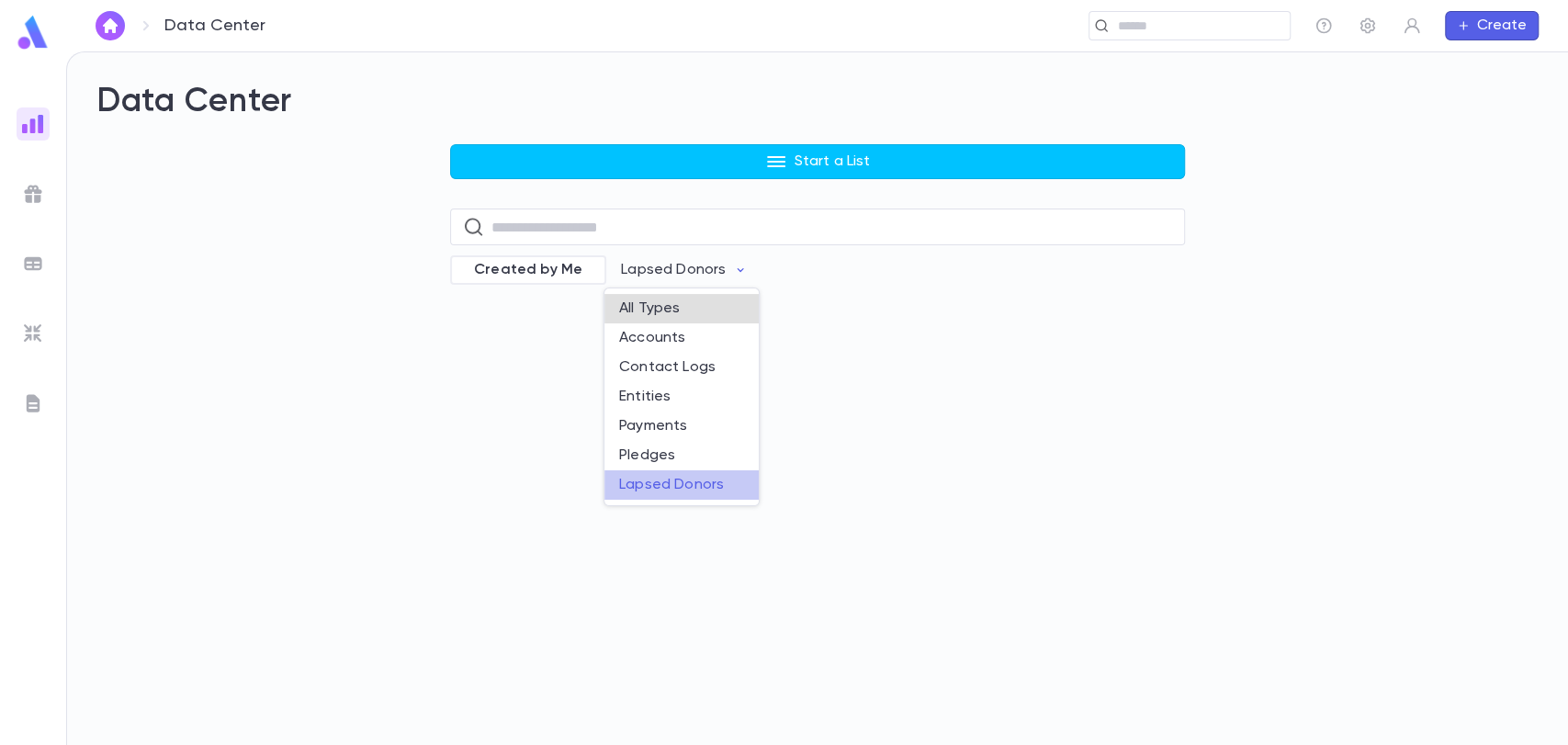
click at [662, 492] on li "Lapsed Donors" at bounding box center [682, 485] width 155 height 29
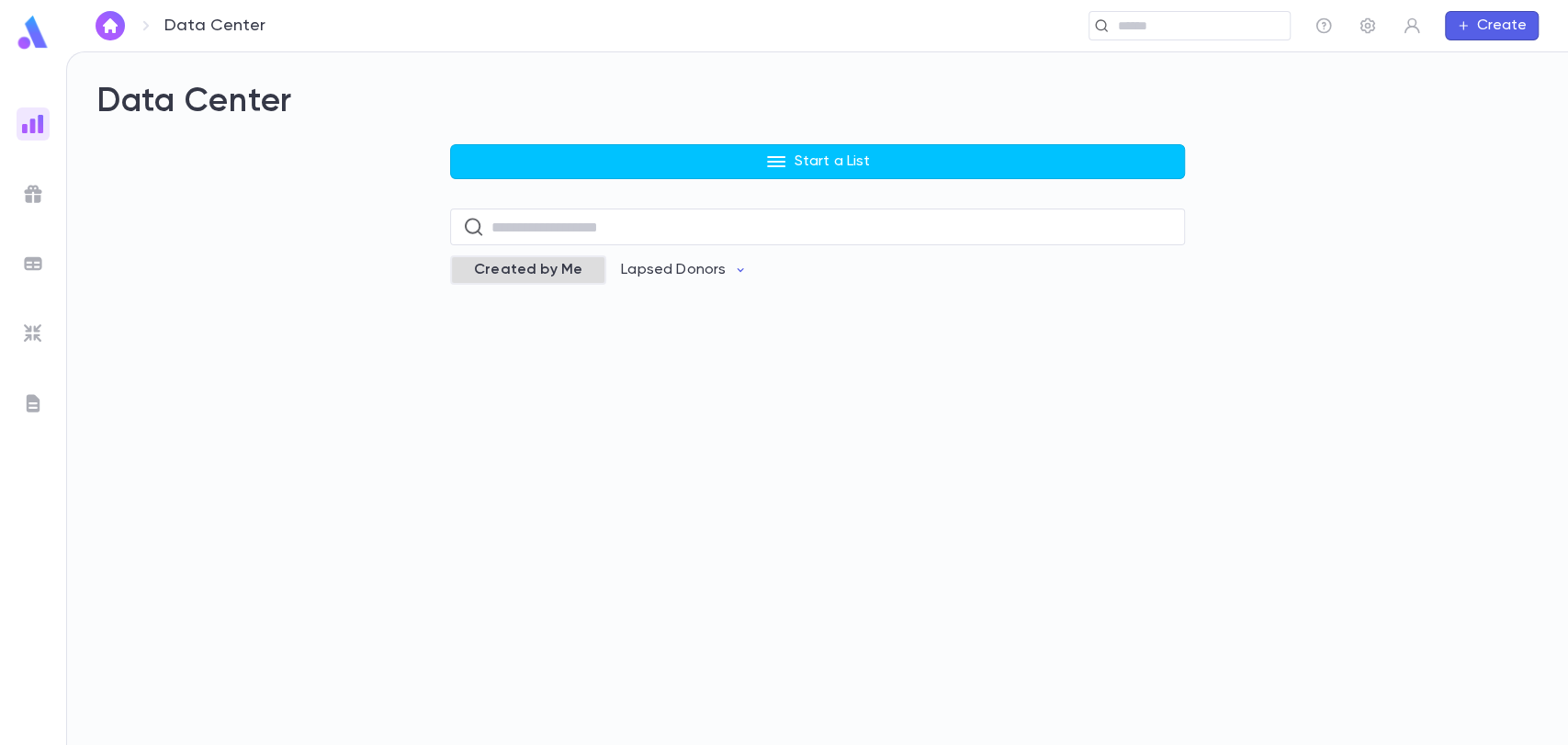
click at [511, 266] on span "Created by Me" at bounding box center [528, 270] width 130 height 18
click at [692, 272] on p "Lapsed Donors" at bounding box center [687, 270] width 105 height 18
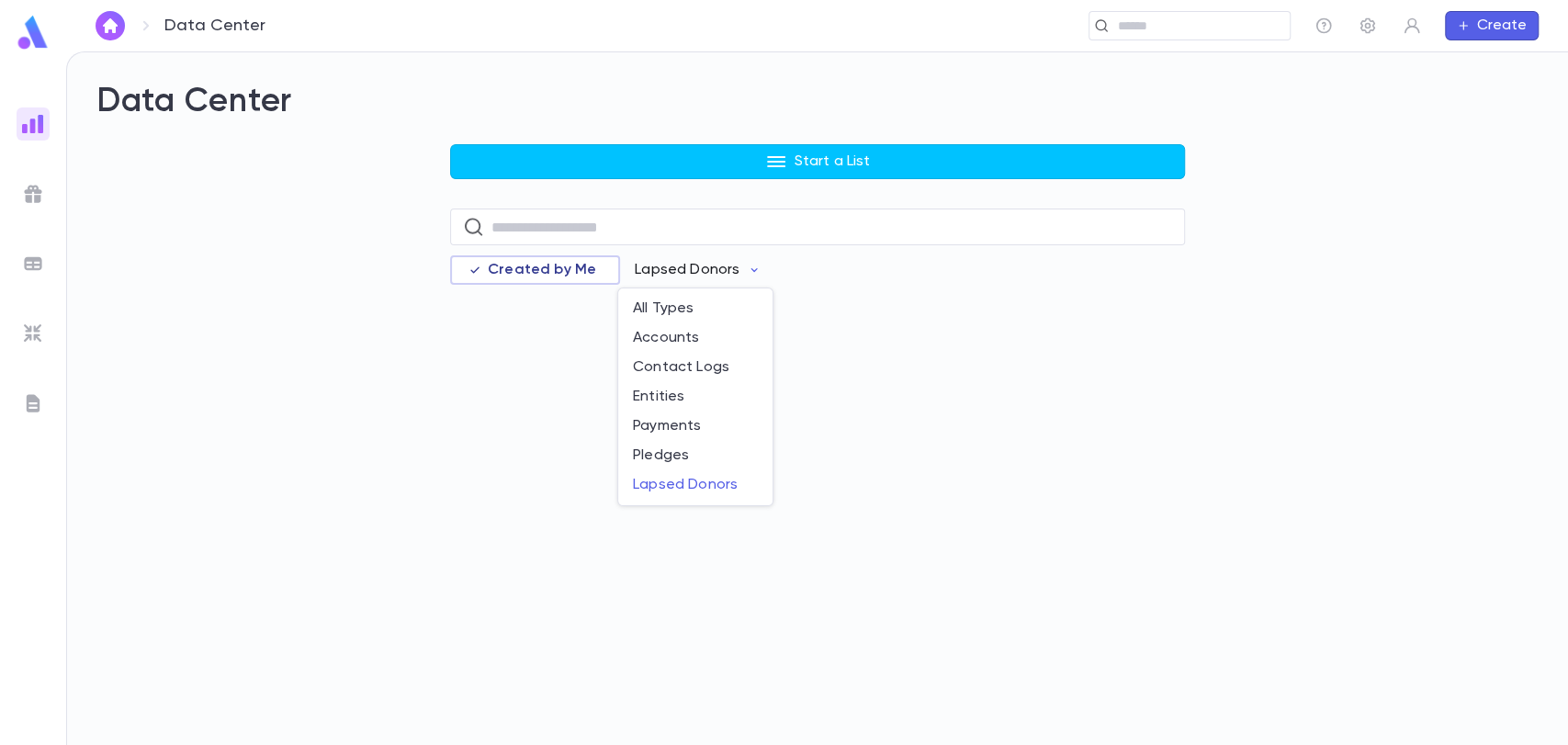
click at [664, 502] on ul "All Types Accounts Contact Logs Entities Payments Pledges Lapsed Donors" at bounding box center [695, 397] width 155 height 217
click at [662, 479] on li "Lapsed Donors" at bounding box center [695, 485] width 155 height 29
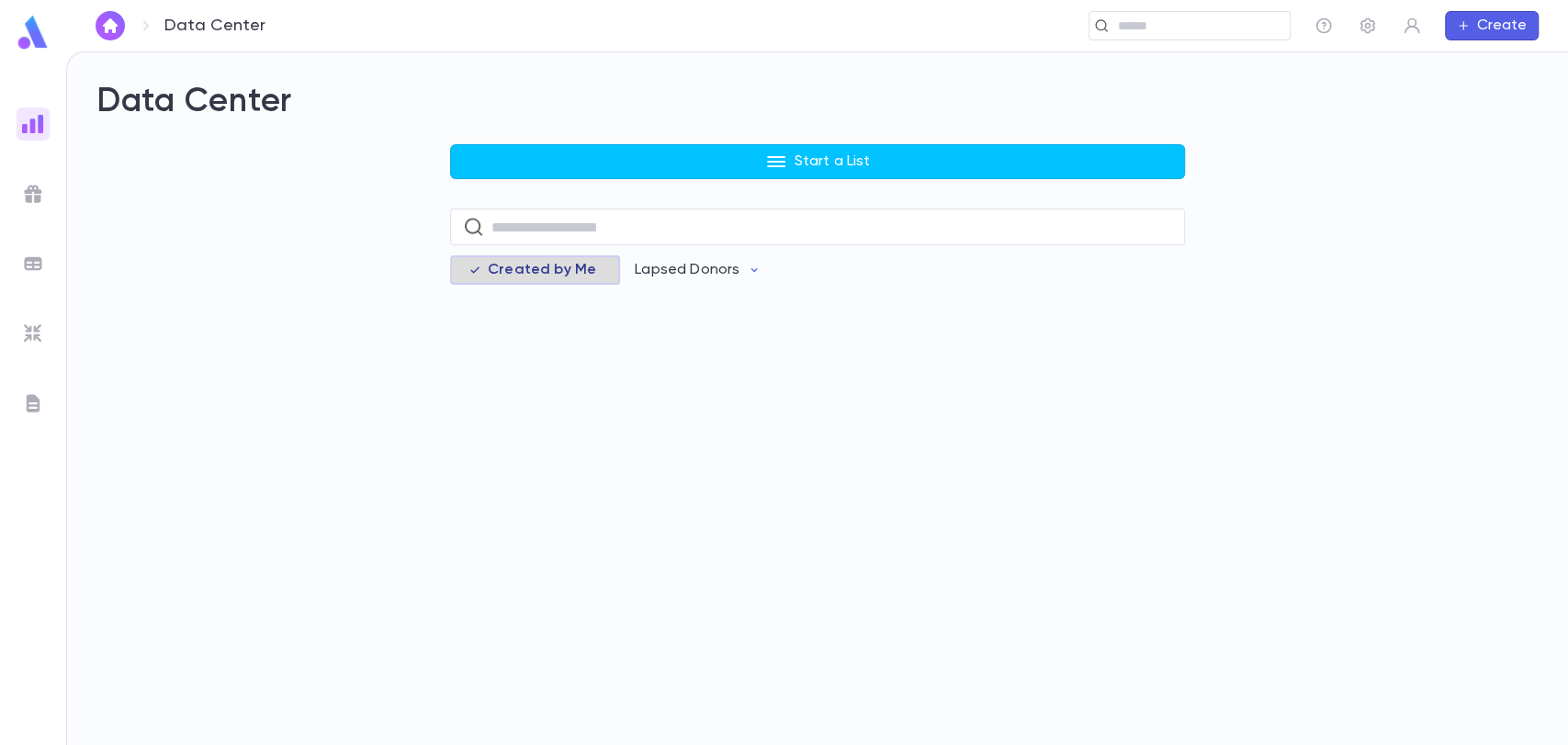
click at [514, 266] on span "Created by Me" at bounding box center [542, 270] width 130 height 18
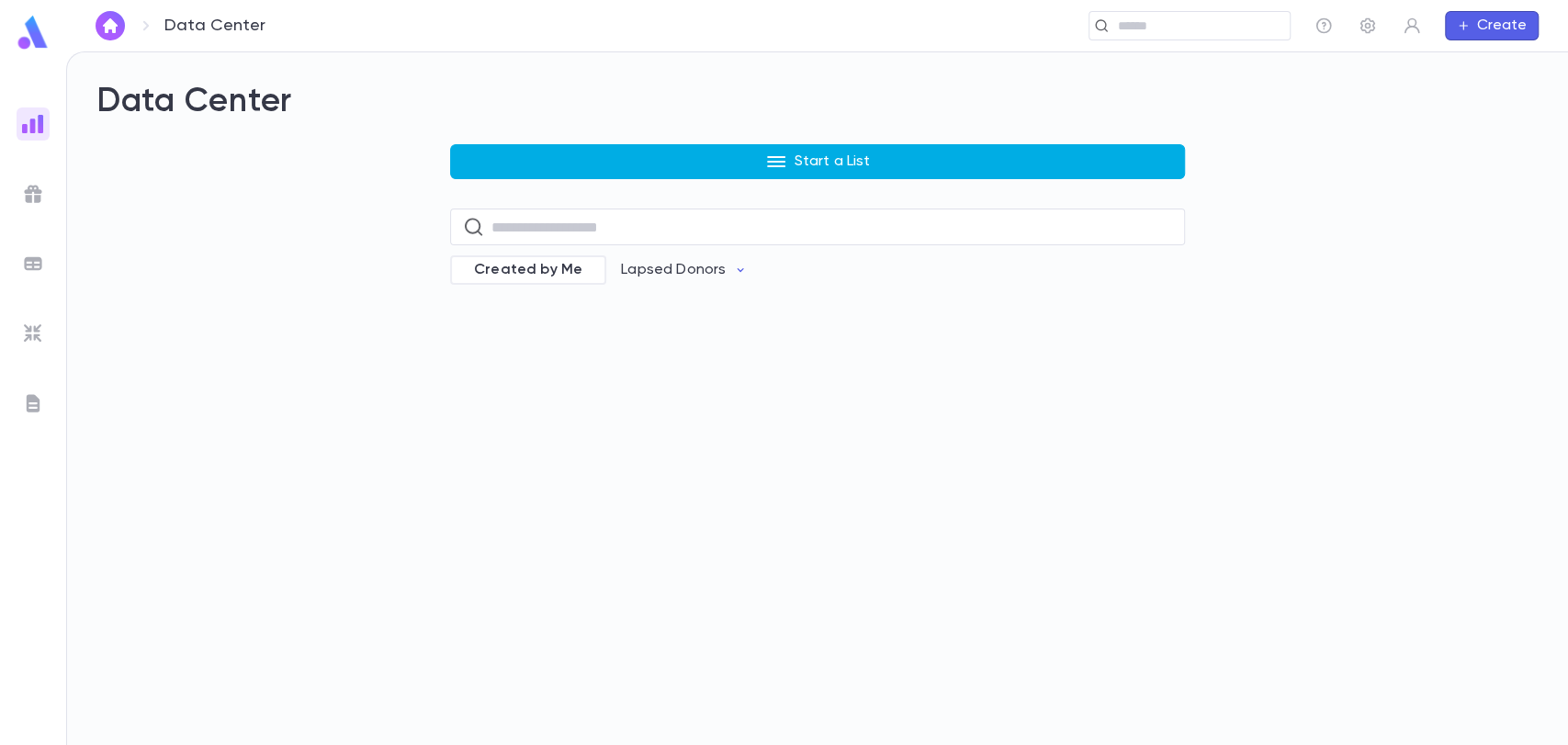
click at [683, 156] on button "Start a List" at bounding box center [817, 161] width 735 height 35
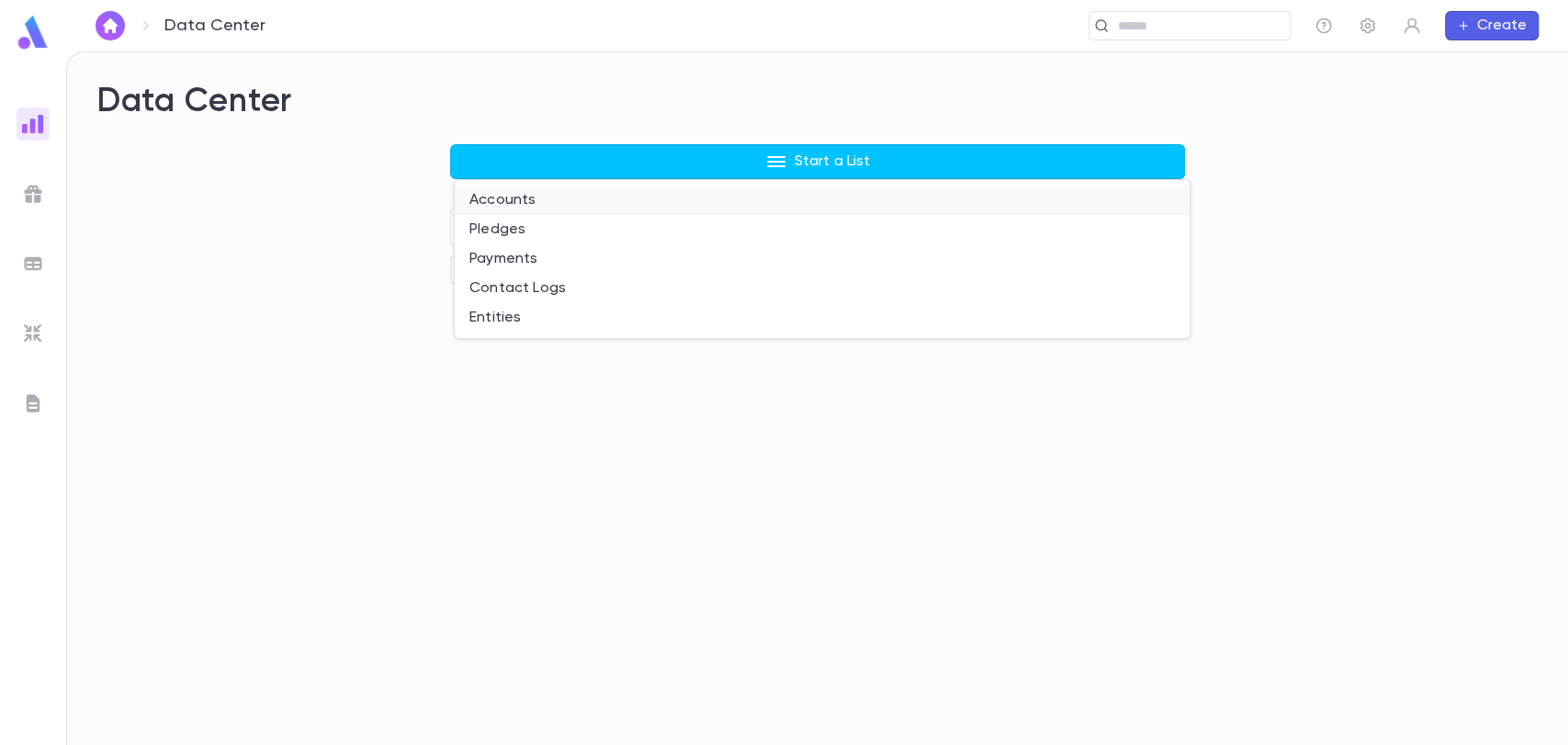
click at [616, 201] on li "Accounts" at bounding box center [822, 200] width 735 height 29
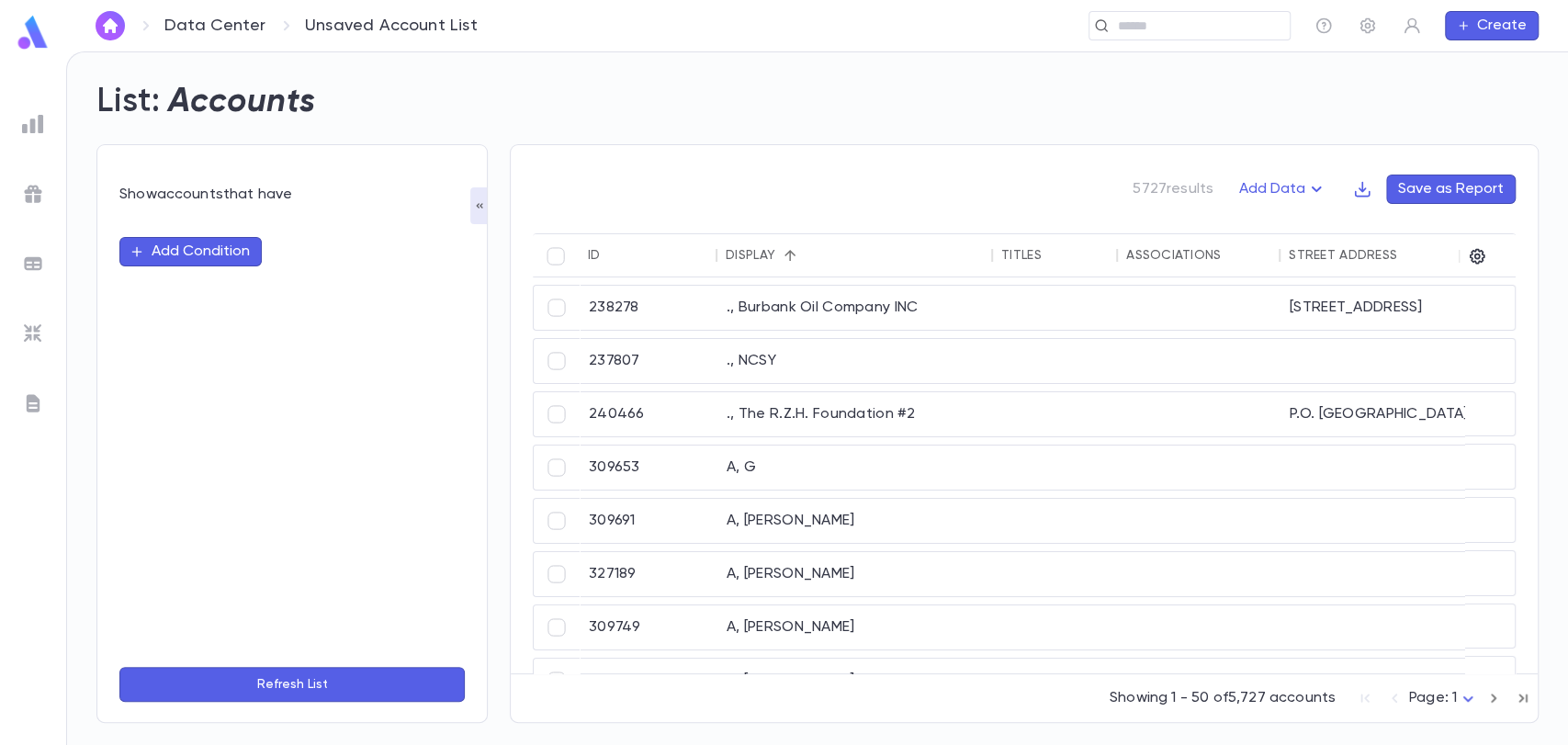
click at [205, 245] on button "Add Condition" at bounding box center [191, 251] width 142 height 29
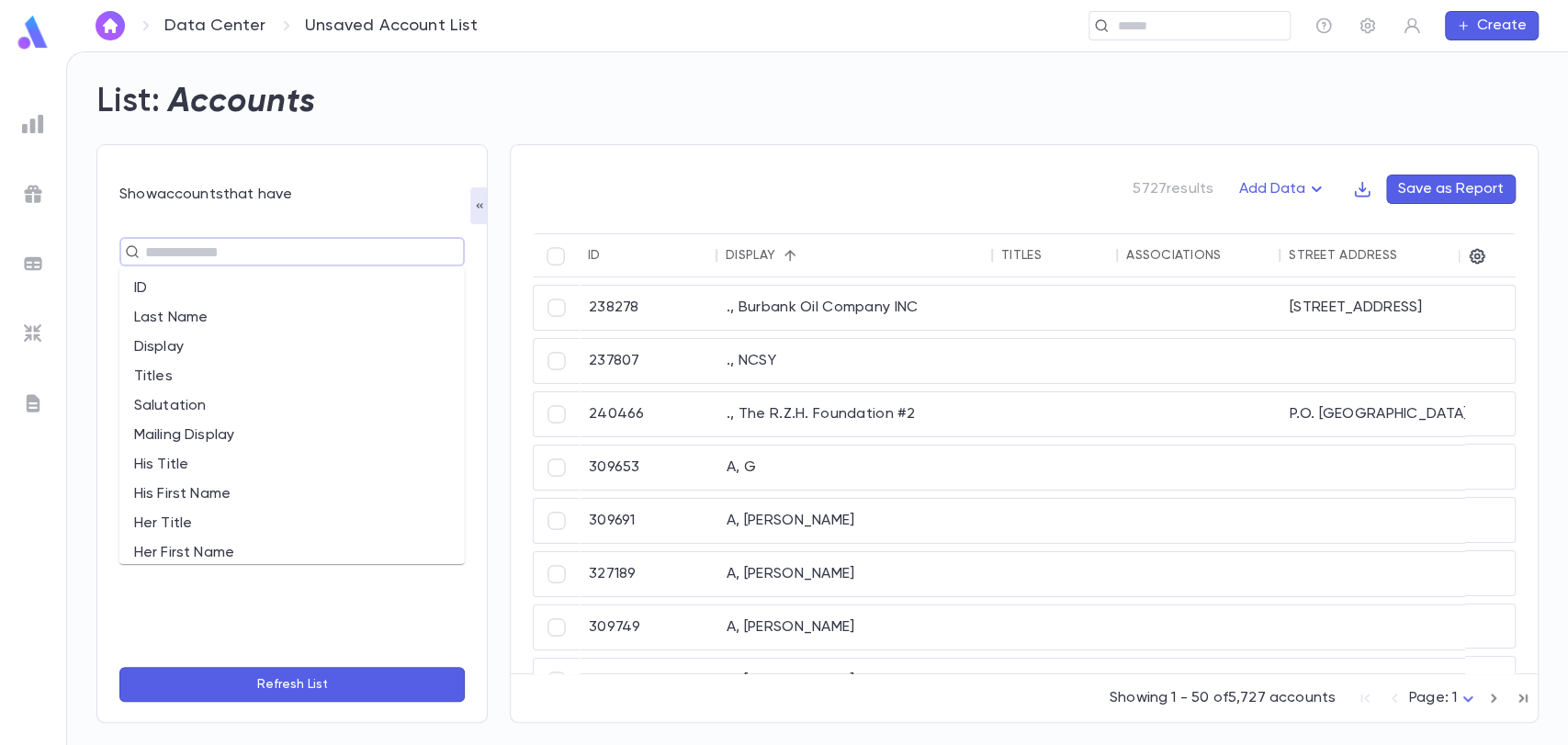
click at [219, 248] on input "text" at bounding box center [284, 251] width 290 height 25
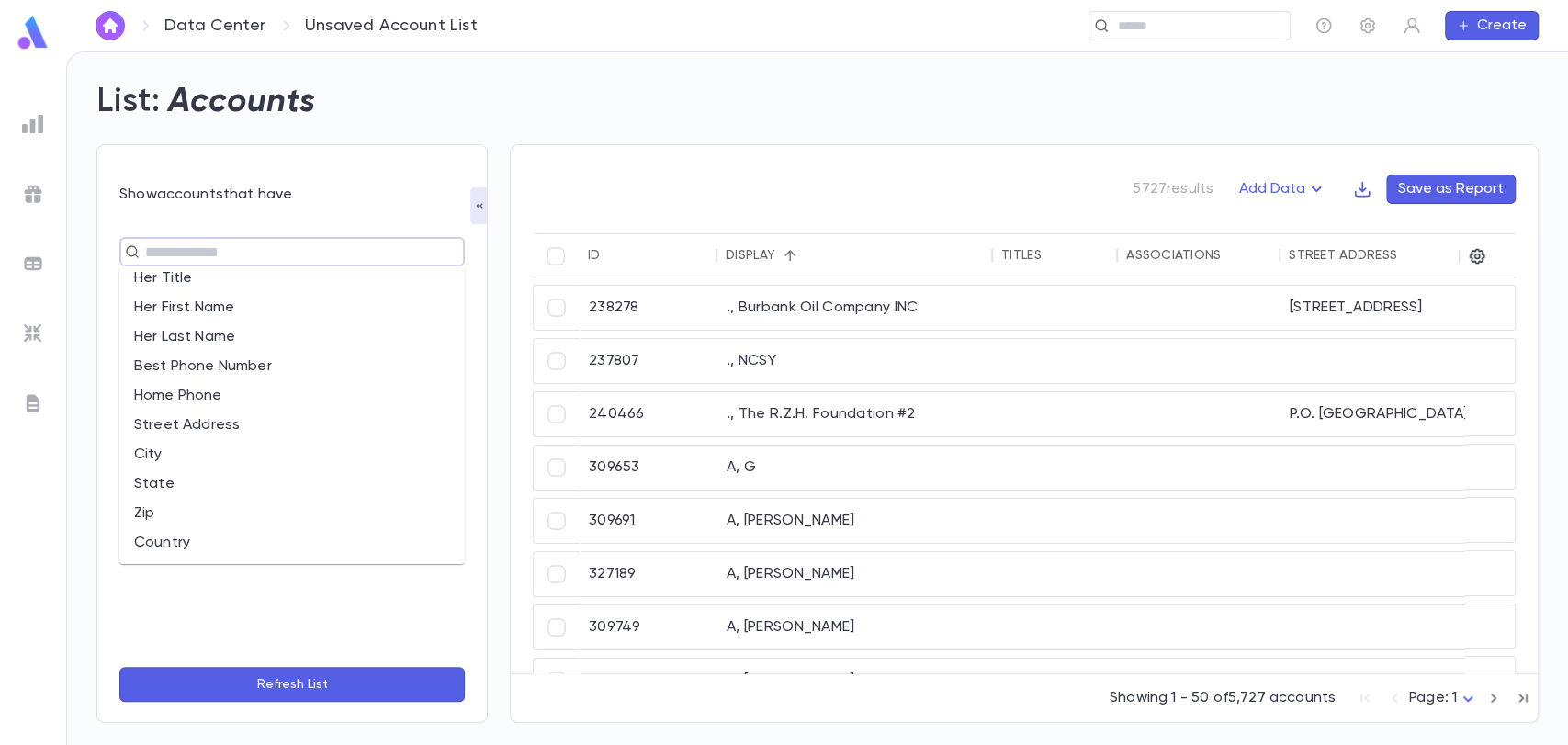
scroll to position [226, 0]
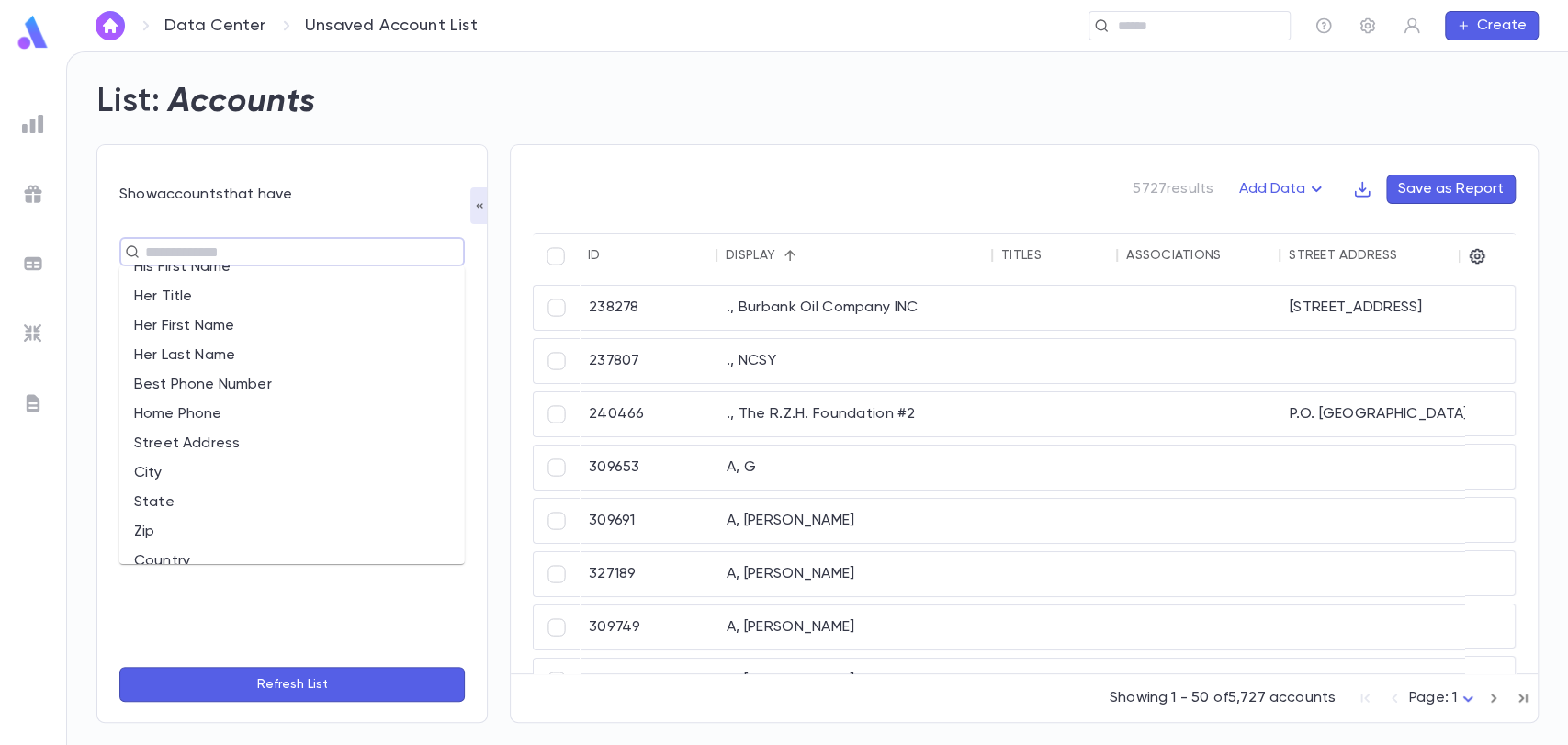
click at [36, 127] on img at bounding box center [32, 124] width 22 height 22
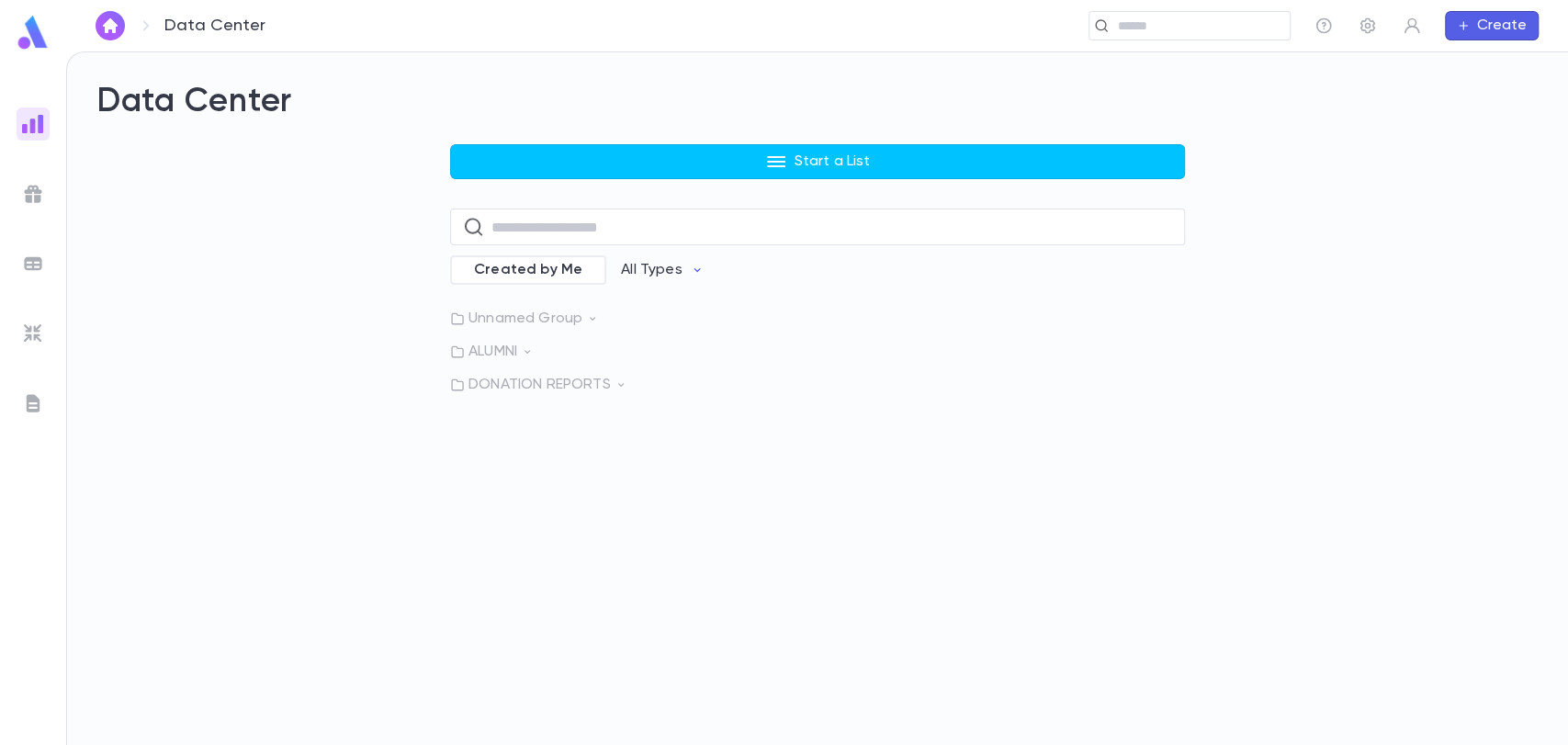
click at [646, 168] on button "Start a List" at bounding box center [817, 161] width 735 height 35
click at [495, 228] on li "Pledges" at bounding box center [822, 229] width 735 height 29
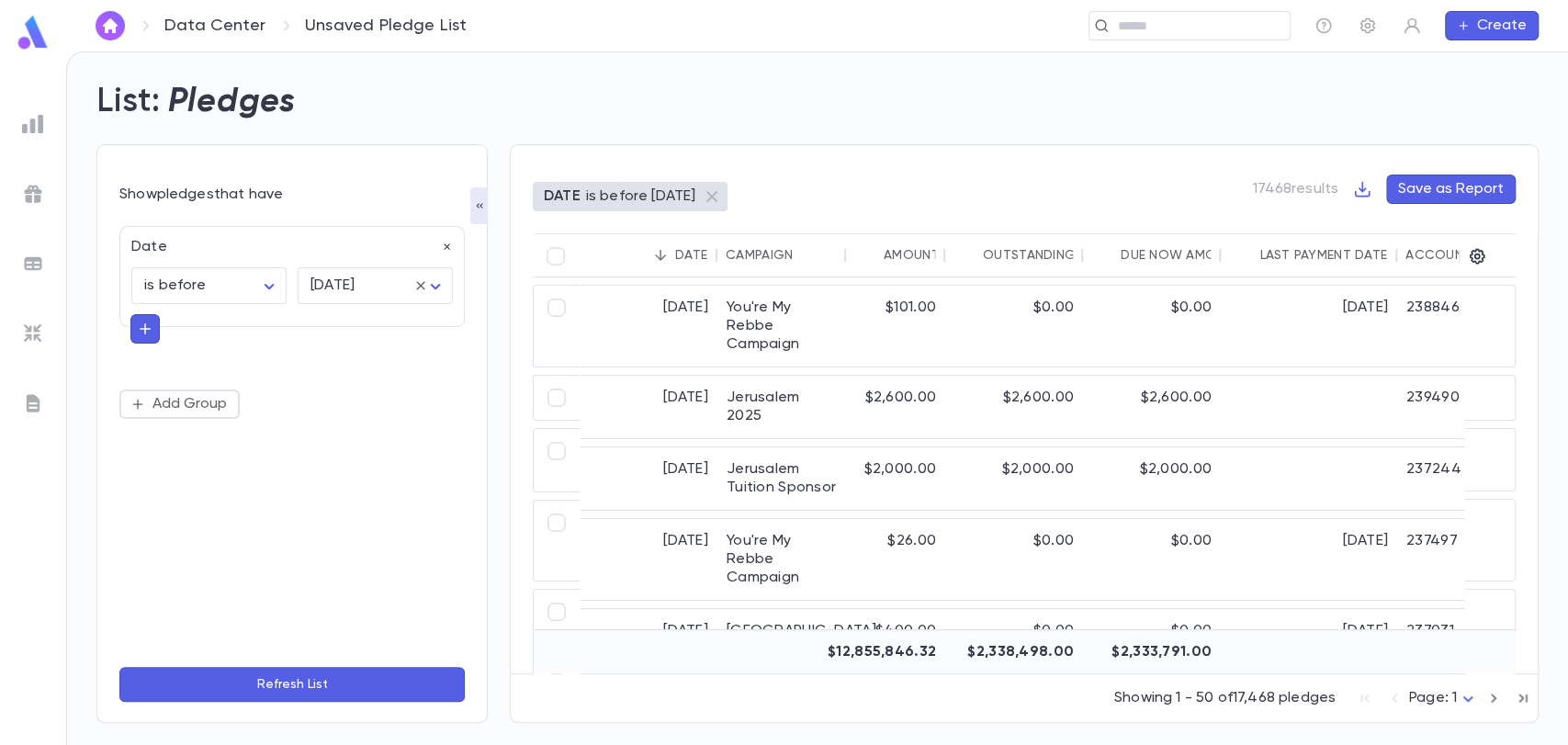
click at [183, 191] on div "Show pledges that have" at bounding box center [292, 194] width 345 height 18
click at [30, 124] on img at bounding box center [32, 124] width 22 height 22
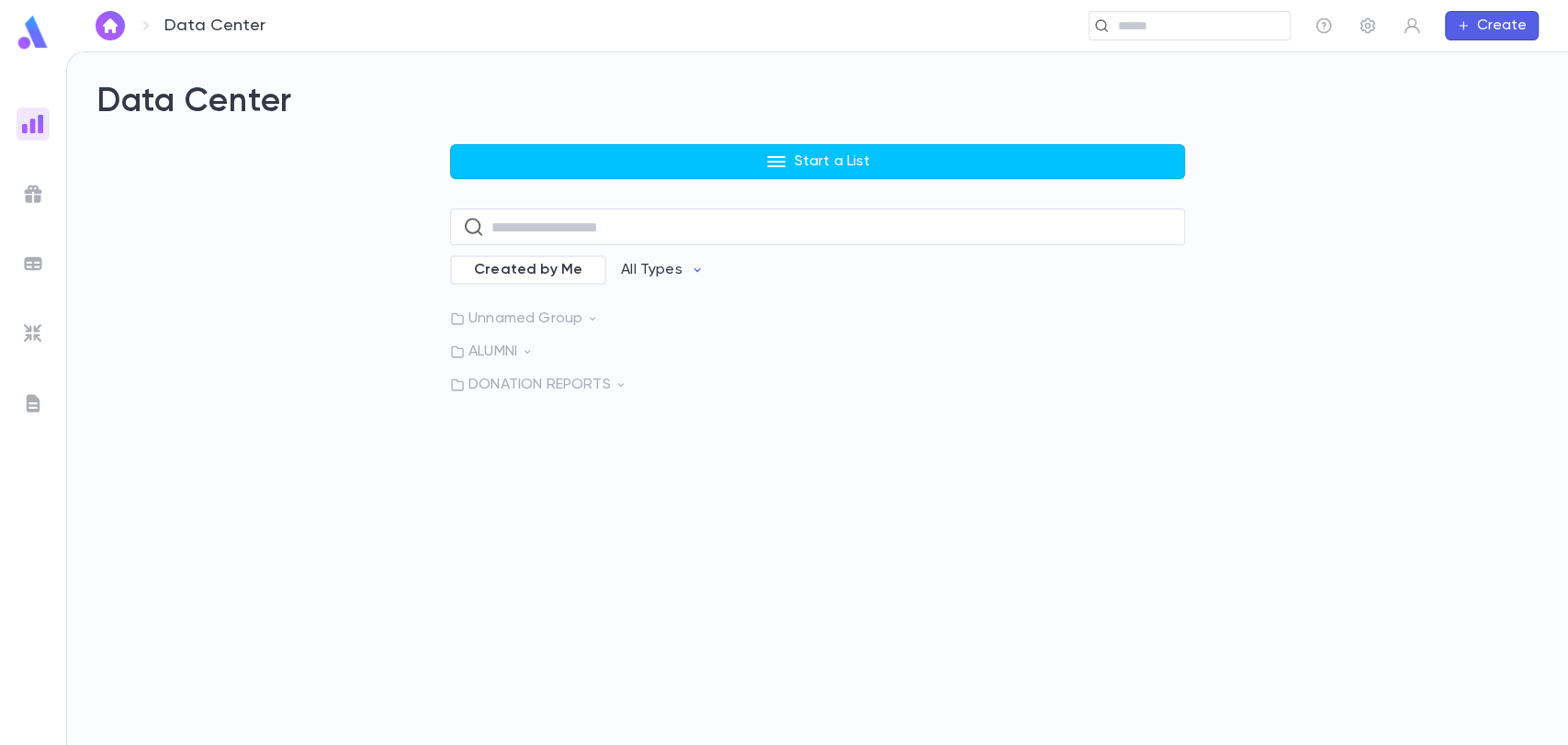
click at [599, 163] on button "Start a List" at bounding box center [817, 161] width 735 height 35
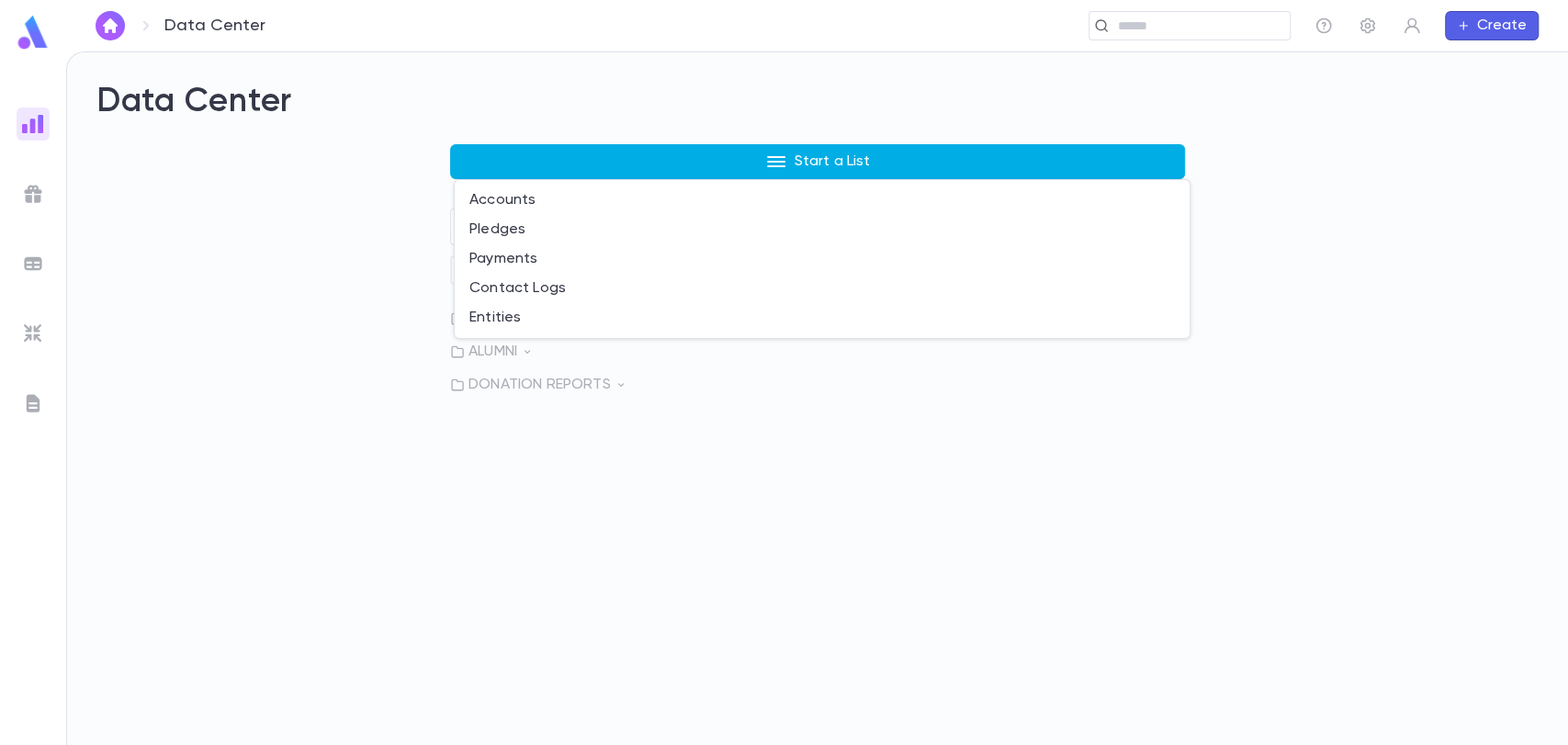
click at [492, 316] on li "Entities" at bounding box center [822, 317] width 735 height 29
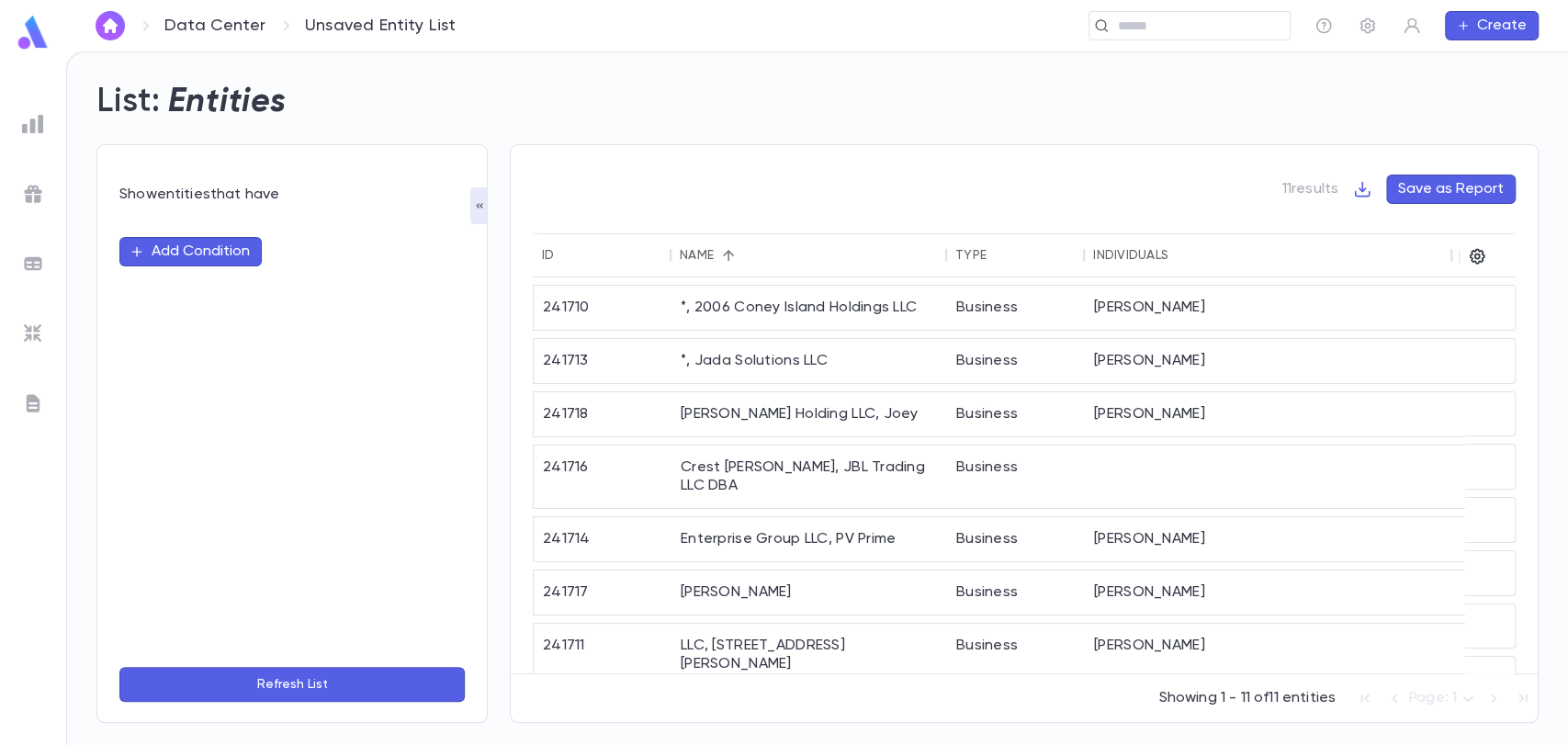
click at [140, 246] on icon "button" at bounding box center [137, 252] width 15 height 15
click at [172, 257] on input "text" at bounding box center [284, 251] width 290 height 25
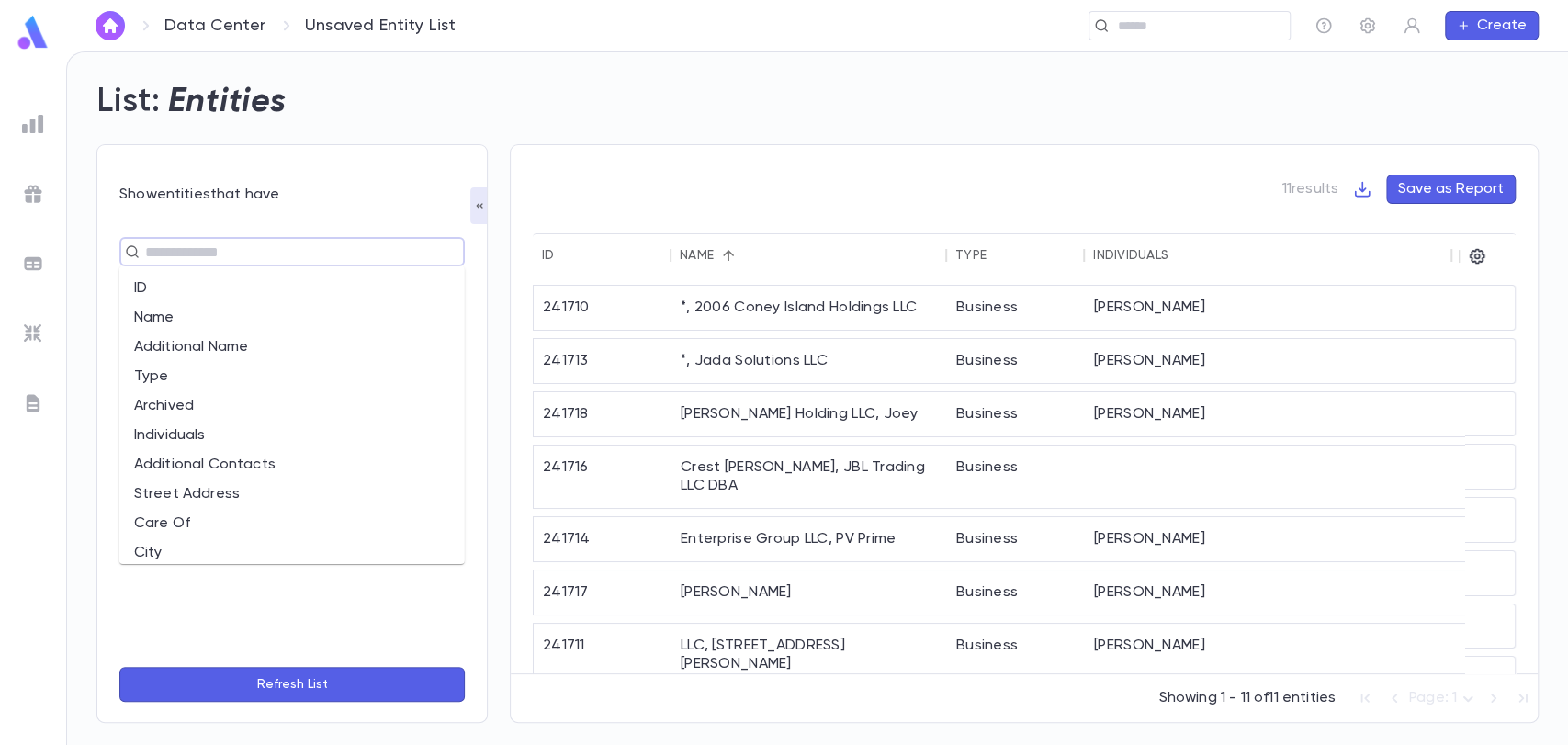
click at [566, 126] on div "11 results Save as Report ID Name Type Individuals 241710 *, 2006 Coney Island …" at bounding box center [1013, 422] width 1051 height 601
